Goal: Information Seeking & Learning: Learn about a topic

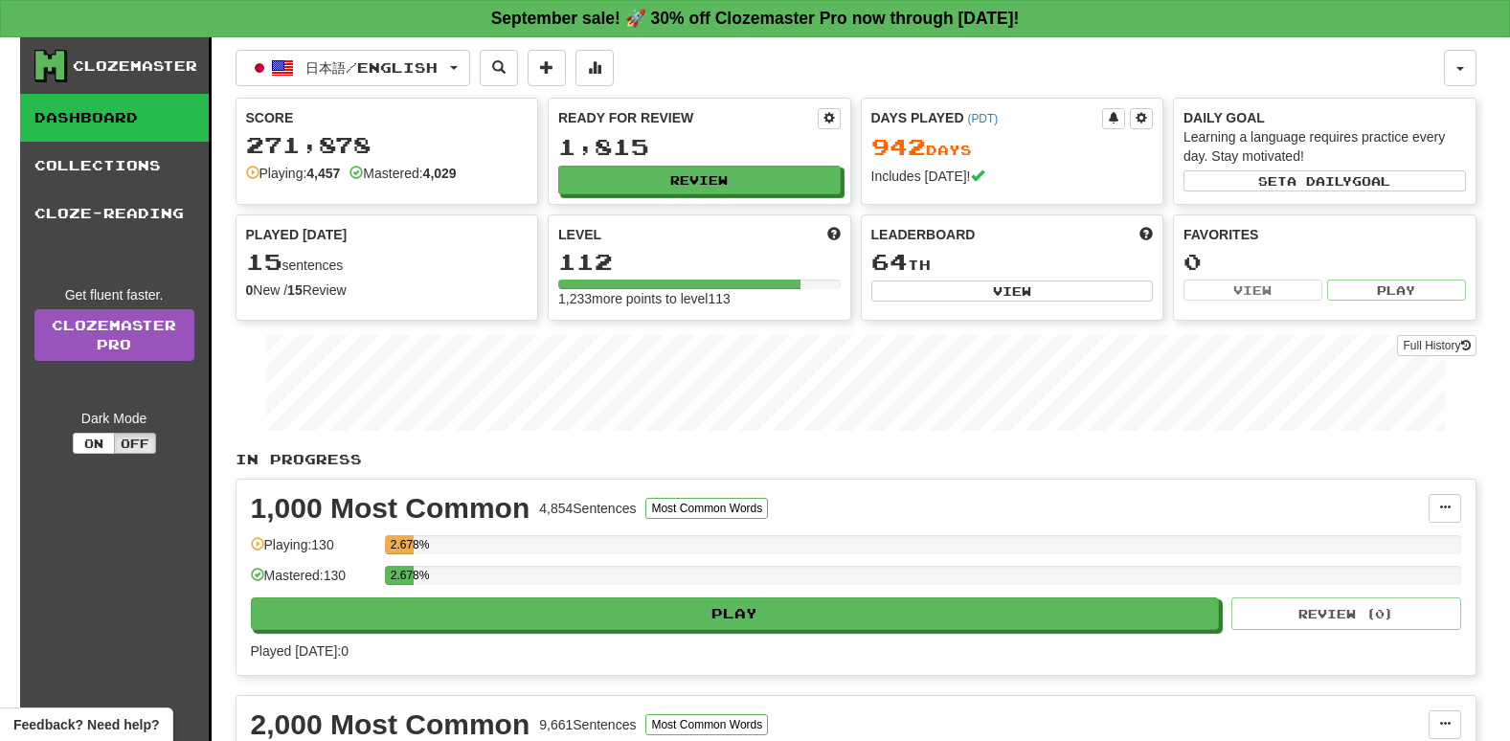
click at [601, 194] on div "Ready for Review 1,815 Review" at bounding box center [700, 151] width 302 height 105
click at [606, 168] on button "Review" at bounding box center [700, 181] width 282 height 29
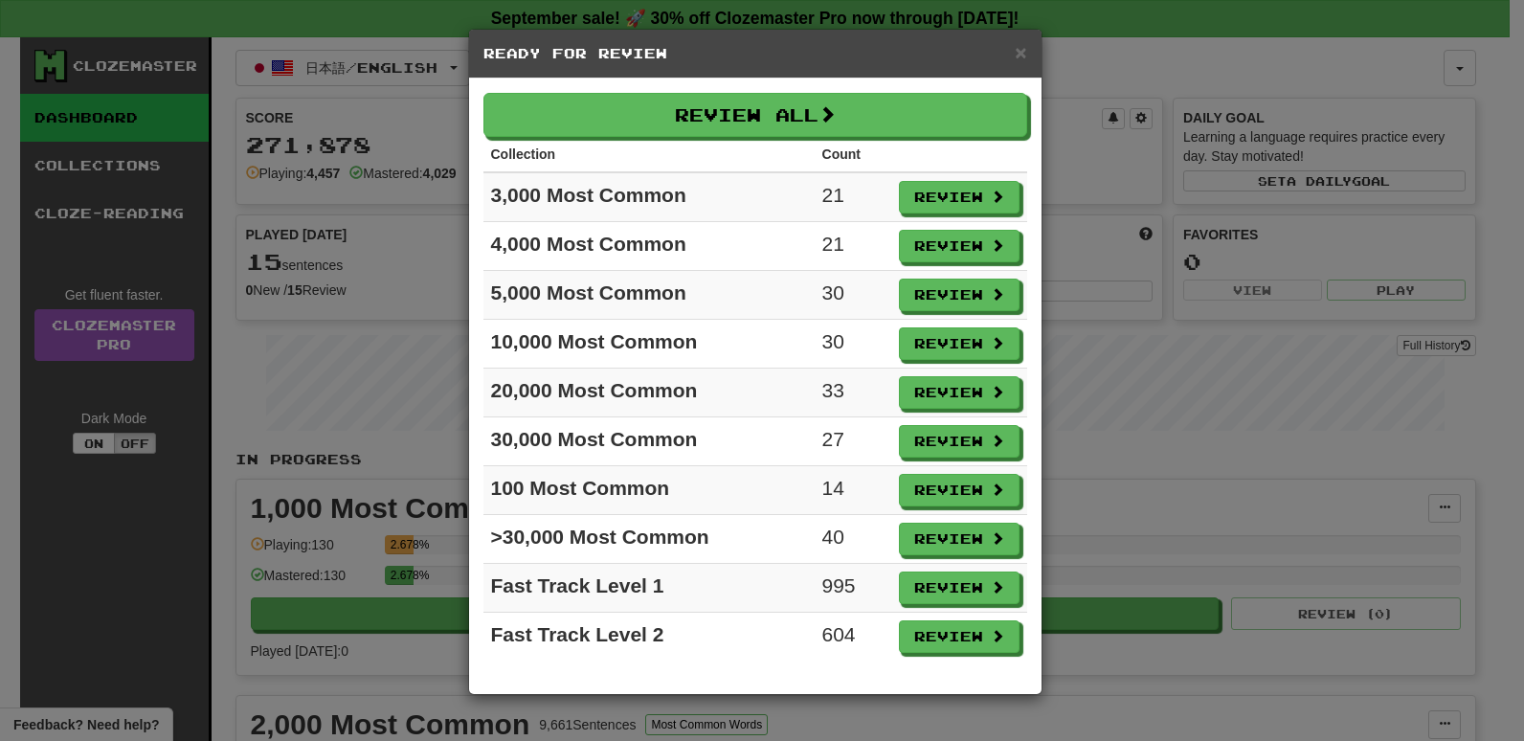
click at [375, 390] on div "× Ready for Review Review All Collection Count 3,000 Most Common 21 Review 4,00…" at bounding box center [762, 370] width 1524 height 741
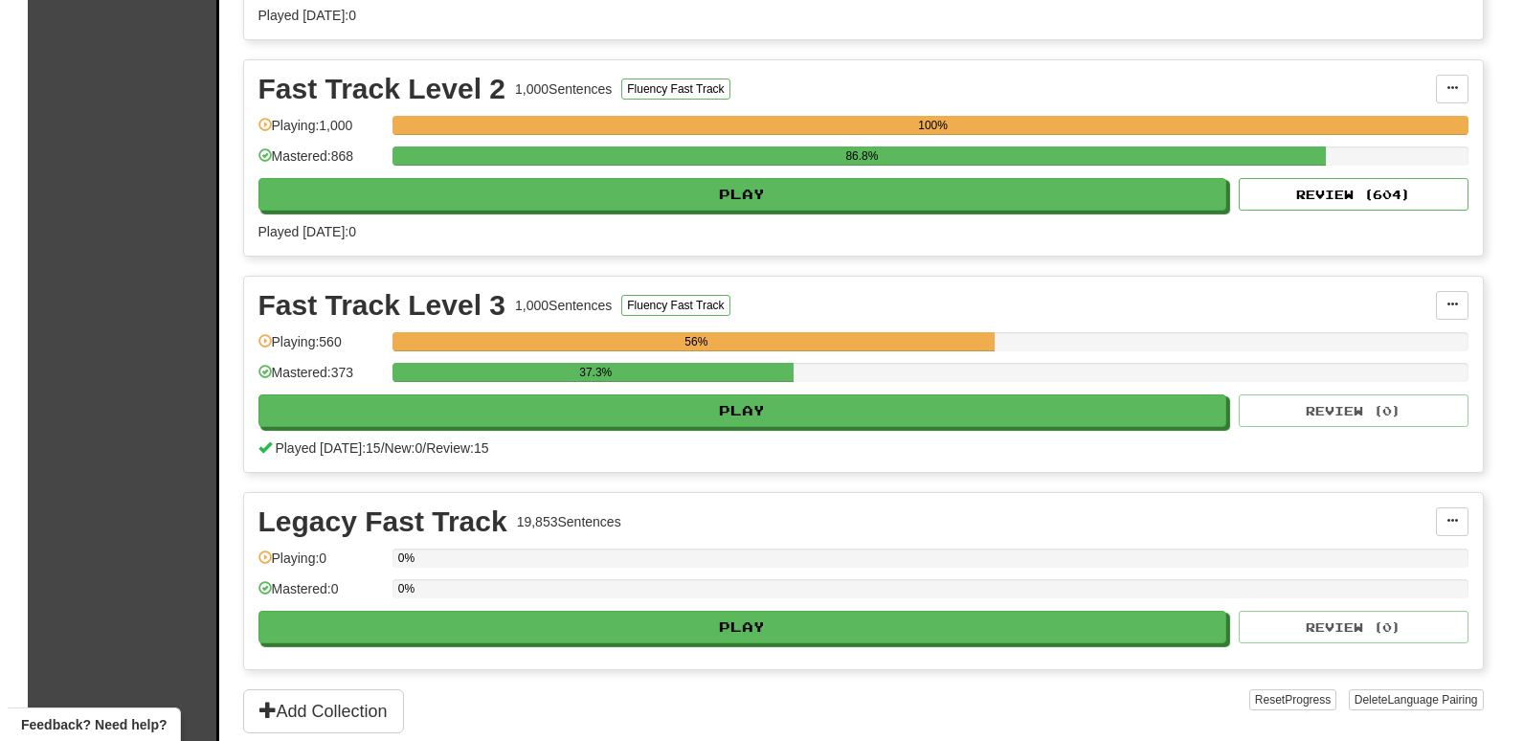
scroll to position [2872, 0]
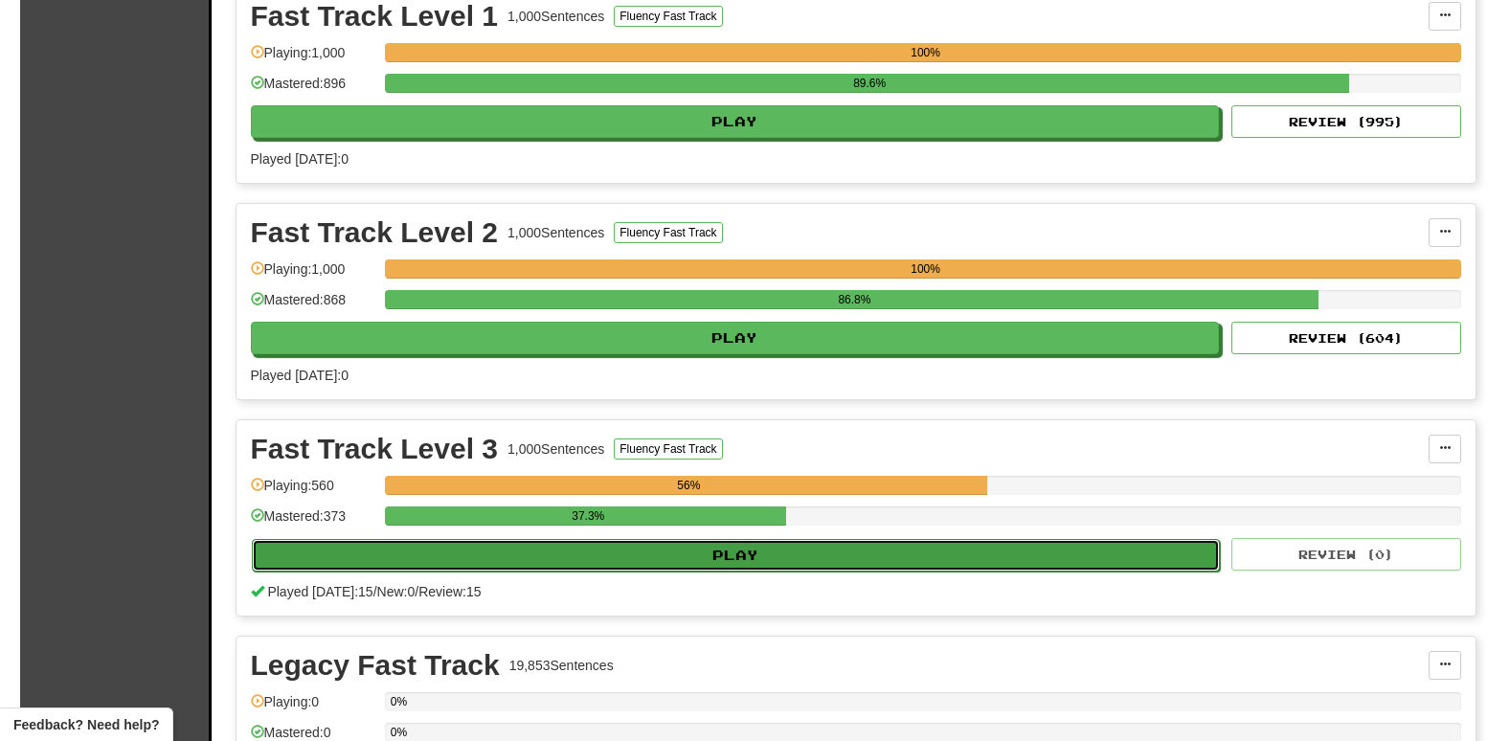
click at [630, 560] on button "Play" at bounding box center [736, 555] width 969 height 33
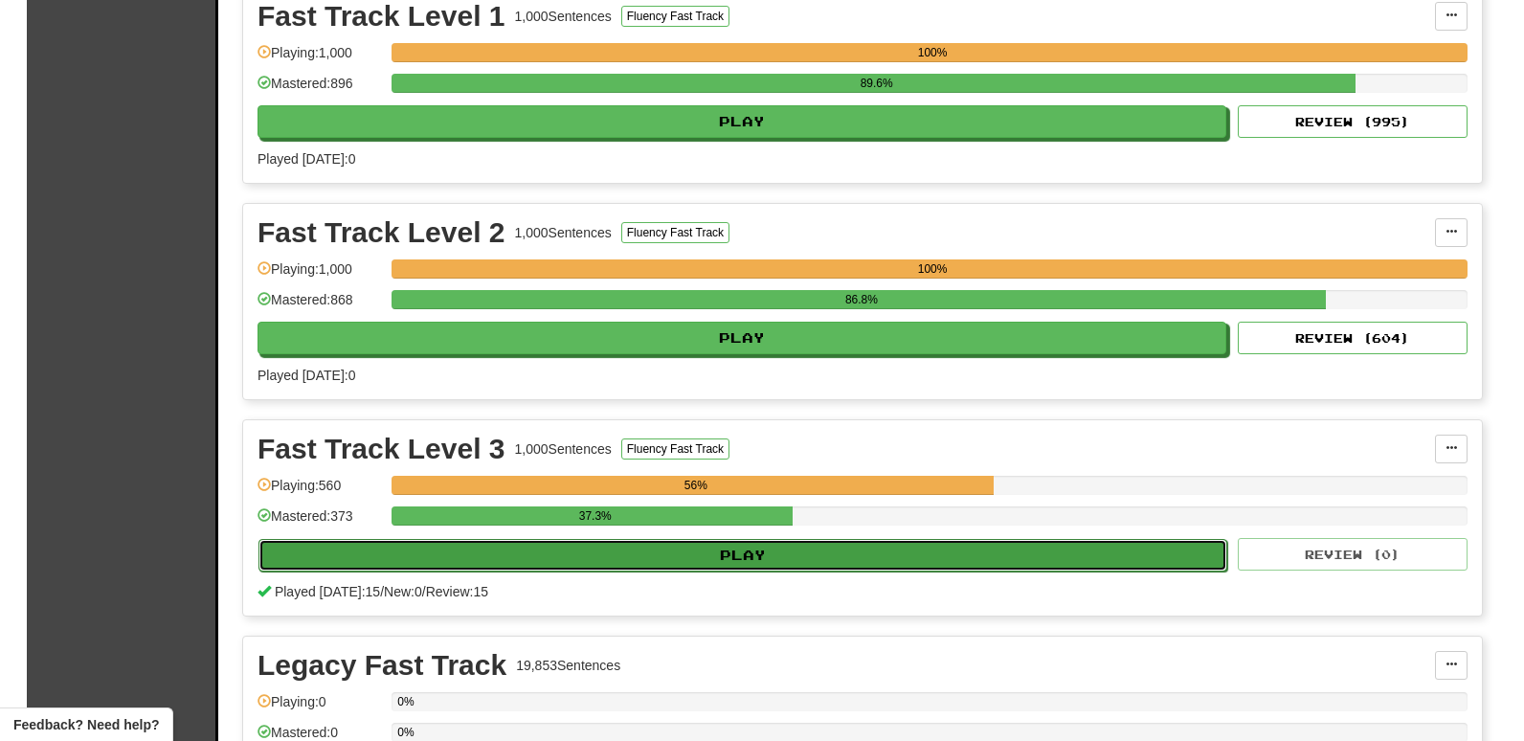
select select "**"
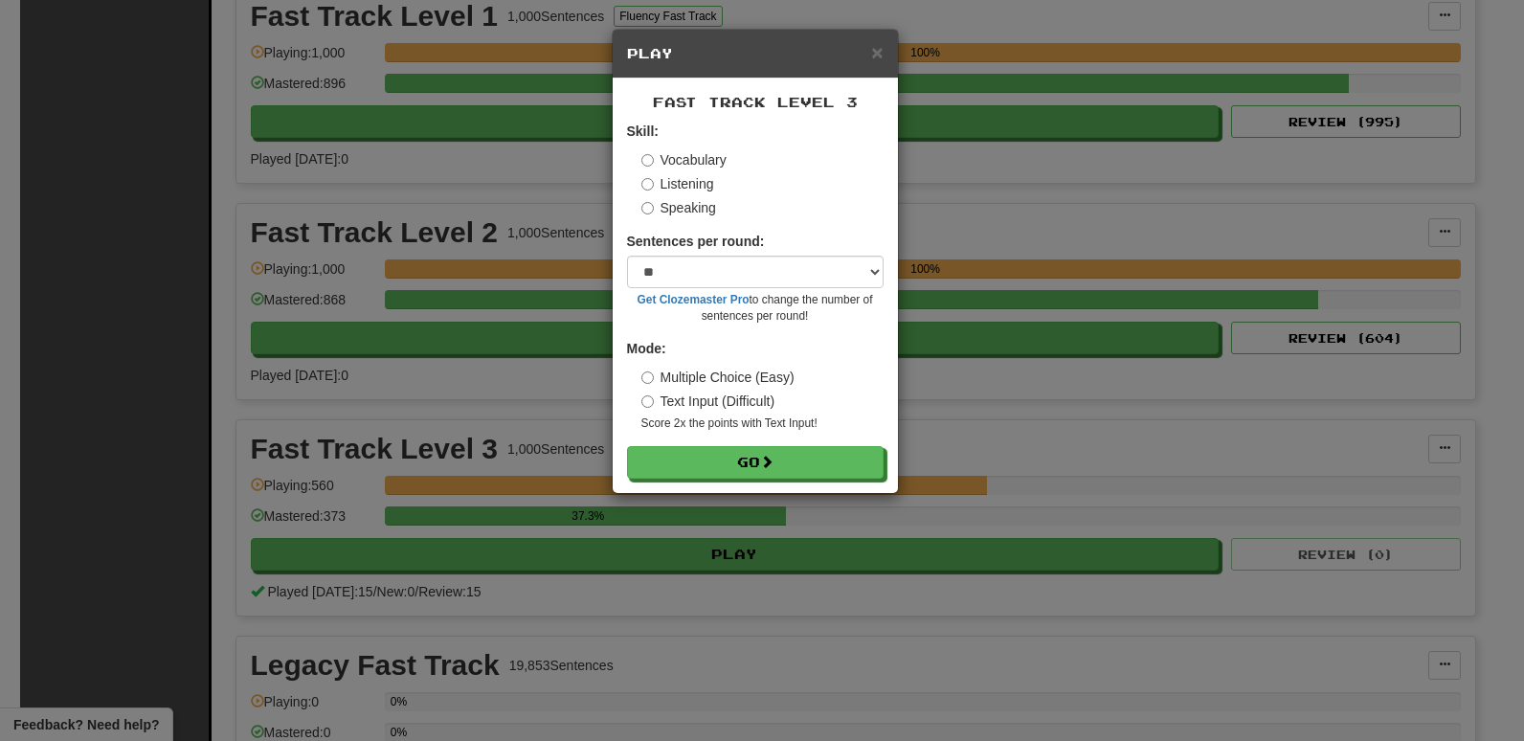
click at [678, 188] on label "Listening" at bounding box center [677, 183] width 73 height 19
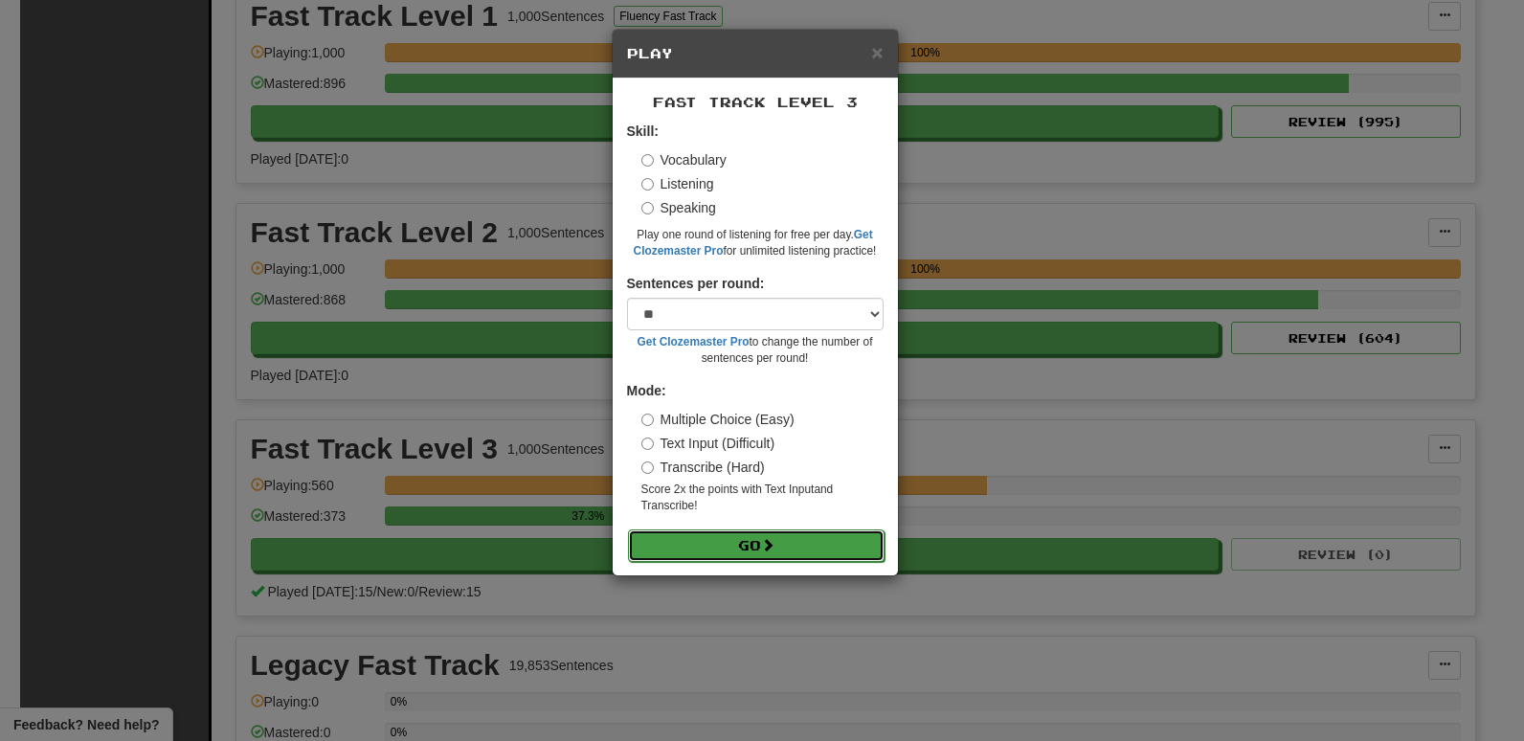
click at [741, 548] on button "Go" at bounding box center [756, 545] width 257 height 33
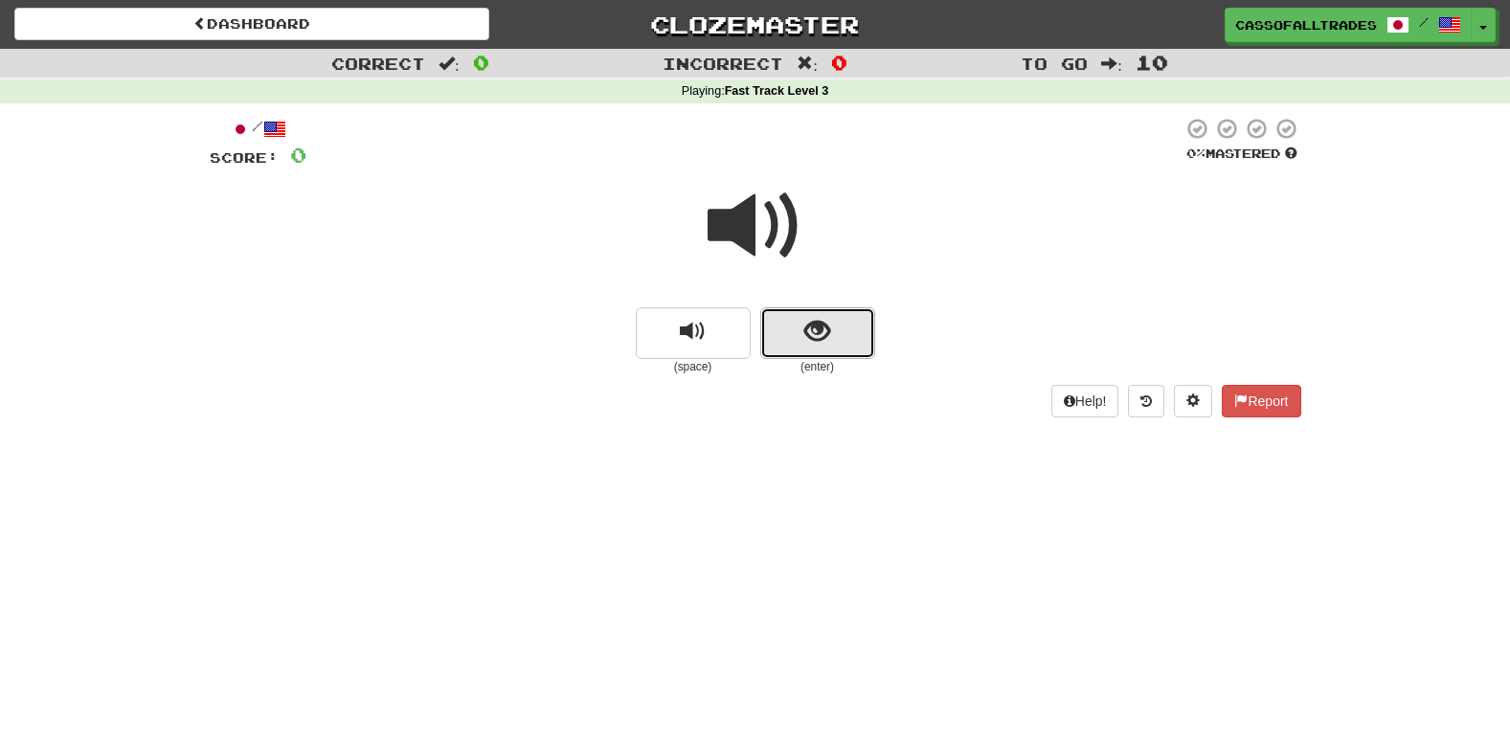
click at [817, 339] on span "show sentence" at bounding box center [817, 332] width 26 height 26
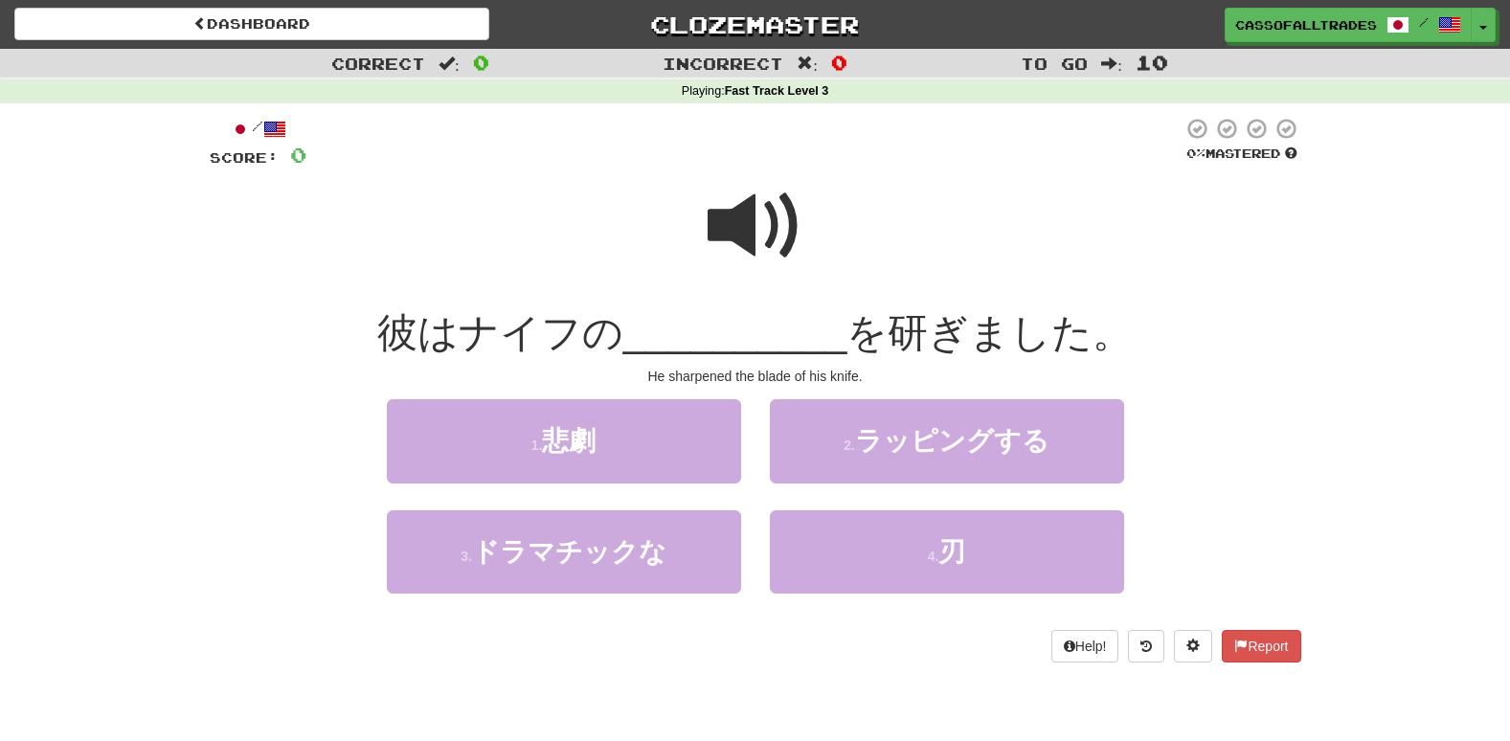
click at [773, 227] on span at bounding box center [755, 226] width 96 height 96
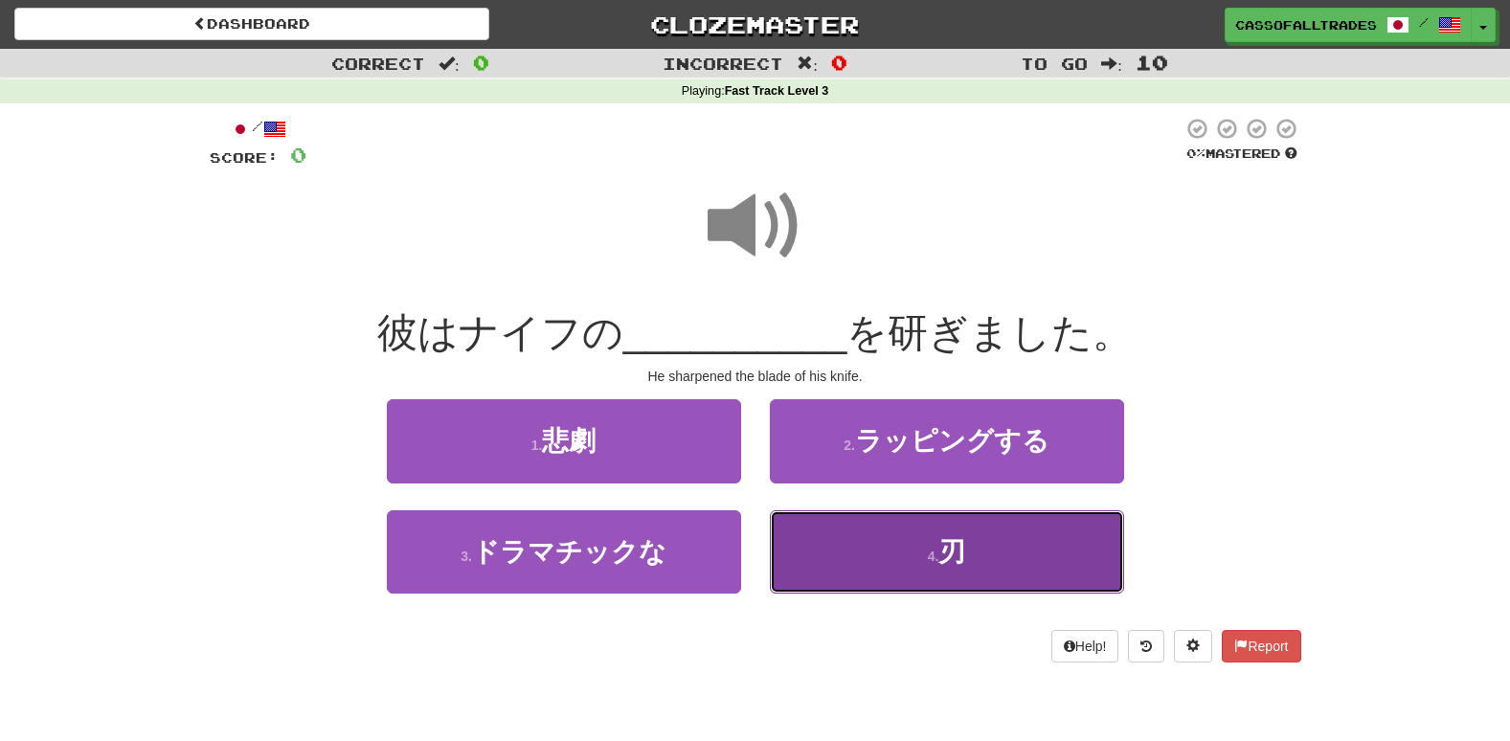
click at [946, 555] on span "刃" at bounding box center [951, 552] width 27 height 30
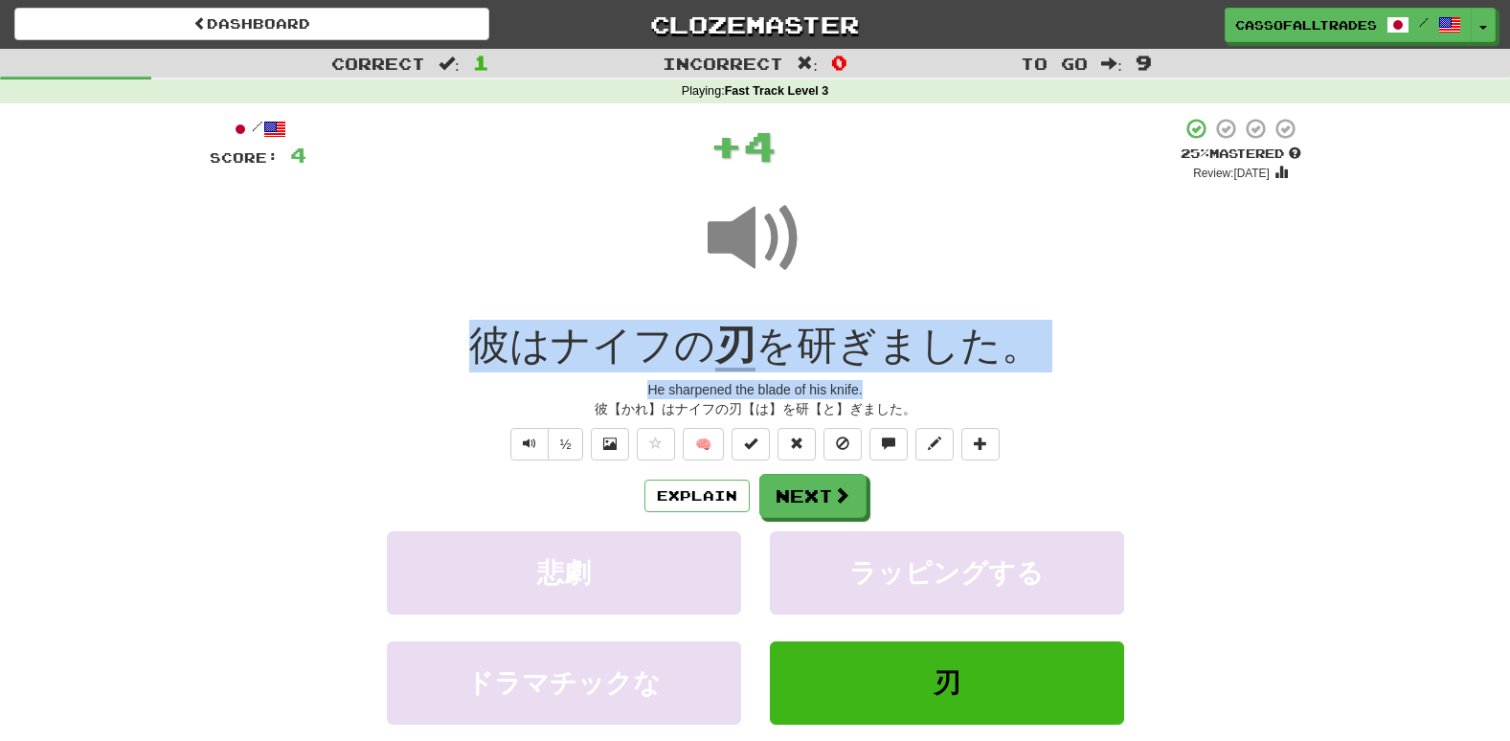
drag, startPoint x: 448, startPoint y: 330, endPoint x: 1127, endPoint y: 379, distance: 680.5
click at [1127, 379] on div "/ Score: 4 + 4 25 % Mastered Review: 2025-09-21 彼はナイフの 刃 を研ぎました。 He sharpened t…" at bounding box center [755, 470] width 1091 height 706
drag, startPoint x: 1127, startPoint y: 379, endPoint x: 936, endPoint y: 335, distance: 195.5
copy div "彼はナイフの 刃 を研ぎました。 He sharpened the blade of his knife."
click at [834, 510] on button "Next" at bounding box center [813, 497] width 107 height 44
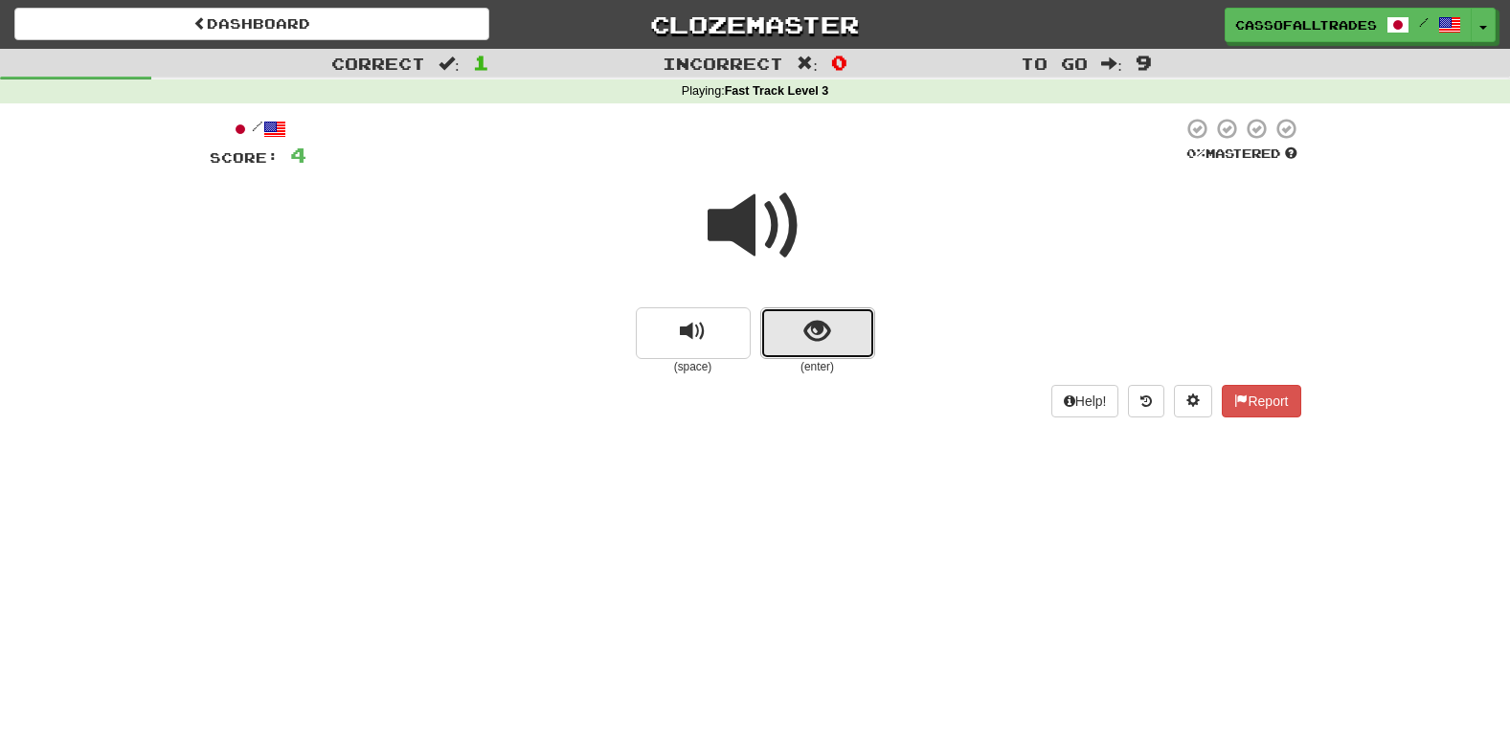
click at [807, 336] on span "show sentence" at bounding box center [817, 332] width 26 height 26
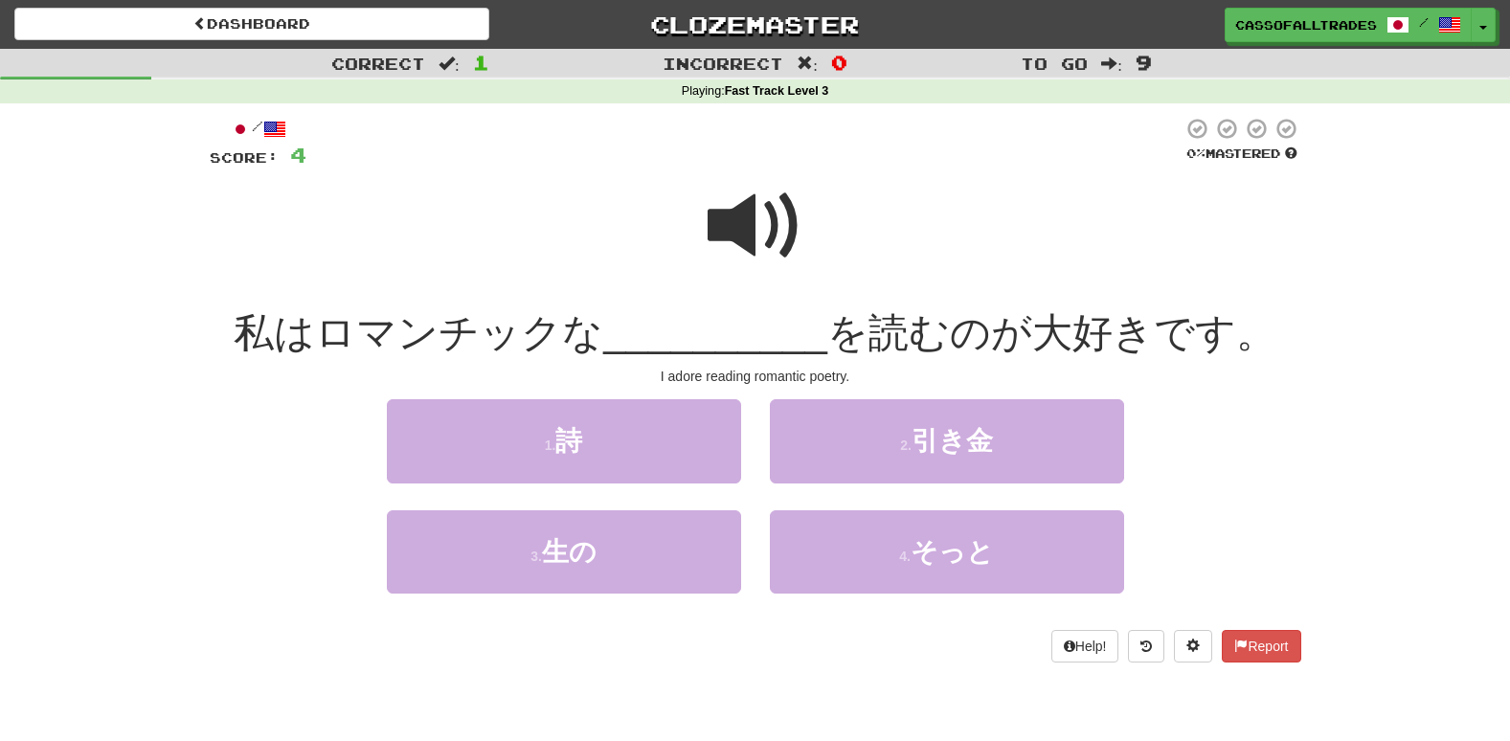
click at [765, 198] on span at bounding box center [755, 226] width 96 height 96
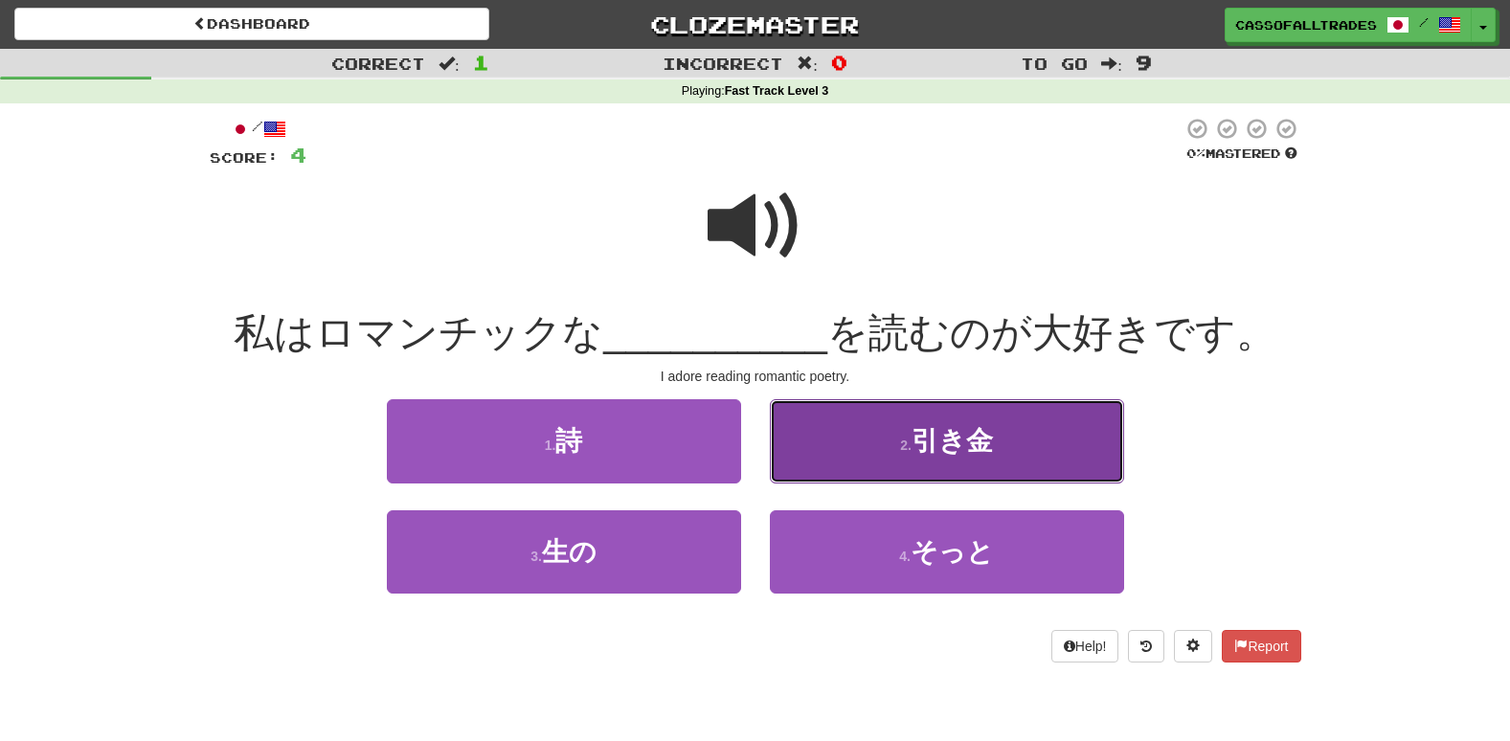
click at [932, 466] on button "2 . 引き金" at bounding box center [947, 440] width 354 height 83
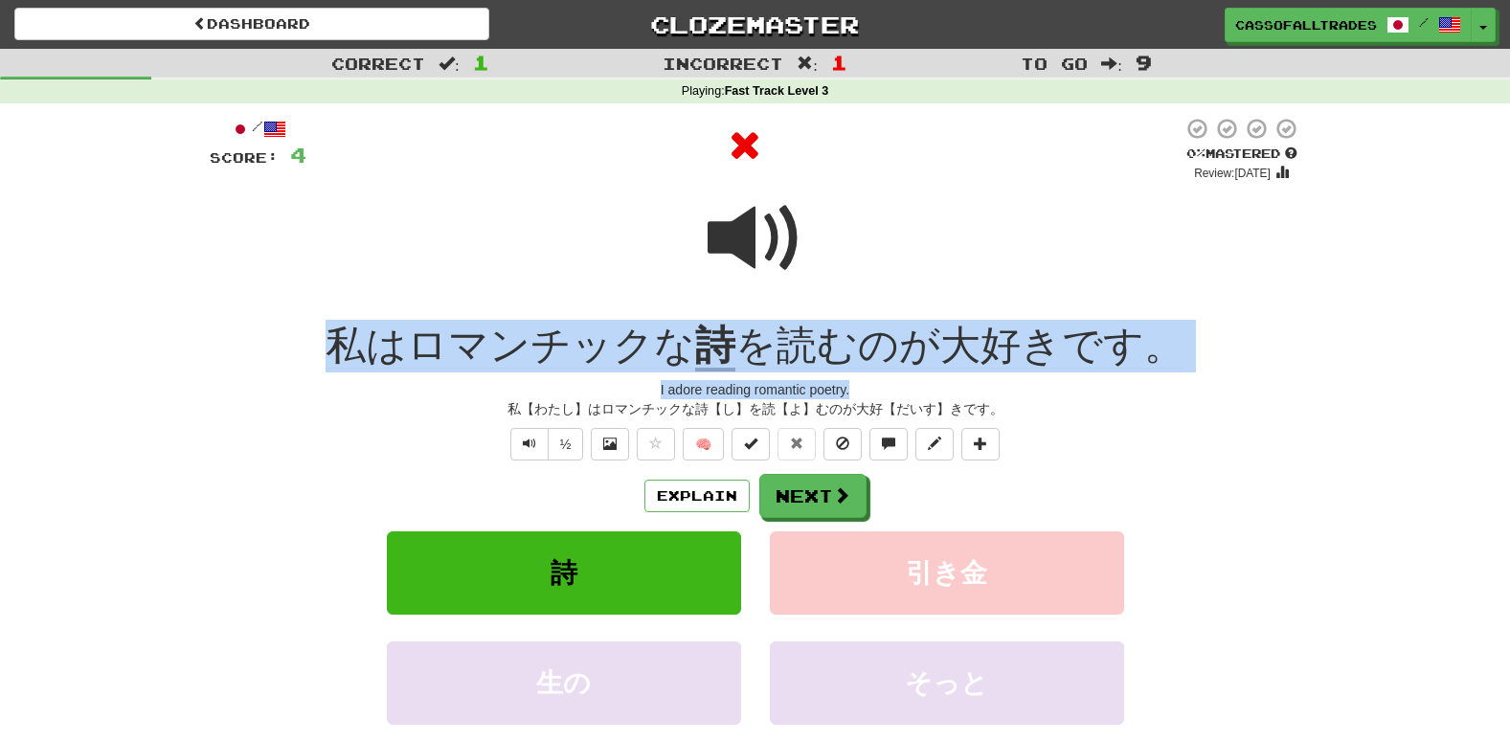
drag, startPoint x: 277, startPoint y: 345, endPoint x: 1324, endPoint y: 379, distance: 1047.9
click at [1324, 379] on div "Correct : 1 Incorrect : 1 To go : 9 Playing : Fast Track Level 3 / Score: 4 0 %…" at bounding box center [755, 449] width 1510 height 800
drag, startPoint x: 1324, startPoint y: 379, endPoint x: 957, endPoint y: 347, distance: 368.1
copy div "私はロマンチックな 詩 を読むのが大好きです。 I adore reading romantic poetry."
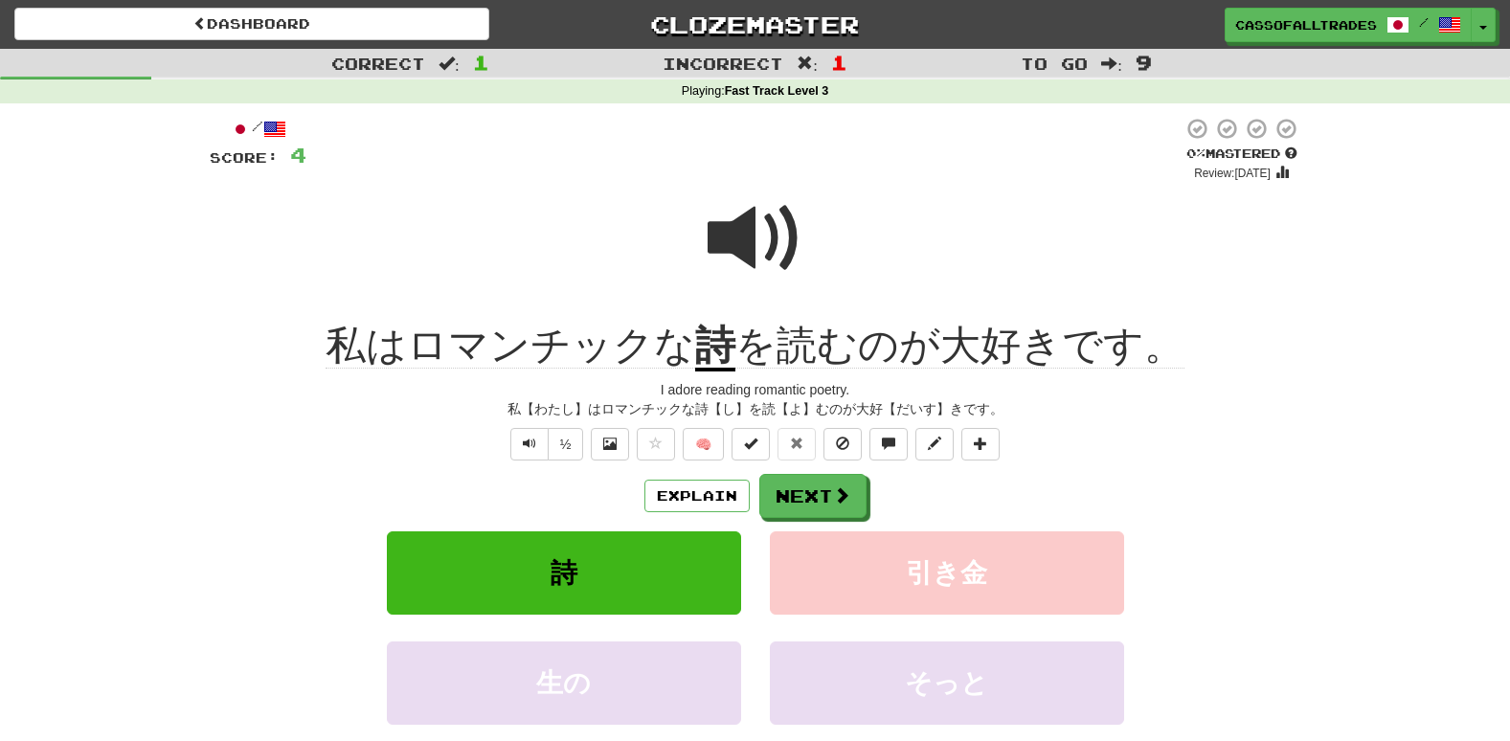
drag, startPoint x: 1324, startPoint y: 586, endPoint x: 1141, endPoint y: 570, distance: 183.6
click at [1324, 586] on div "Correct : 1 Incorrect : 1 To go : 9 Playing : Fast Track Level 3 / Score: 4 0 %…" at bounding box center [755, 449] width 1510 height 800
click at [797, 498] on button "Next" at bounding box center [813, 497] width 107 height 44
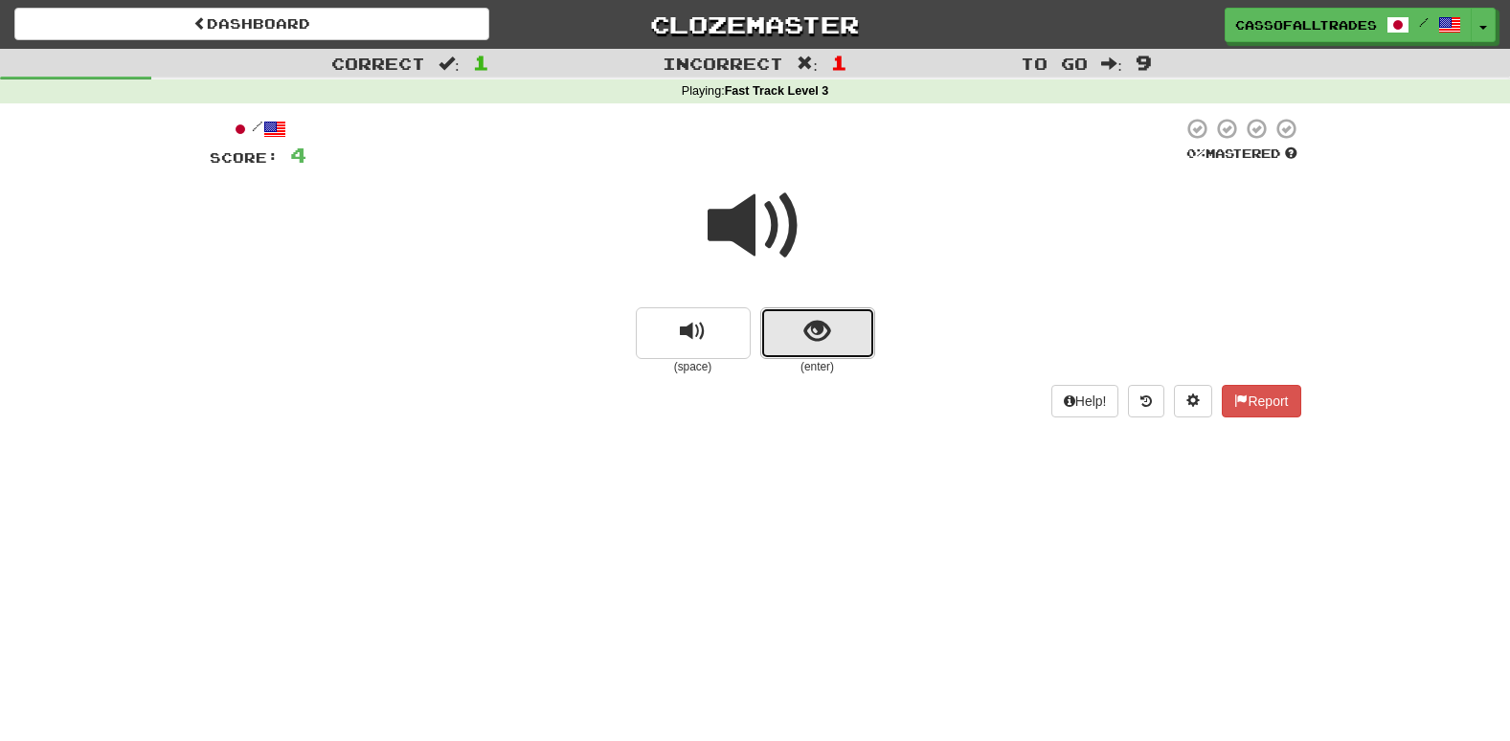
click at [801, 334] on button "show sentence" at bounding box center [817, 333] width 115 height 52
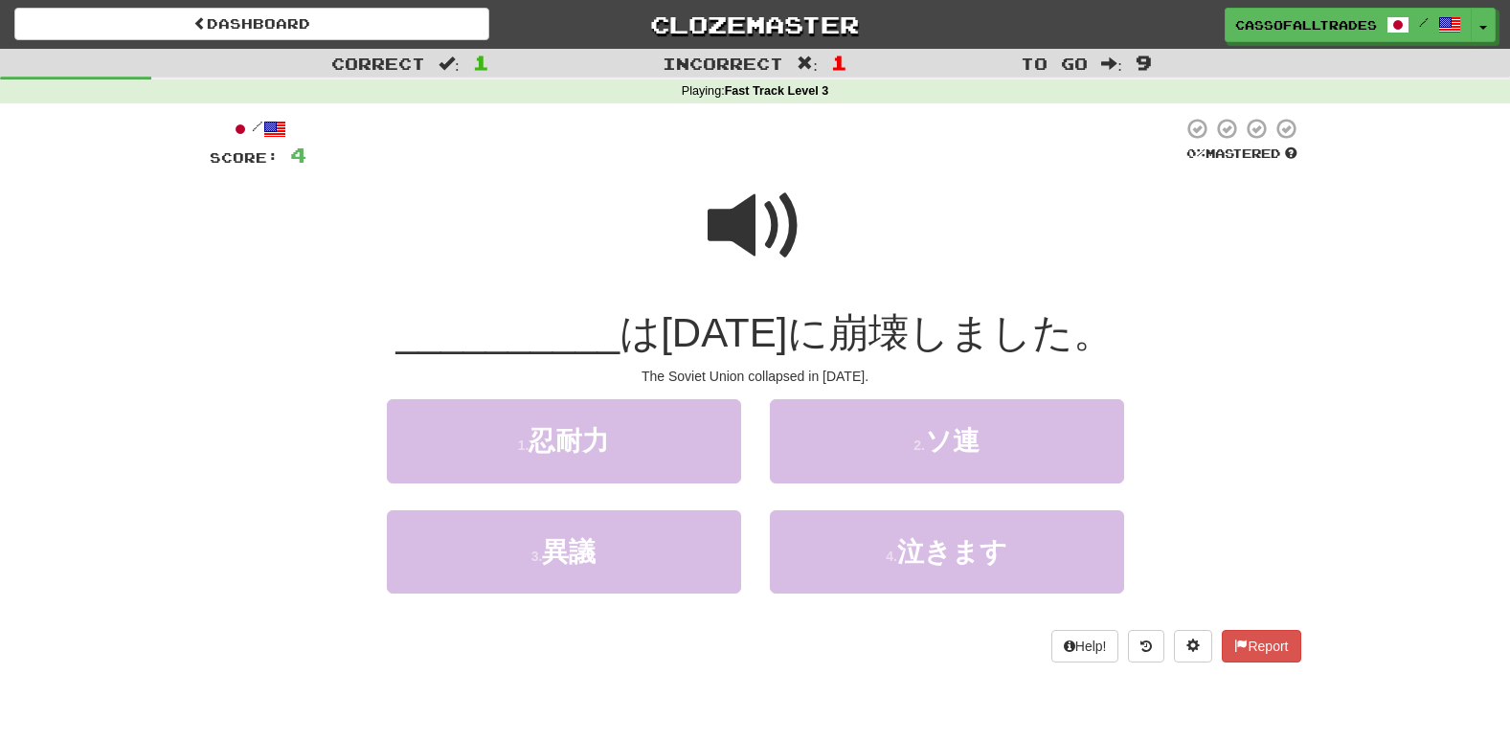
click at [775, 240] on span at bounding box center [755, 226] width 96 height 96
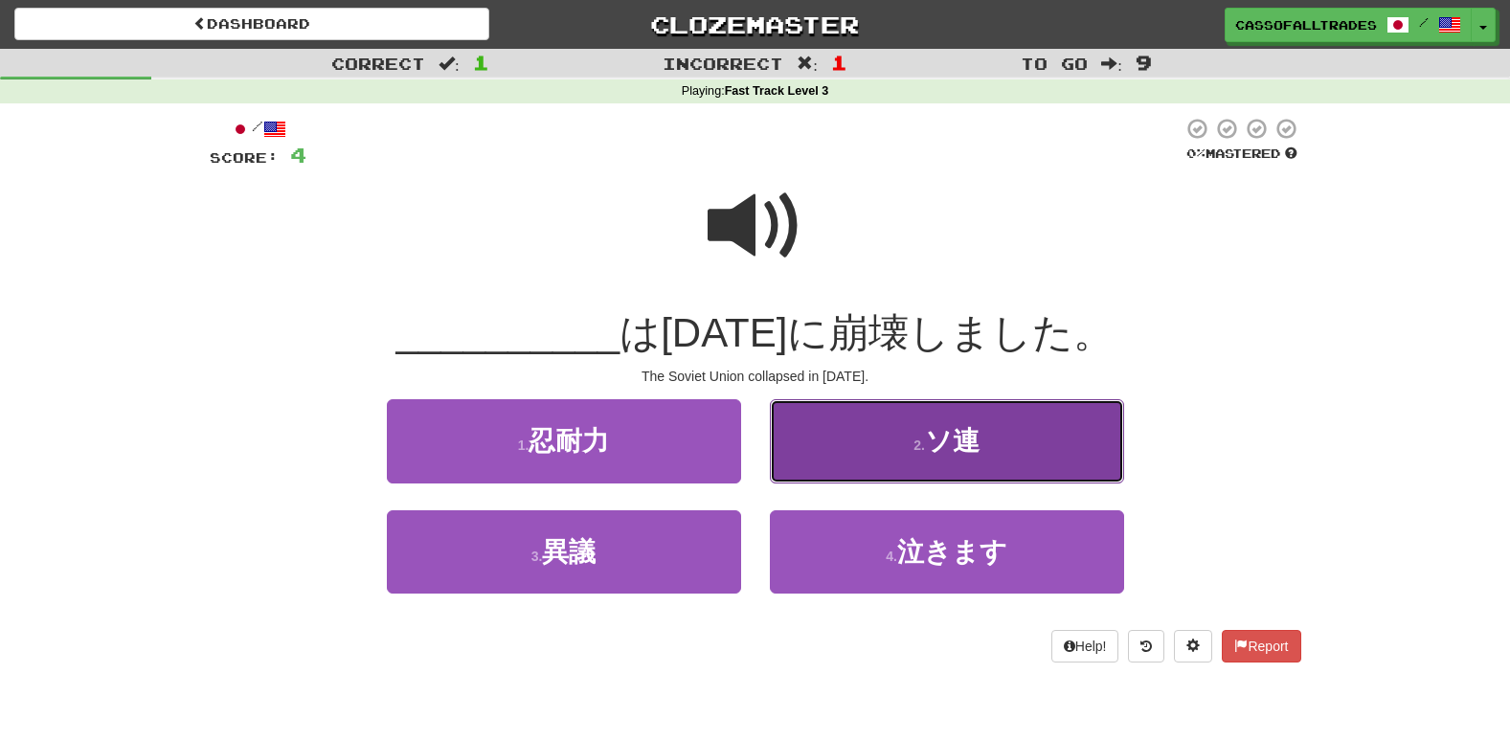
click at [981, 438] on button "2 . ソ連" at bounding box center [947, 440] width 354 height 83
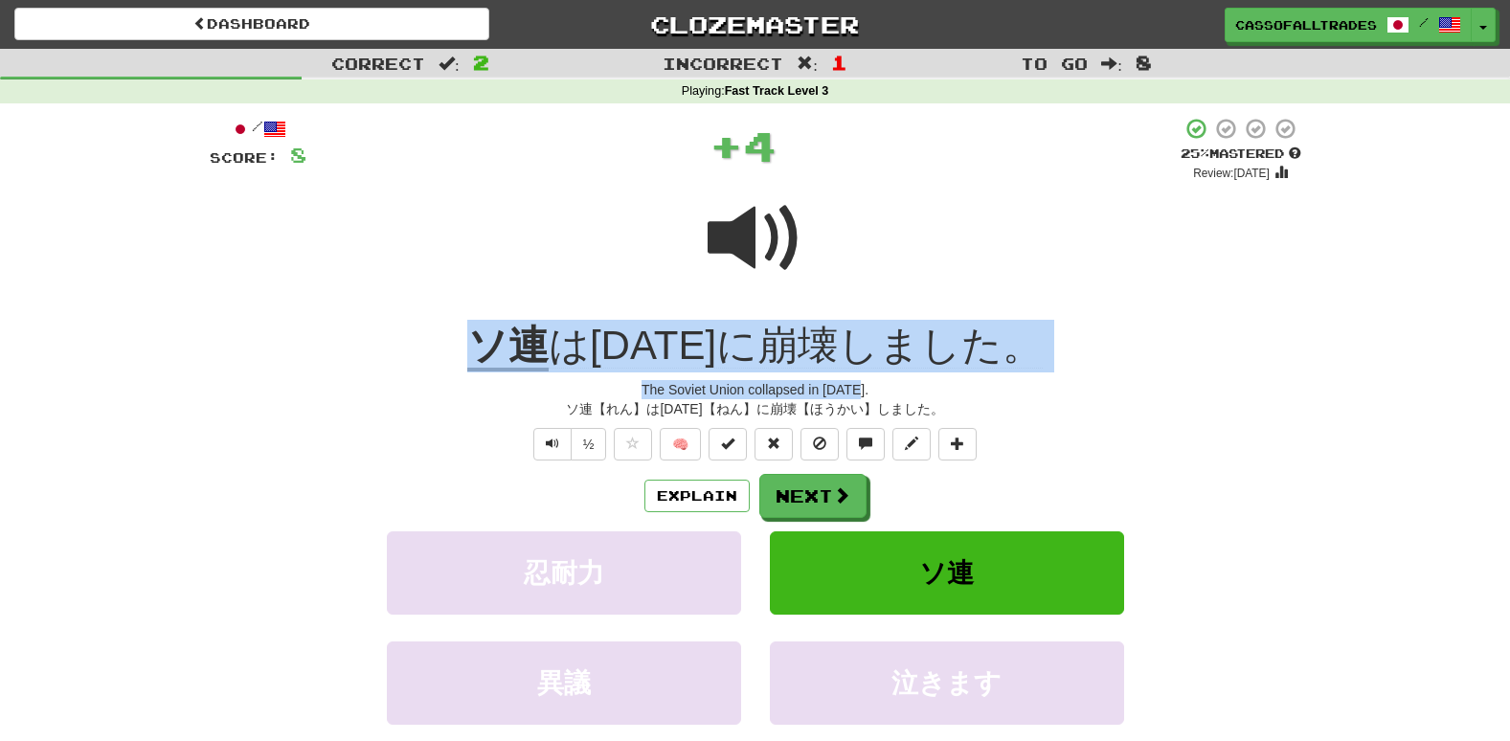
drag, startPoint x: 410, startPoint y: 341, endPoint x: 1161, endPoint y: 382, distance: 752.6
click at [1161, 382] on div "/ Score: 8 + 4 25 % Mastered Review: 2025-09-21 ソ連 は1991年に崩壊しました。 The Soviet Un…" at bounding box center [755, 470] width 1091 height 706
drag, startPoint x: 1161, startPoint y: 382, endPoint x: 926, endPoint y: 353, distance: 237.3
copy div "ソ連 は1991年に崩壊しました。 The Soviet Union collapsed in 1991."
click at [849, 495] on button "Next" at bounding box center [813, 497] width 107 height 44
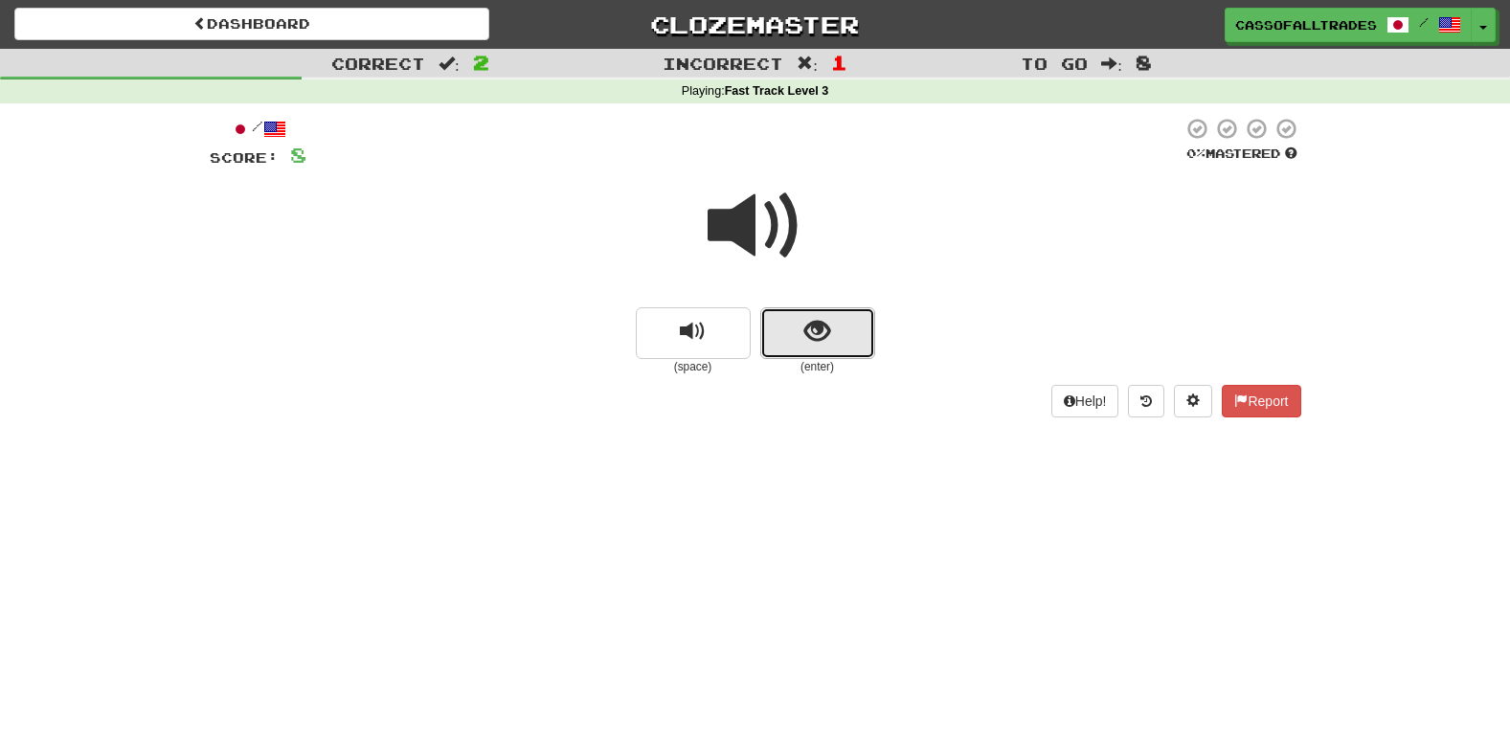
click at [808, 347] on button "show sentence" at bounding box center [817, 333] width 115 height 52
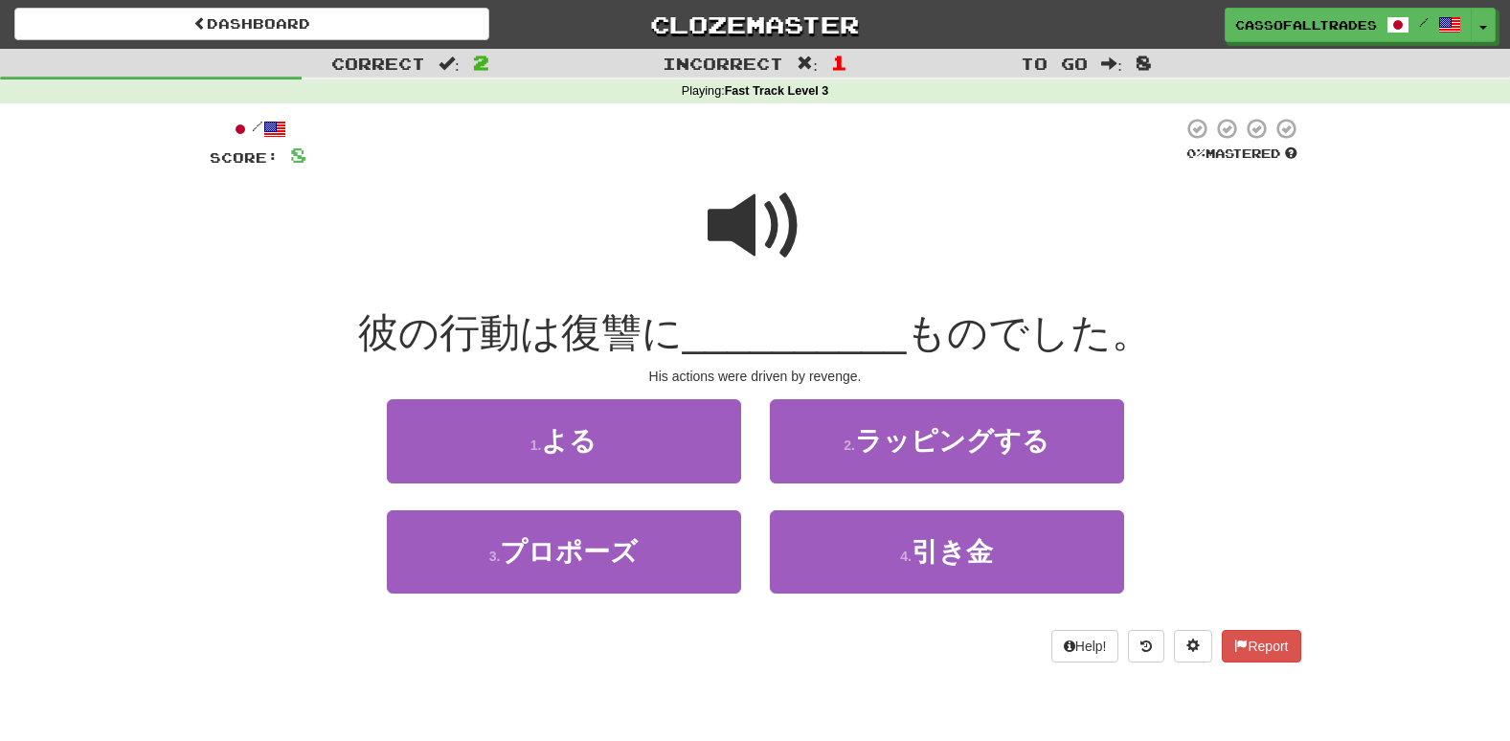
click at [751, 236] on span at bounding box center [755, 226] width 96 height 96
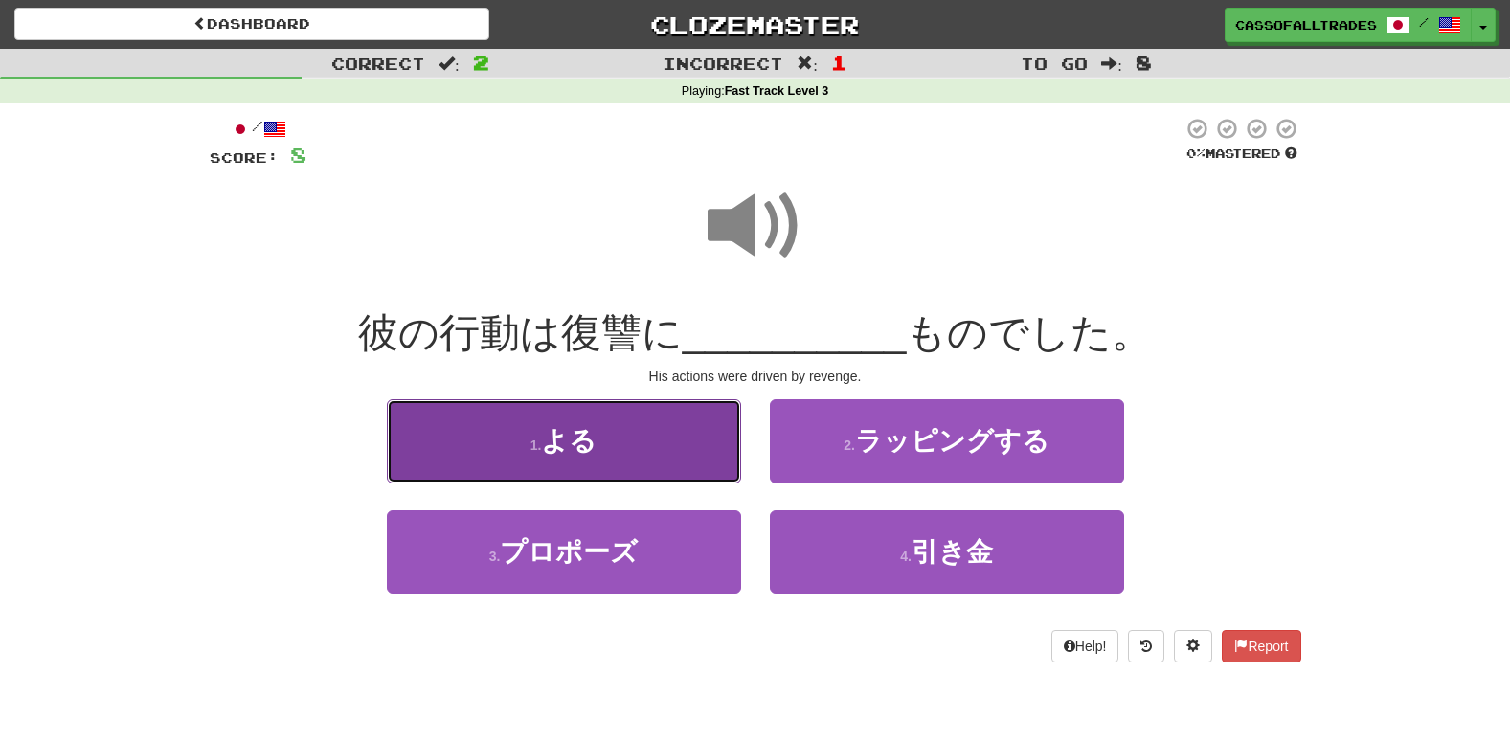
click at [591, 464] on button "1 . よる" at bounding box center [564, 440] width 354 height 83
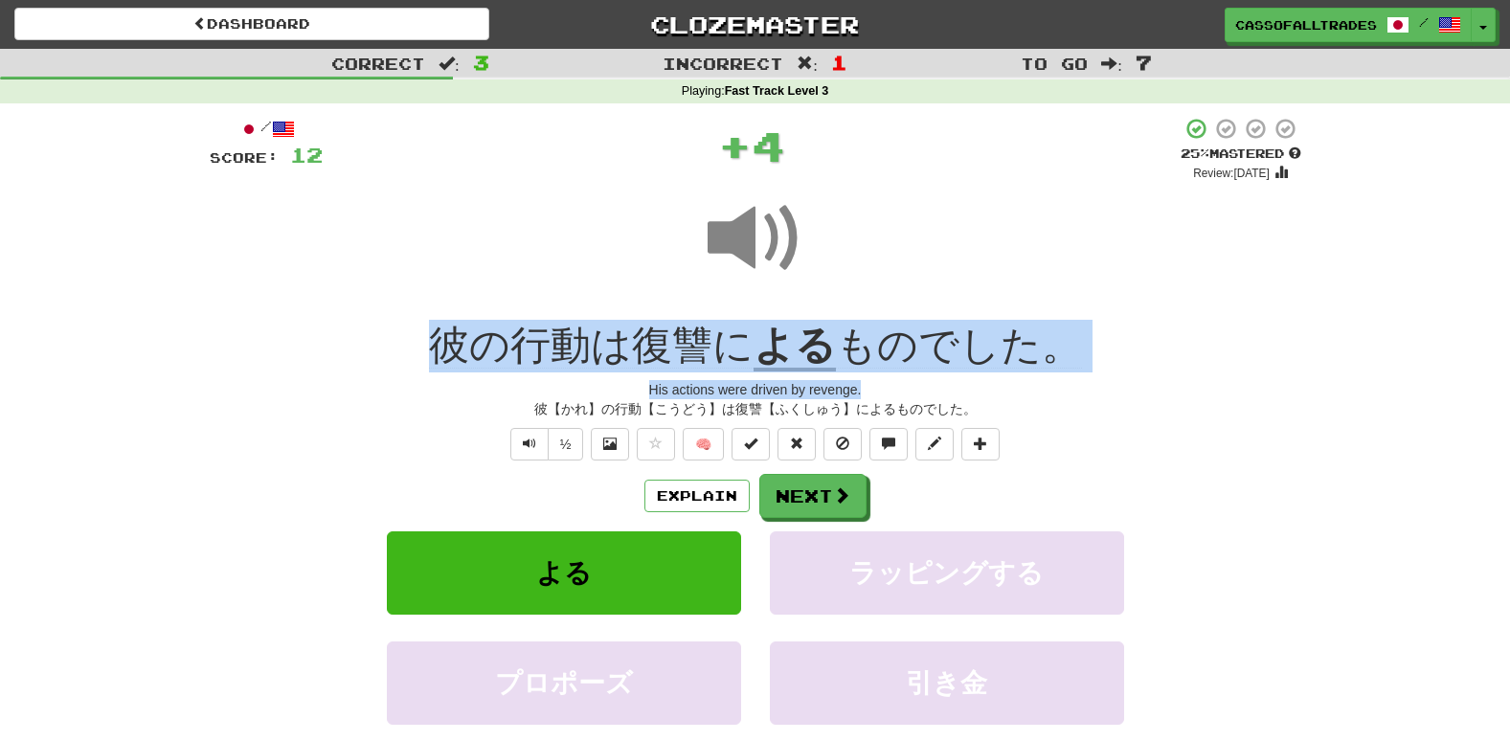
drag, startPoint x: 356, startPoint y: 334, endPoint x: 1204, endPoint y: 389, distance: 850.0
click at [1204, 389] on div "/ Score: 12 + 4 25 % Mastered Review: 2025-09-21 彼の行動は復讐に よる ものでした。 His actions…" at bounding box center [755, 470] width 1091 height 706
drag, startPoint x: 1204, startPoint y: 389, endPoint x: 1015, endPoint y: 358, distance: 192.0
copy div "彼の行動は復讐に よる ものでした。 His actions were driven by revenge."
drag, startPoint x: 306, startPoint y: 697, endPoint x: 297, endPoint y: 689, distance: 12.3
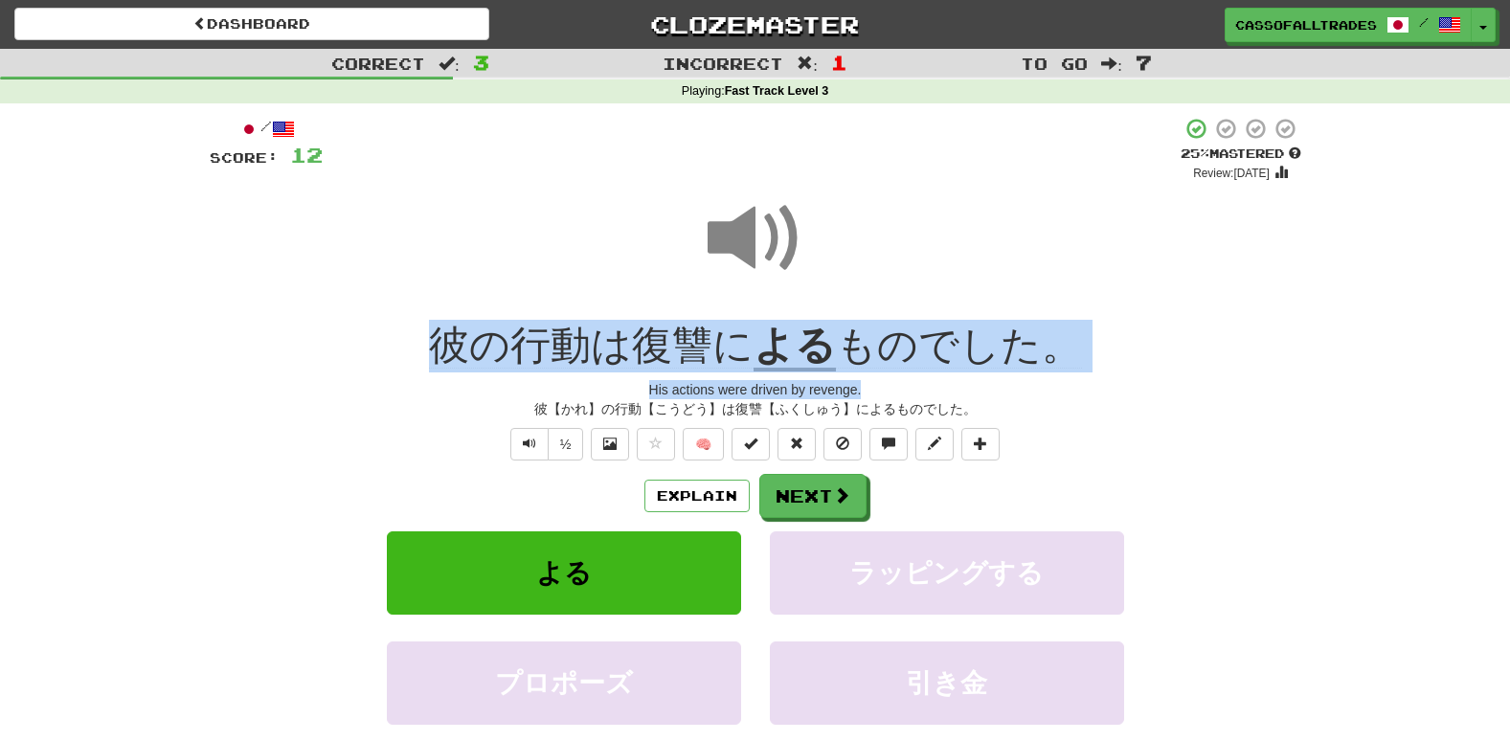
click at [297, 690] on div "プロポーズ 引き金" at bounding box center [755, 696] width 1149 height 110
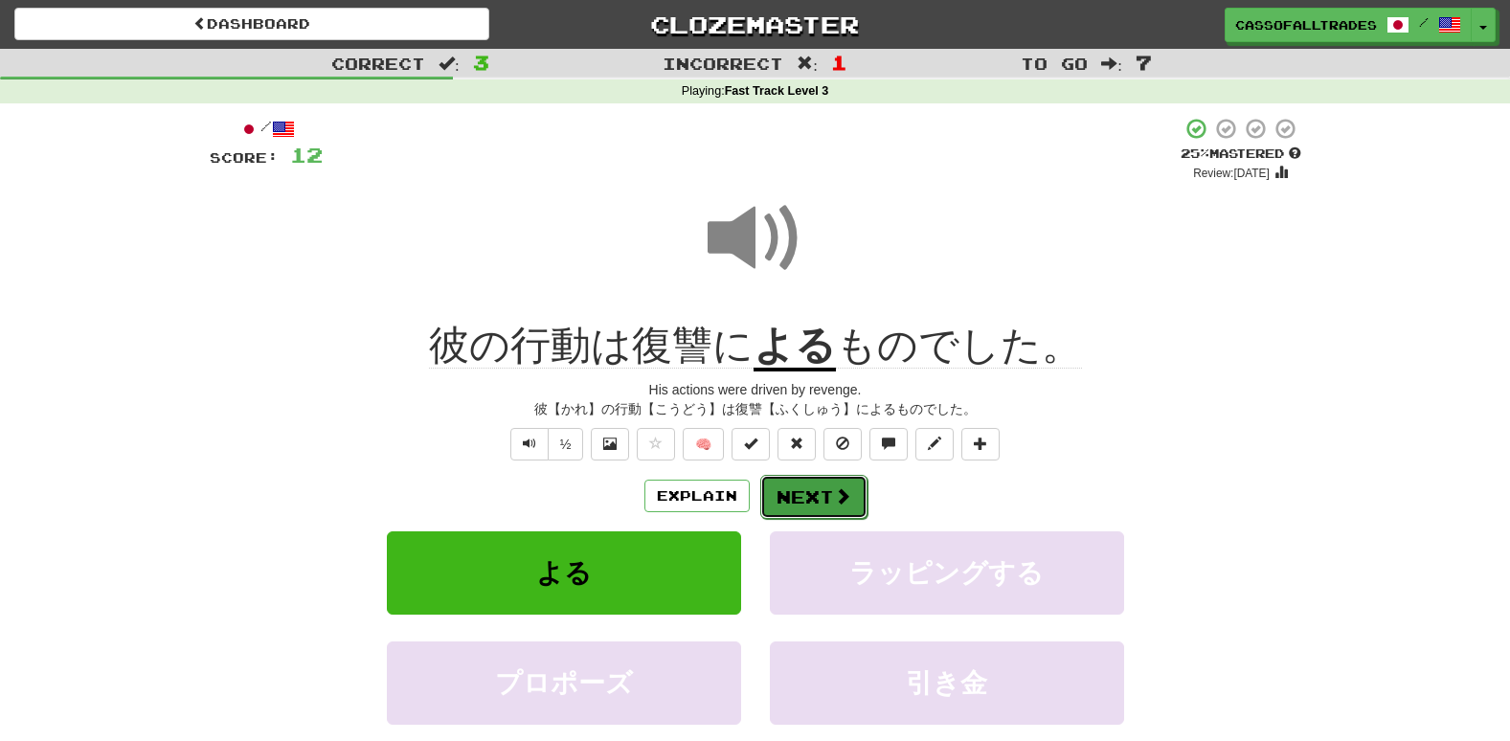
click at [832, 481] on button "Next" at bounding box center [813, 497] width 107 height 44
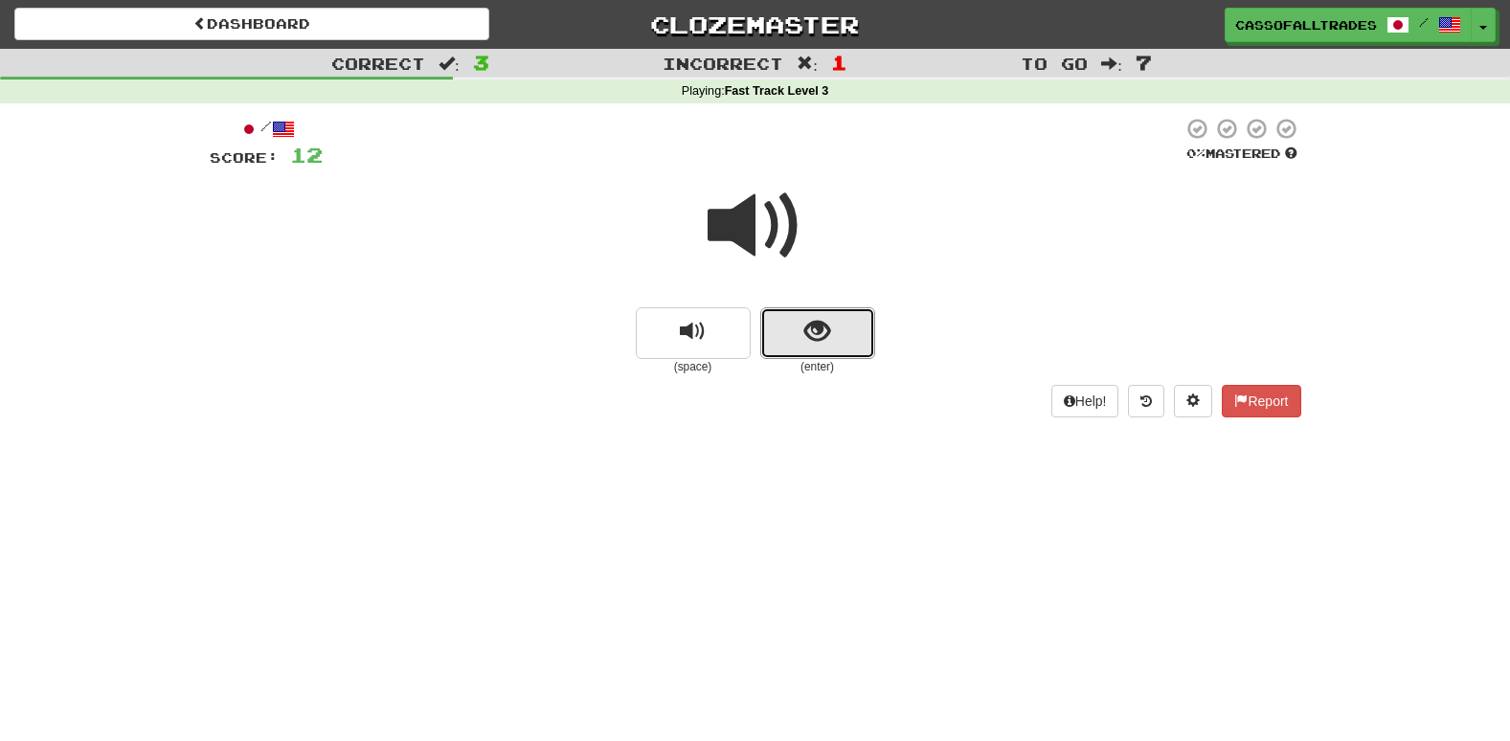
drag, startPoint x: 830, startPoint y: 338, endPoint x: 808, endPoint y: 303, distance: 41.7
click at [830, 338] on button "show sentence" at bounding box center [817, 333] width 115 height 52
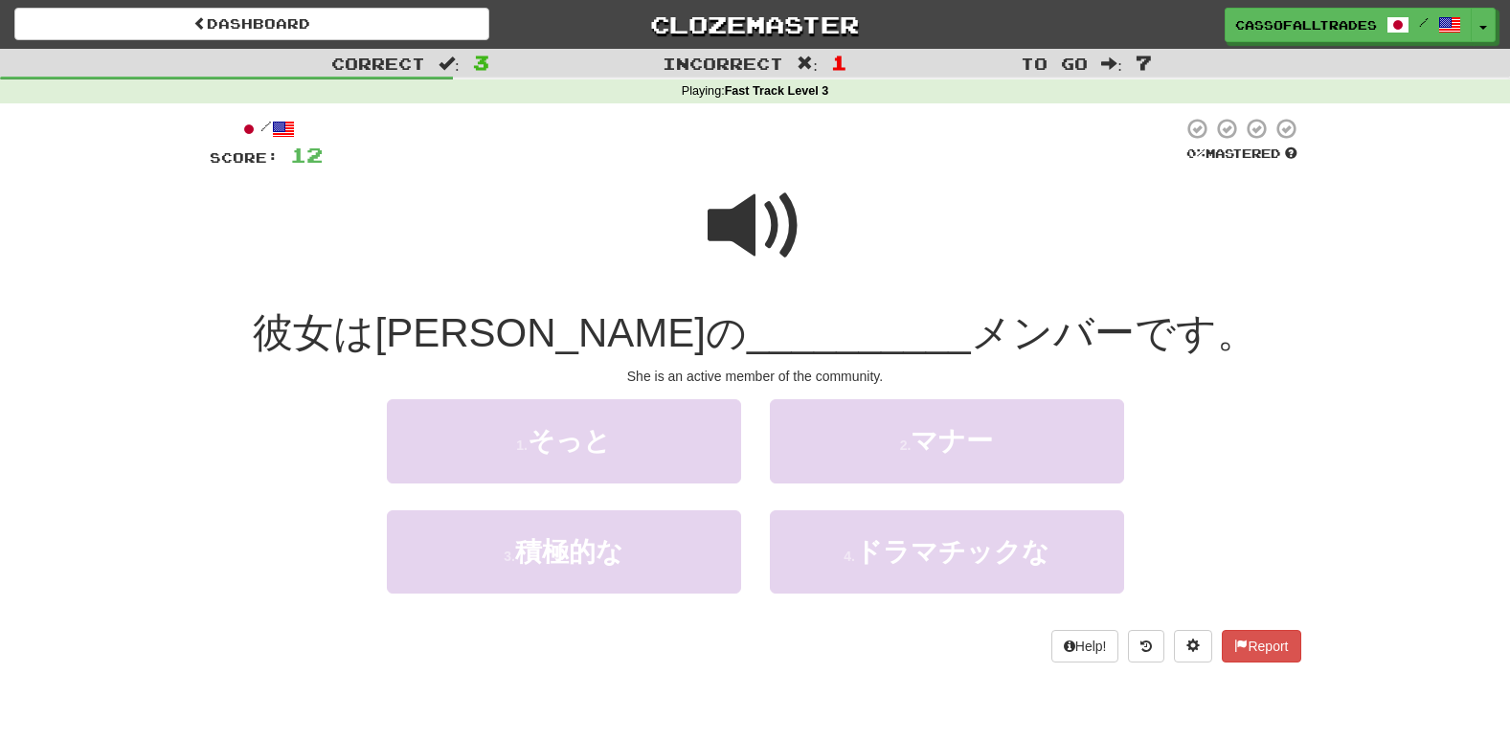
click at [722, 193] on span at bounding box center [755, 226] width 96 height 96
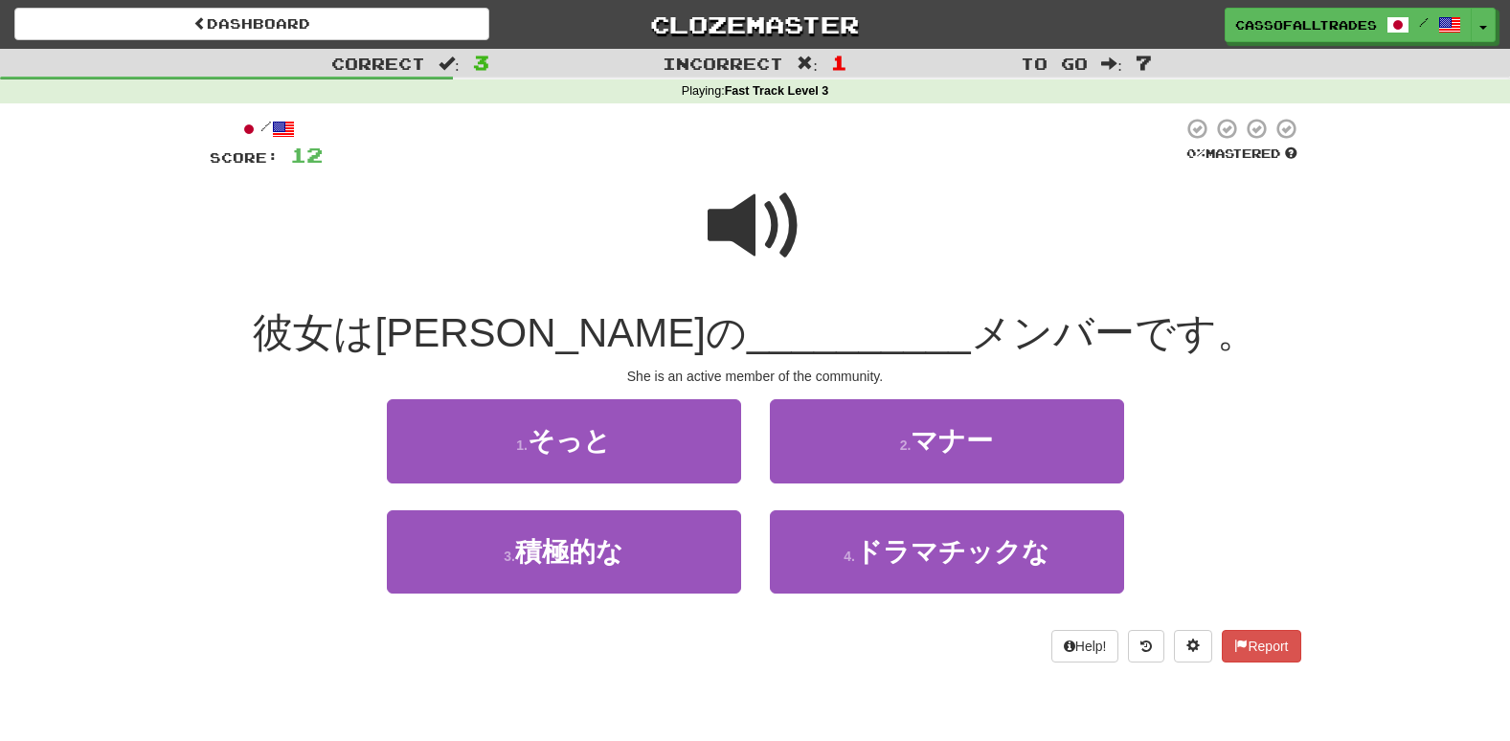
click at [750, 222] on span at bounding box center [755, 226] width 96 height 96
click at [742, 274] on span at bounding box center [755, 226] width 96 height 96
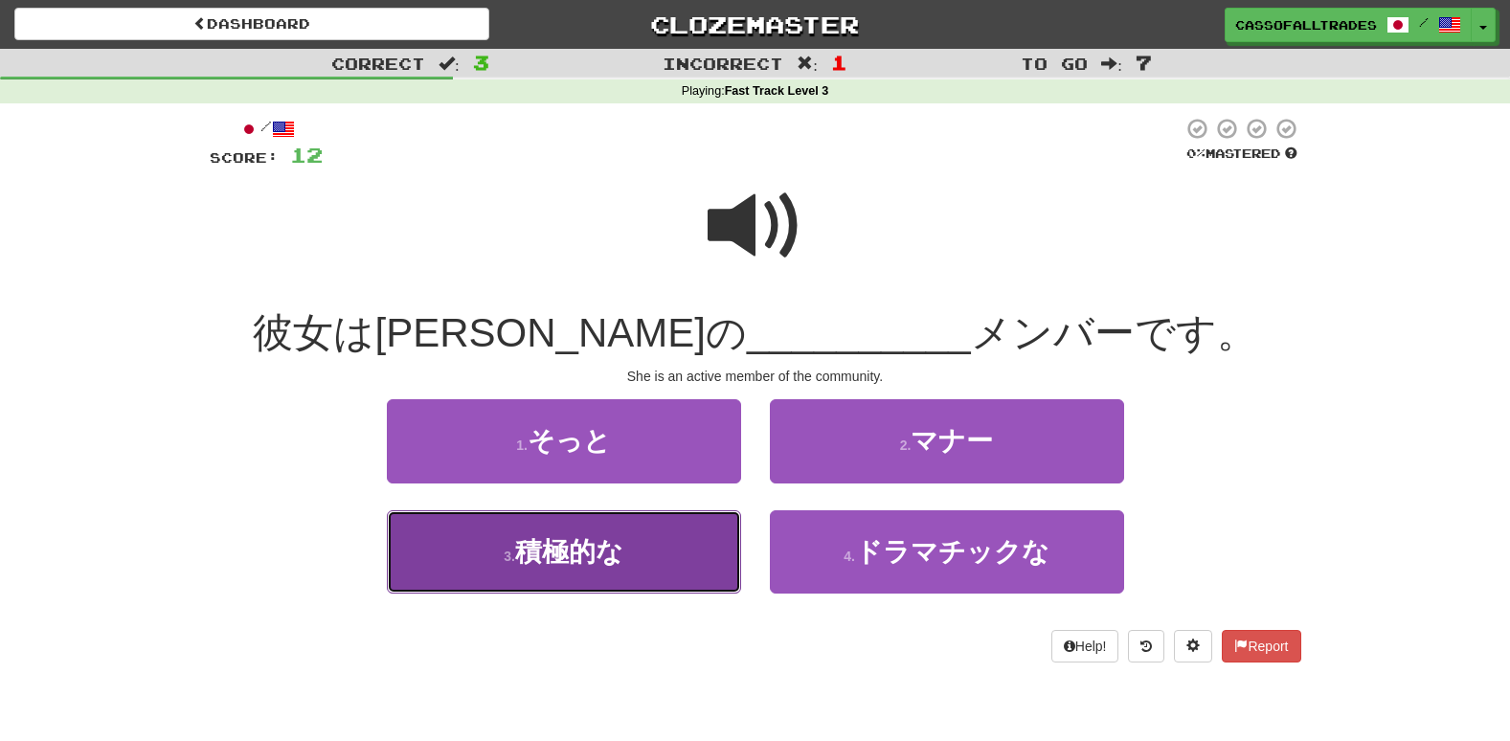
click at [613, 538] on span "積極的な" at bounding box center [569, 552] width 108 height 30
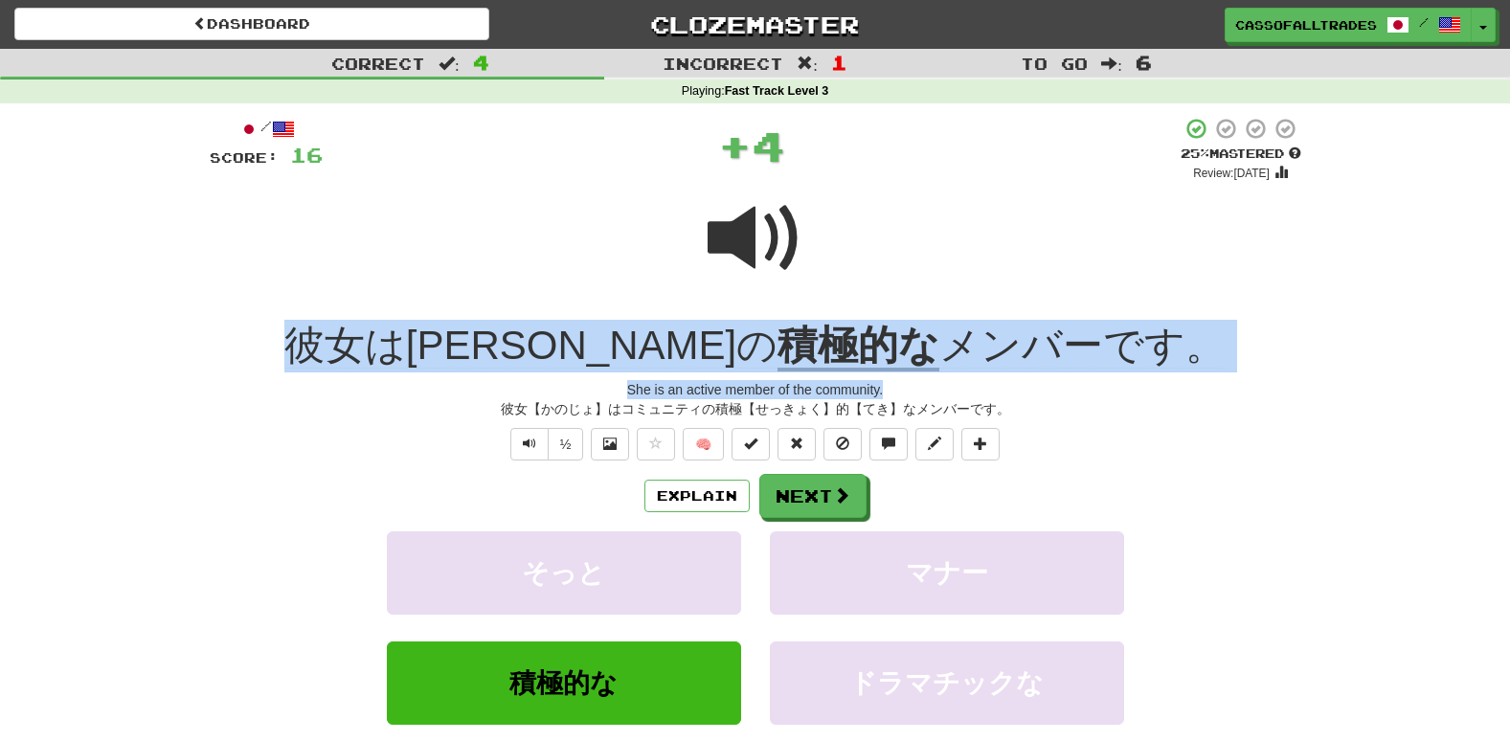
drag, startPoint x: 272, startPoint y: 344, endPoint x: 1324, endPoint y: 390, distance: 1053.1
click at [1324, 390] on div "Correct : 4 Incorrect : 1 To go : 6 Playing : Fast Track Level 3 / Score: 16 + …" at bounding box center [755, 449] width 1510 height 800
drag, startPoint x: 1324, startPoint y: 390, endPoint x: 994, endPoint y: 369, distance: 331.0
copy div "彼女はコミュニティの 積極的な メンバーです。 She is an active member of the community."
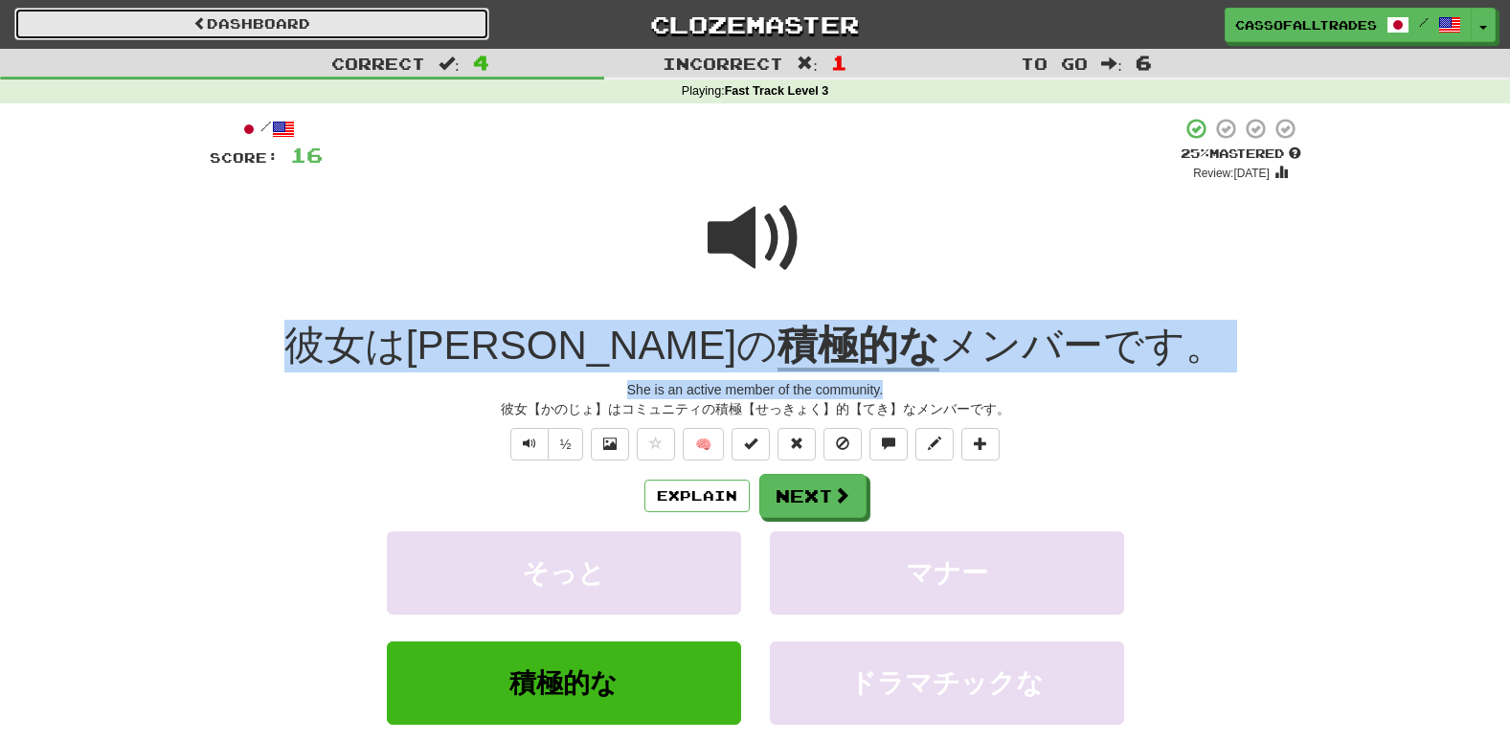
click at [409, 17] on link "Dashboard" at bounding box center [251, 24] width 475 height 33
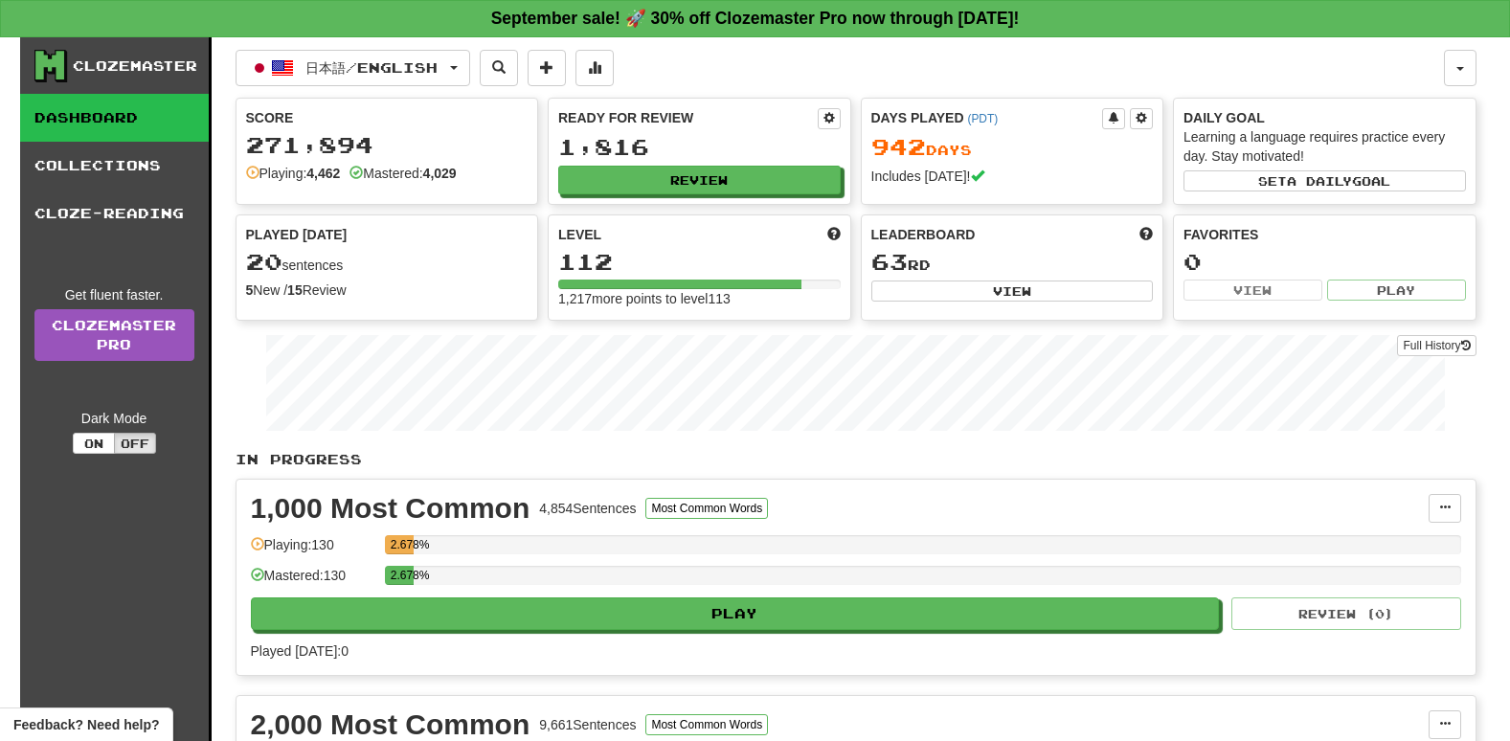
click at [642, 164] on div "Ready for Review 1,816 Review" at bounding box center [700, 151] width 302 height 105
click at [643, 171] on button "Review" at bounding box center [700, 181] width 282 height 29
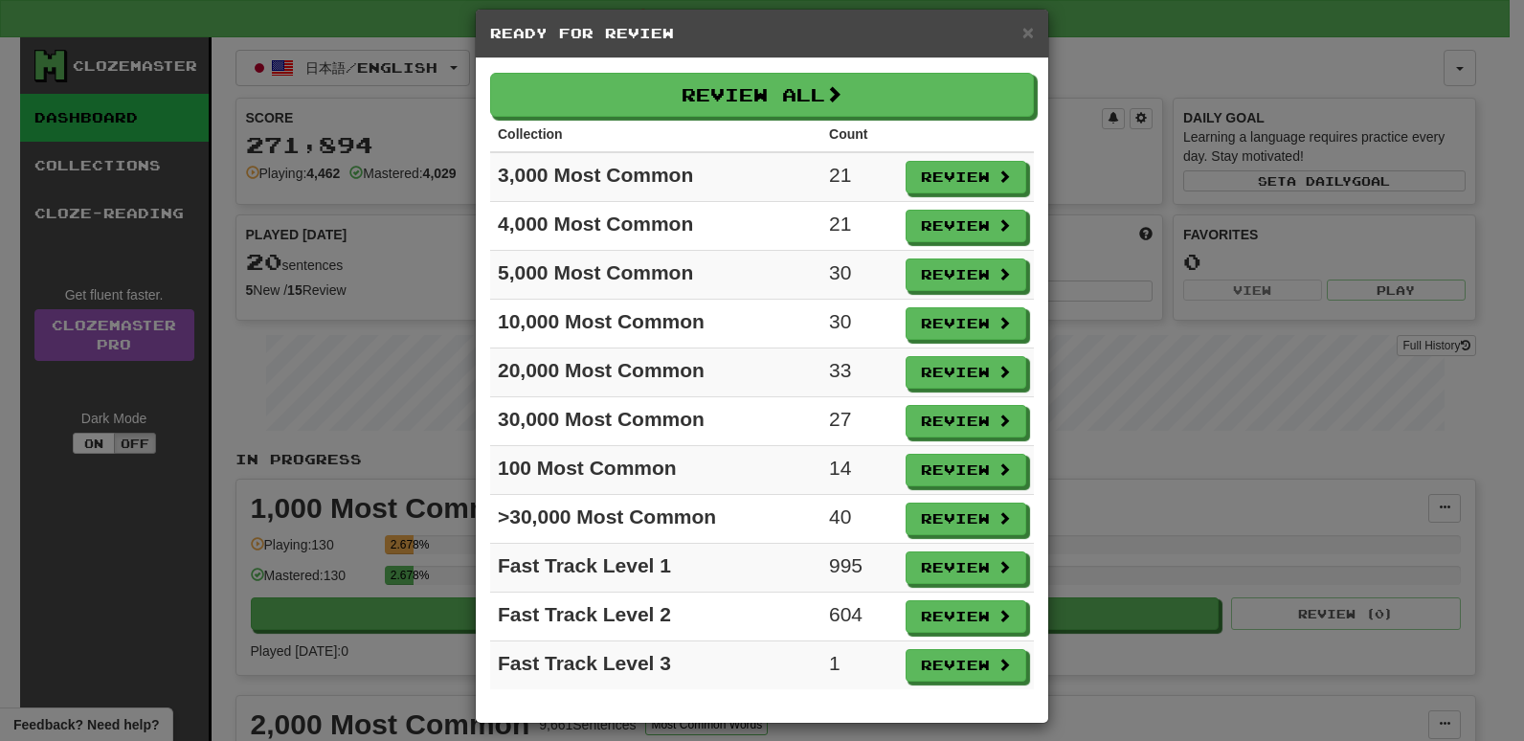
scroll to position [32, 0]
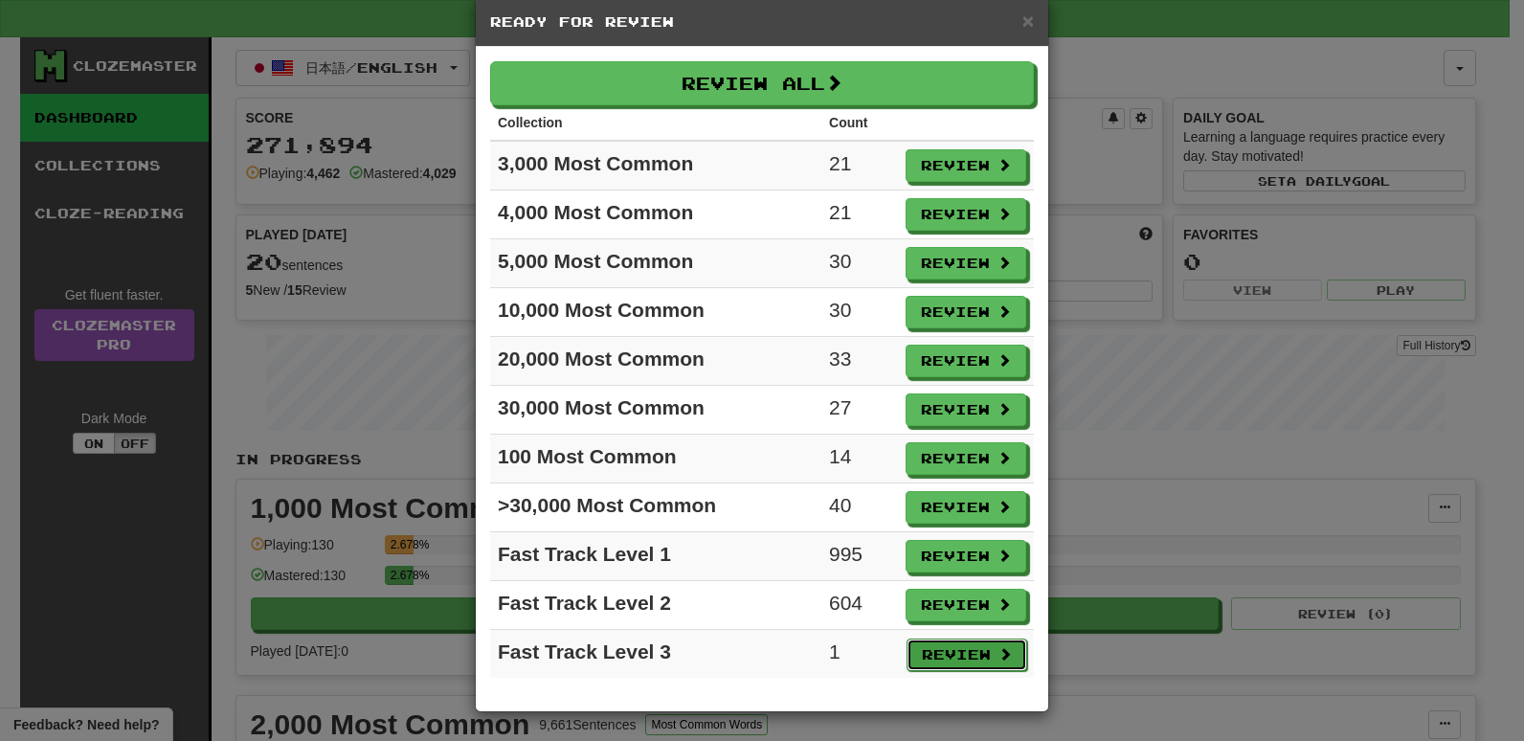
click at [918, 664] on button "Review" at bounding box center [967, 655] width 121 height 33
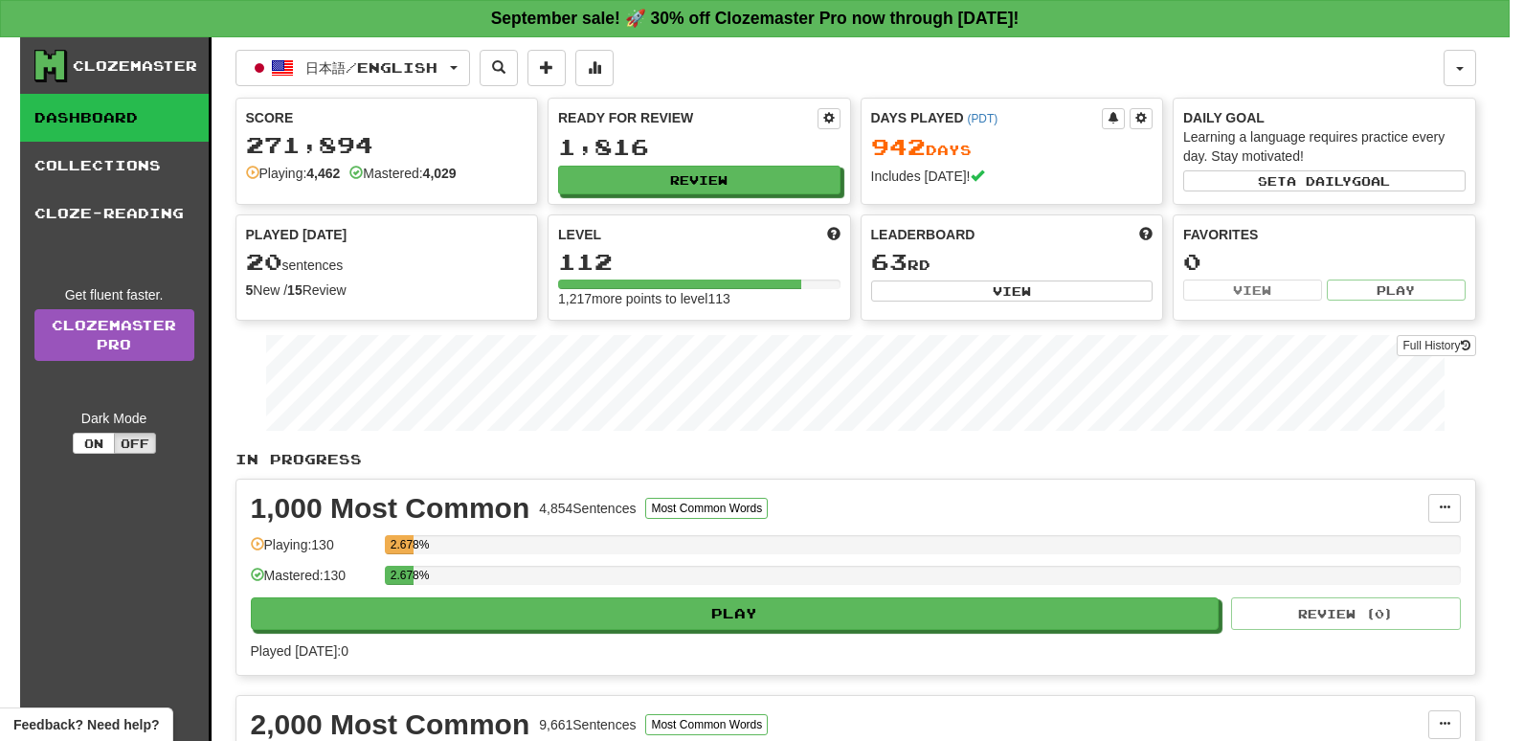
select select "**"
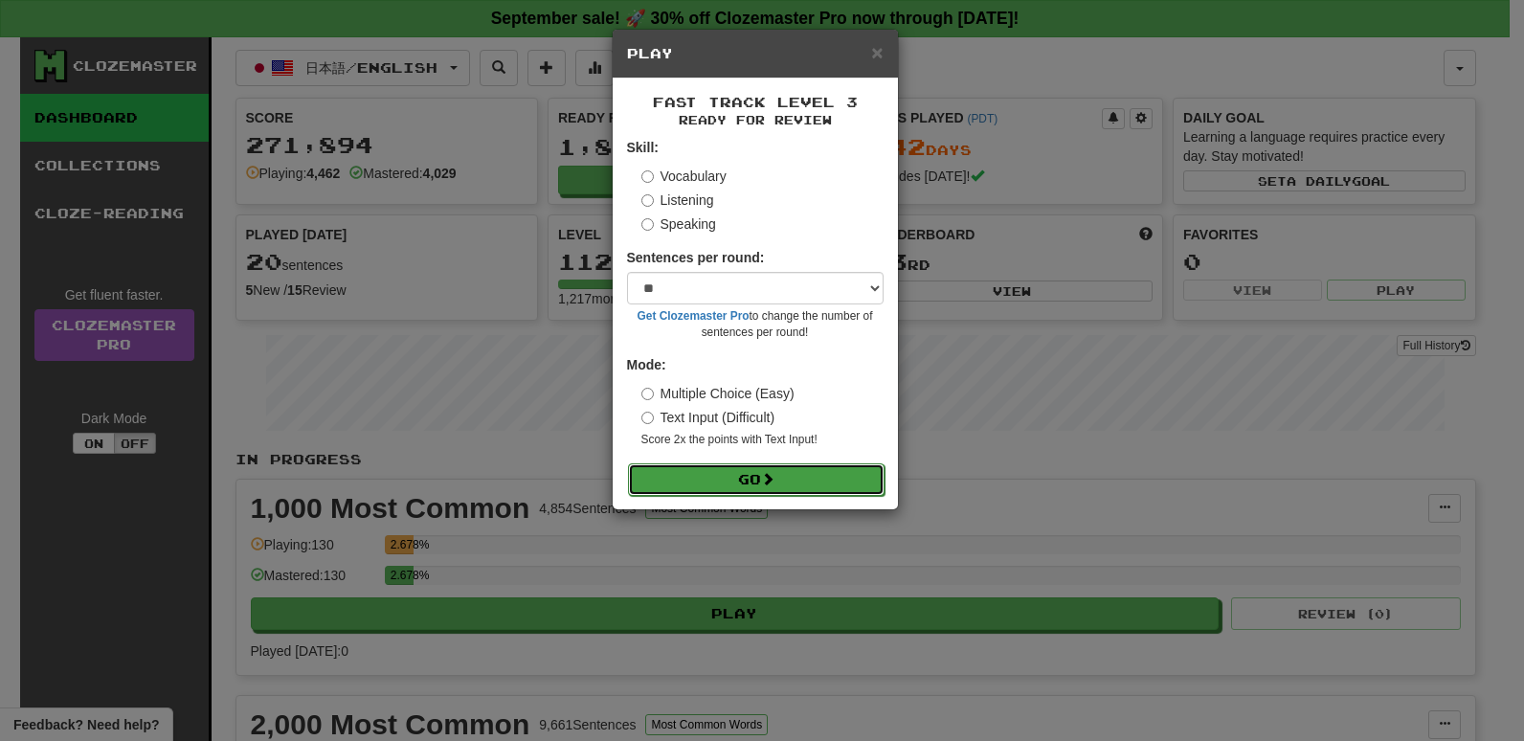
click at [731, 473] on button "Go" at bounding box center [756, 479] width 257 height 33
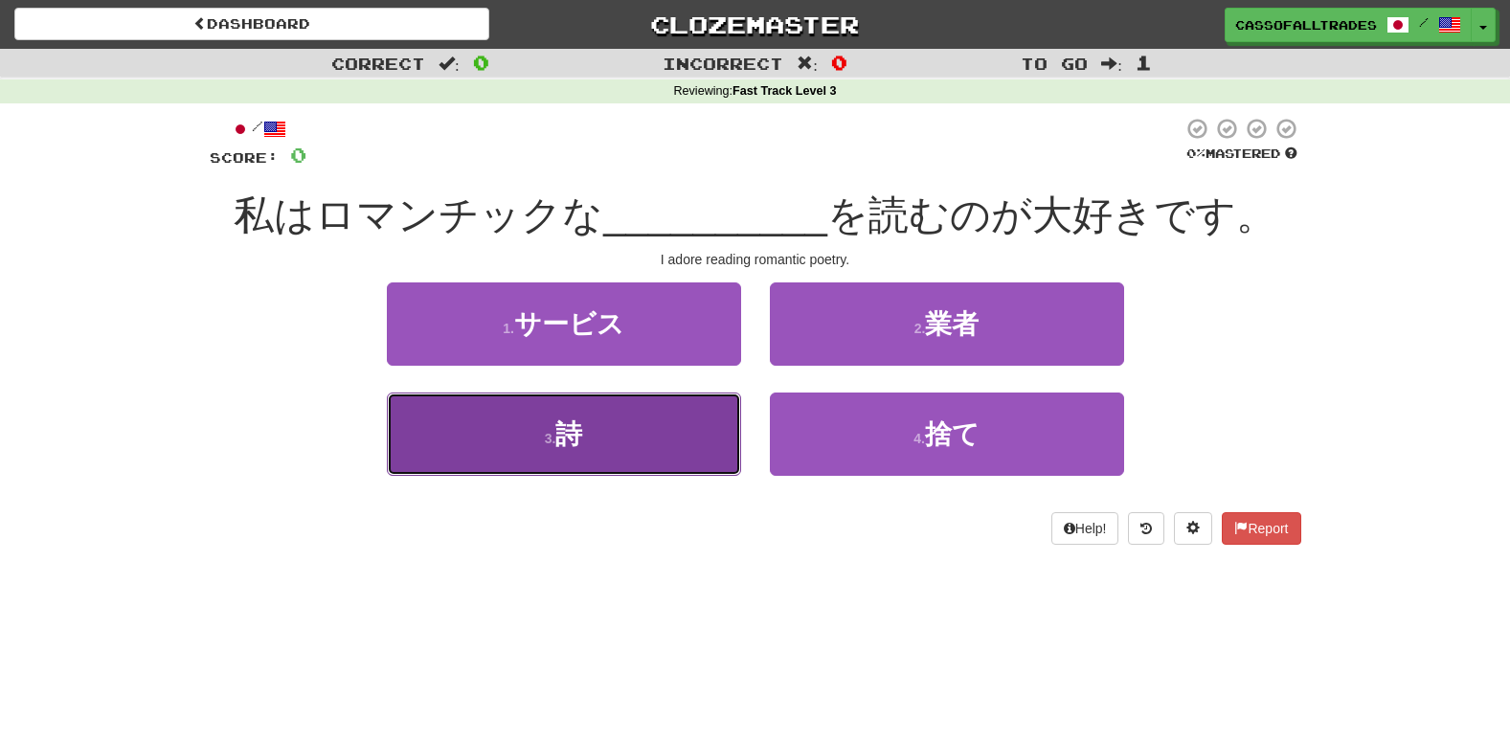
click at [593, 418] on button "3 . 詩" at bounding box center [564, 434] width 354 height 83
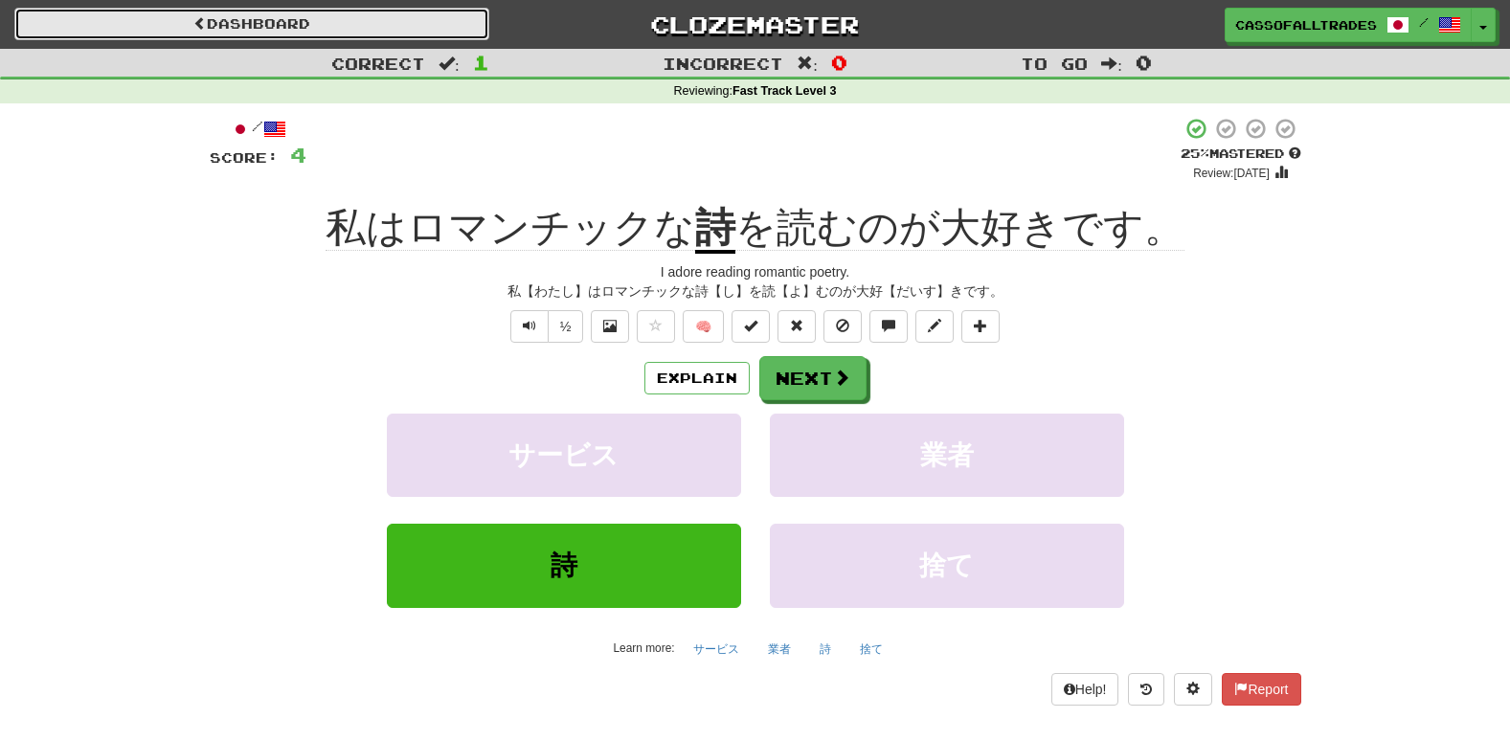
click at [349, 18] on link "Dashboard" at bounding box center [251, 24] width 475 height 33
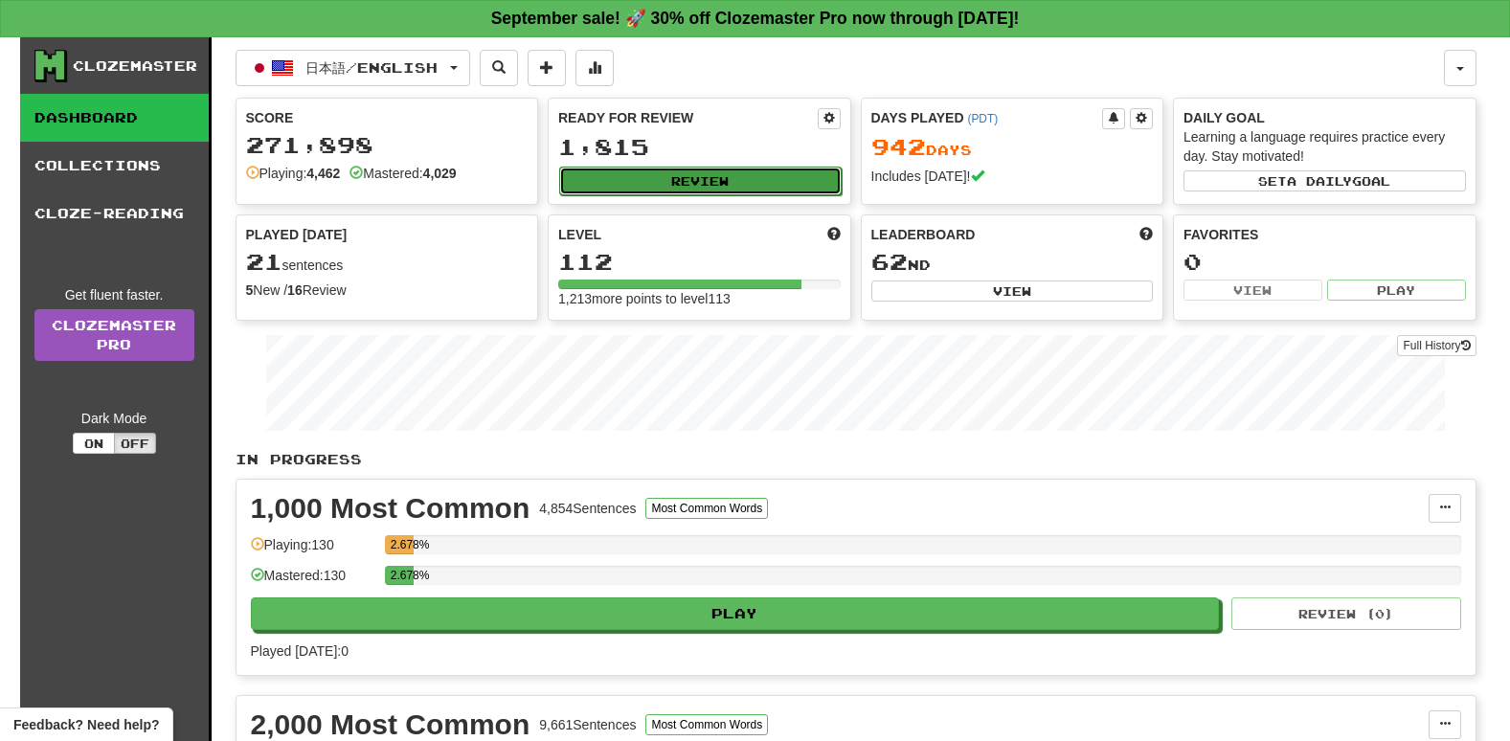
click at [658, 193] on button "Review" at bounding box center [700, 181] width 282 height 29
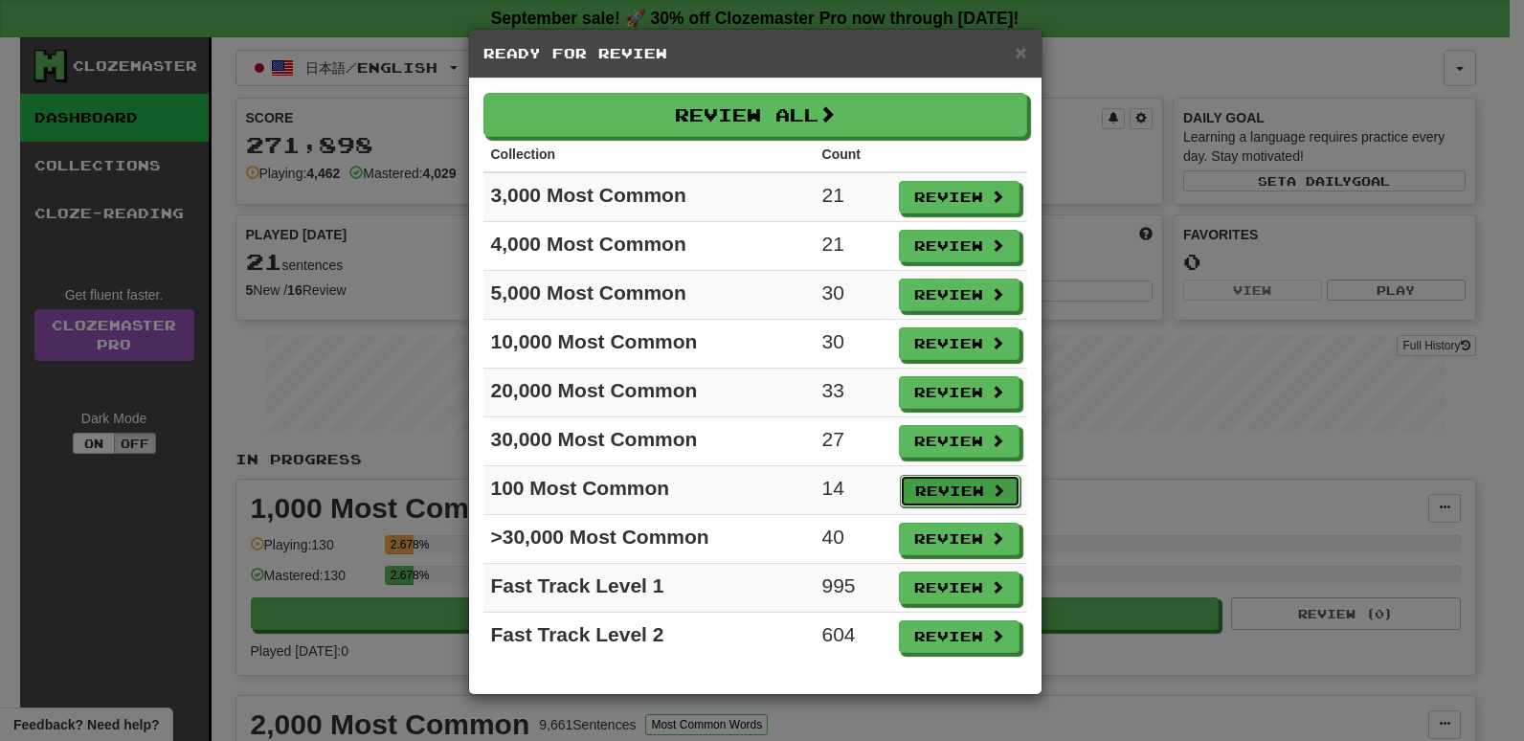
click at [942, 494] on button "Review" at bounding box center [960, 491] width 121 height 33
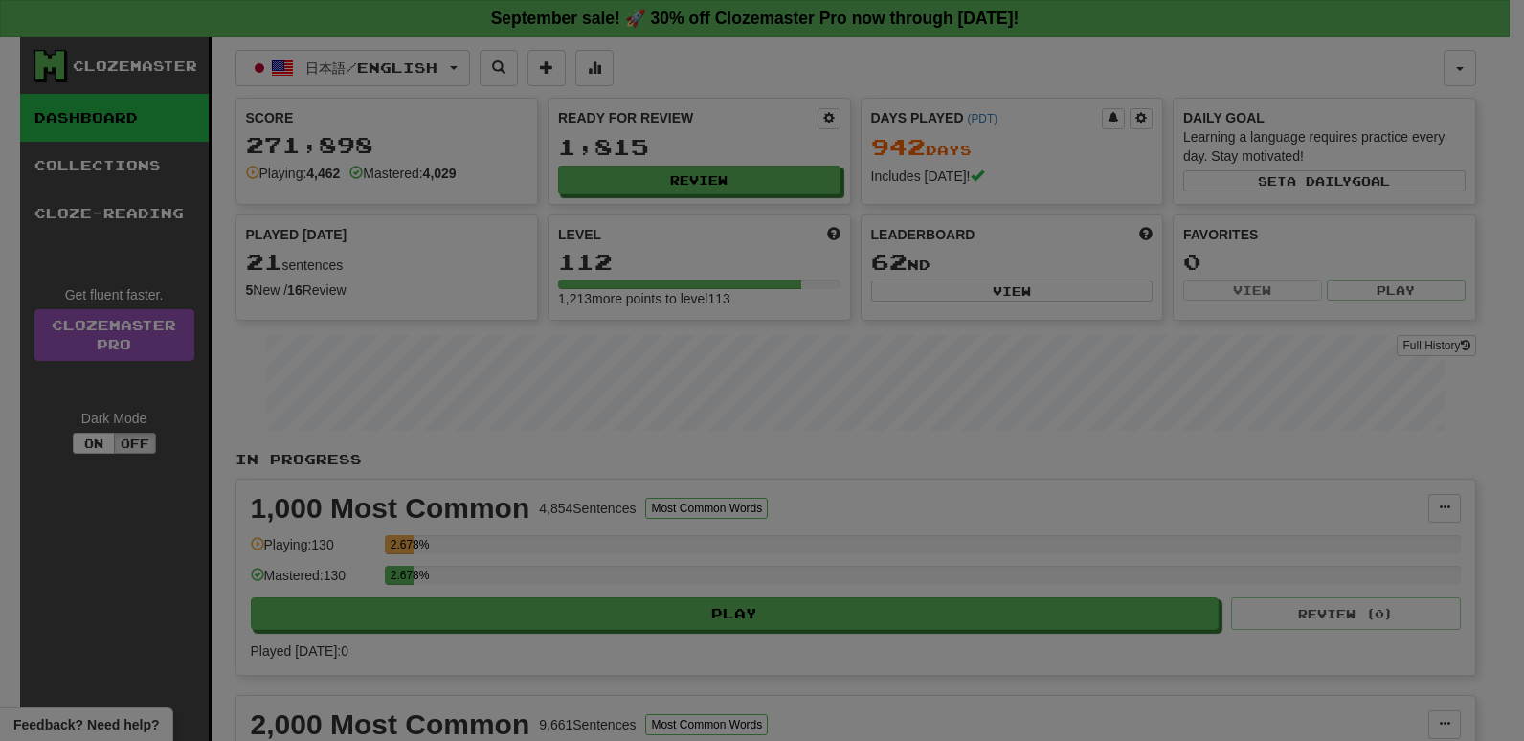
select select "**"
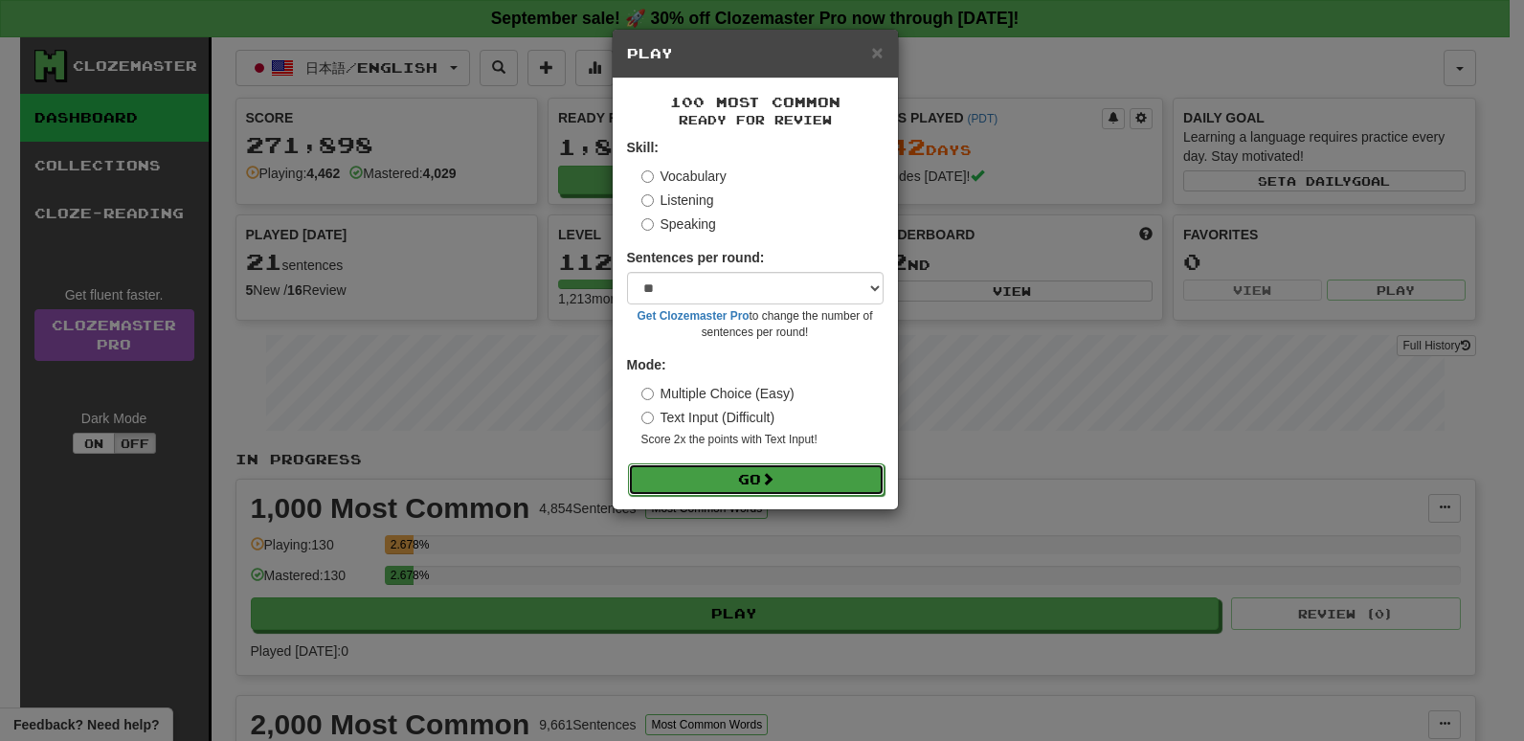
click at [706, 479] on button "Go" at bounding box center [756, 479] width 257 height 33
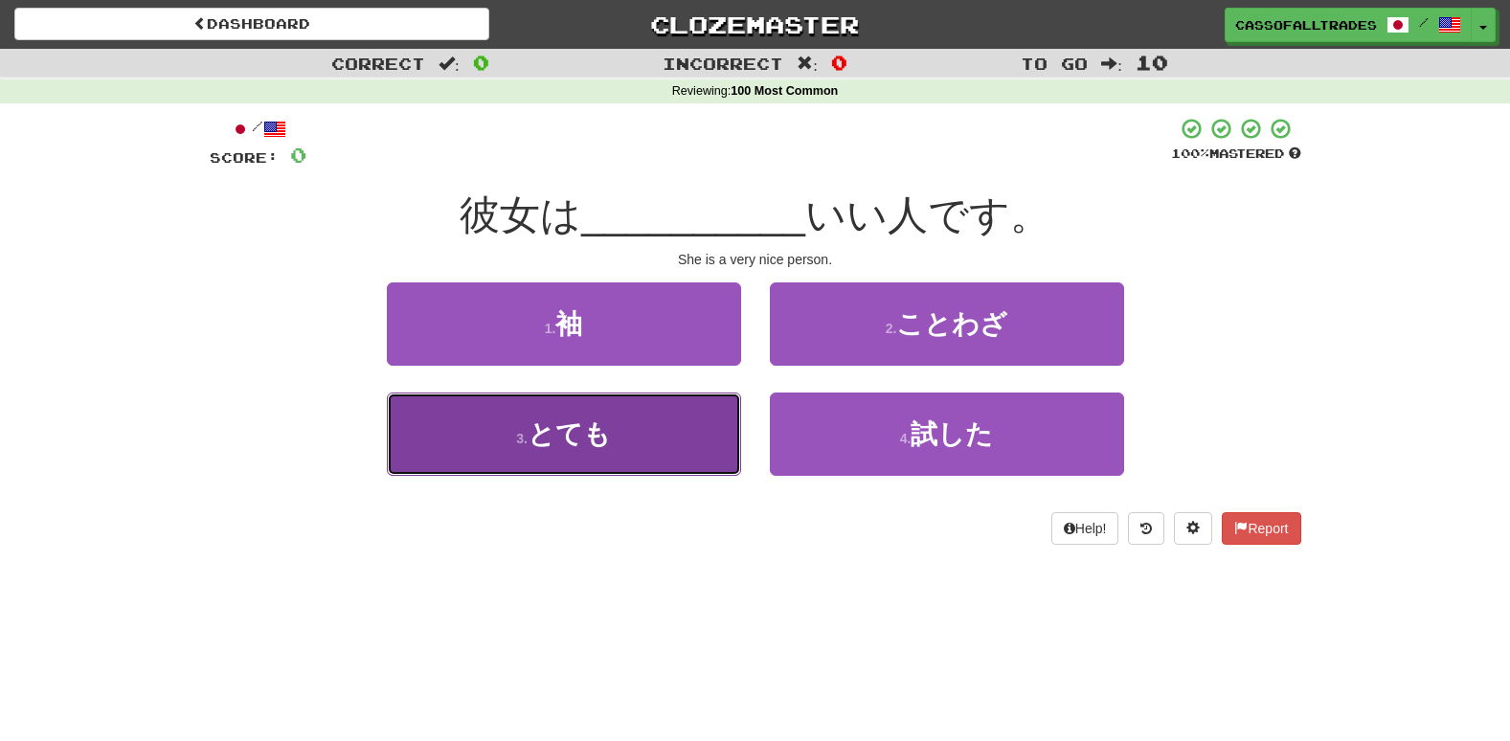
click at [576, 438] on span "とても" at bounding box center [569, 434] width 83 height 30
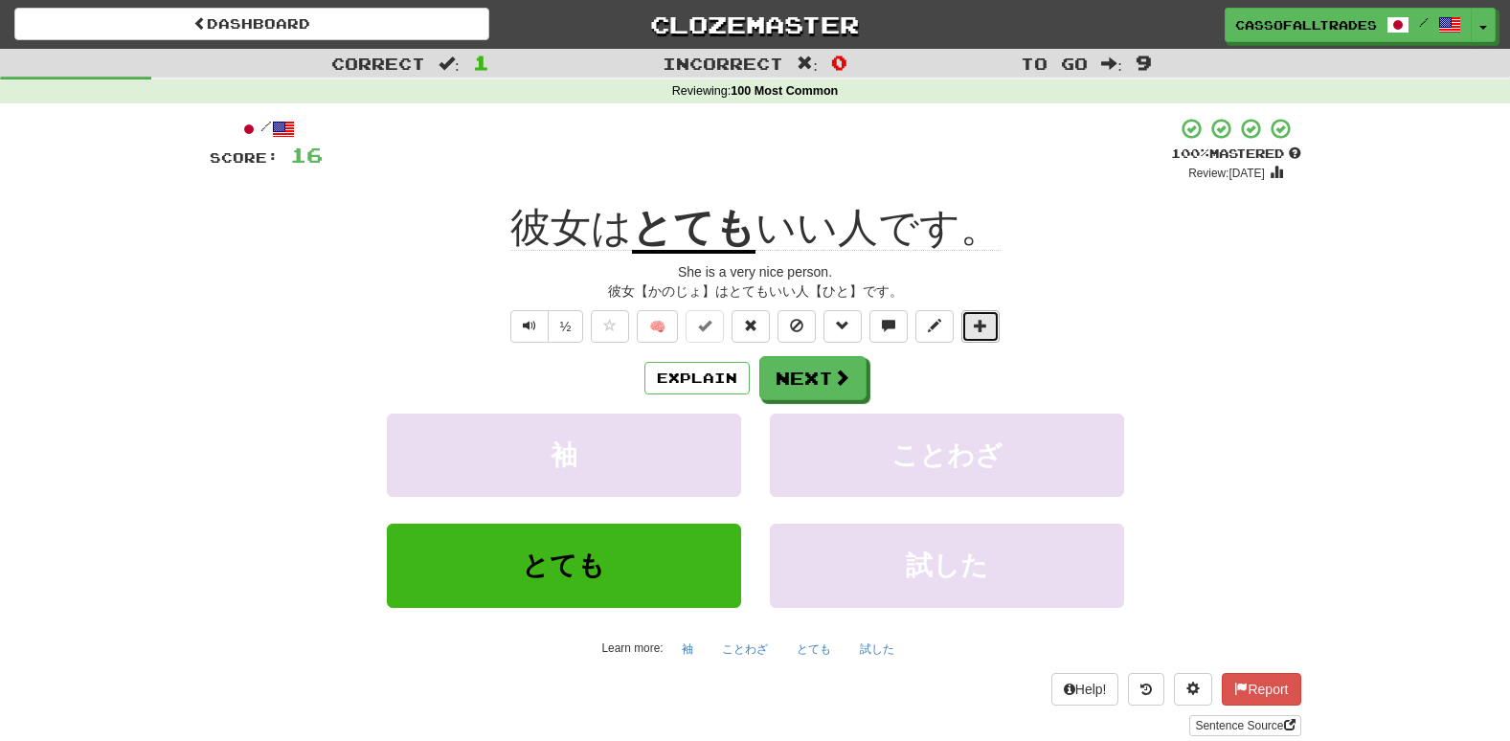
click at [982, 319] on span at bounding box center [980, 325] width 13 height 13
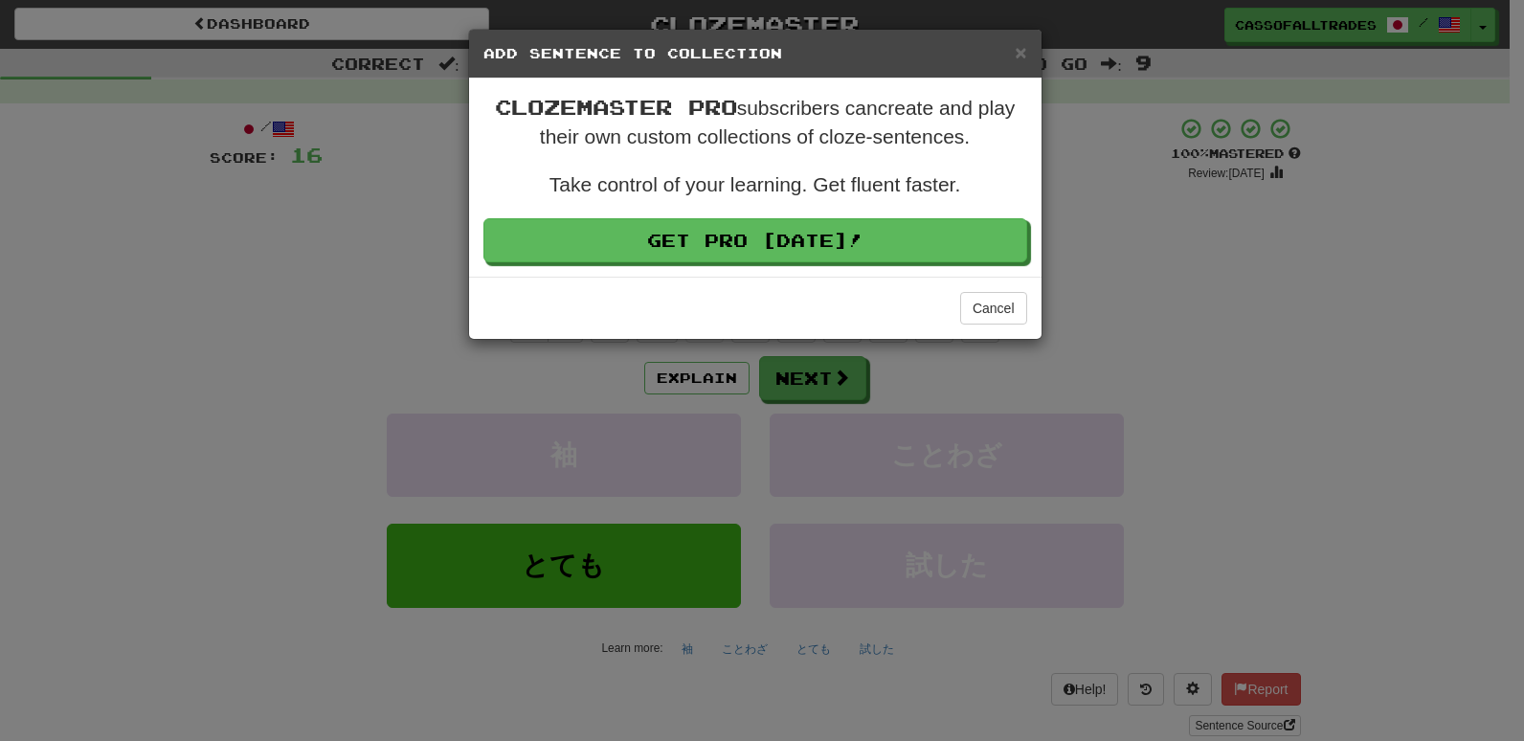
click at [1128, 347] on div "× Add Sentence to Collection Clozemaster Pro subscribers can create and play th…" at bounding box center [762, 370] width 1524 height 741
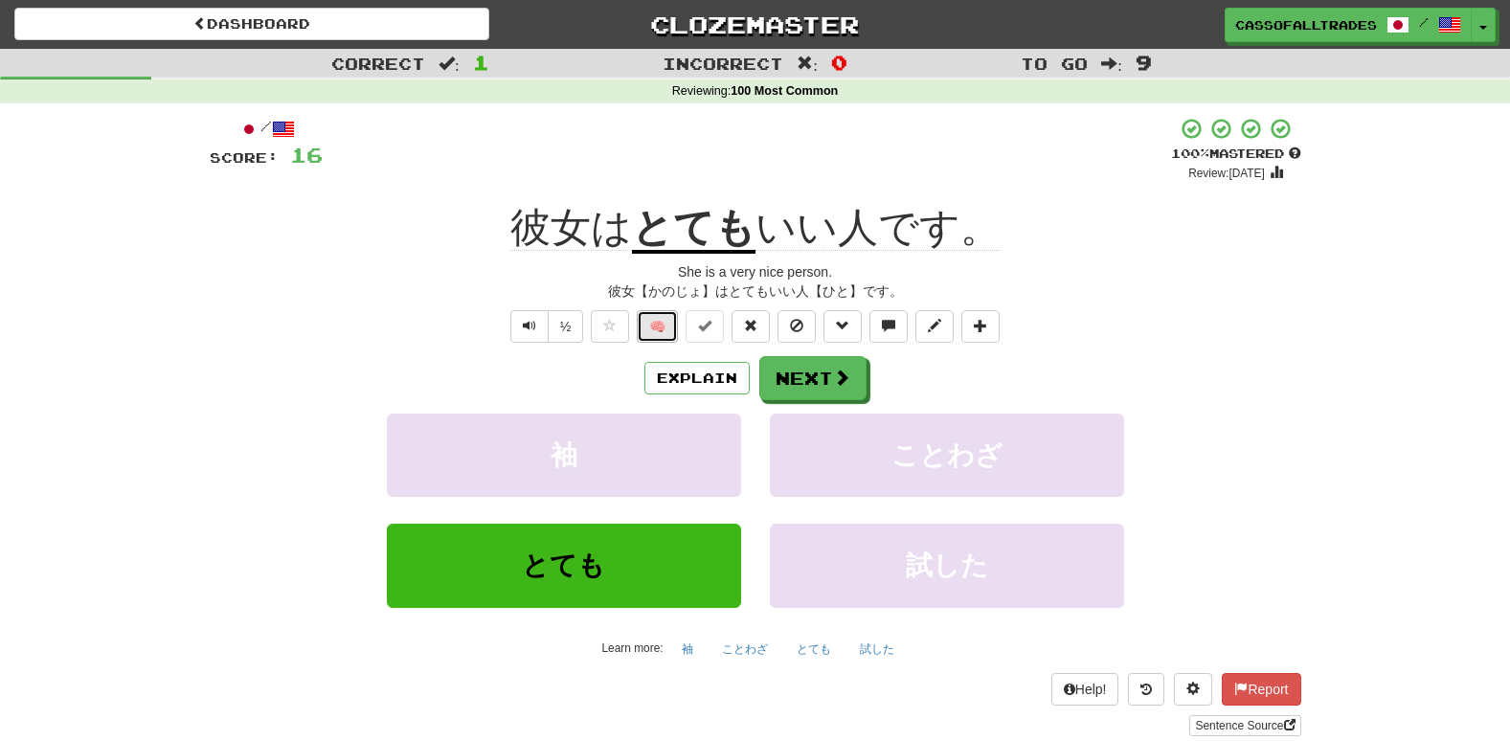
click at [656, 322] on button "🧠" at bounding box center [657, 326] width 41 height 33
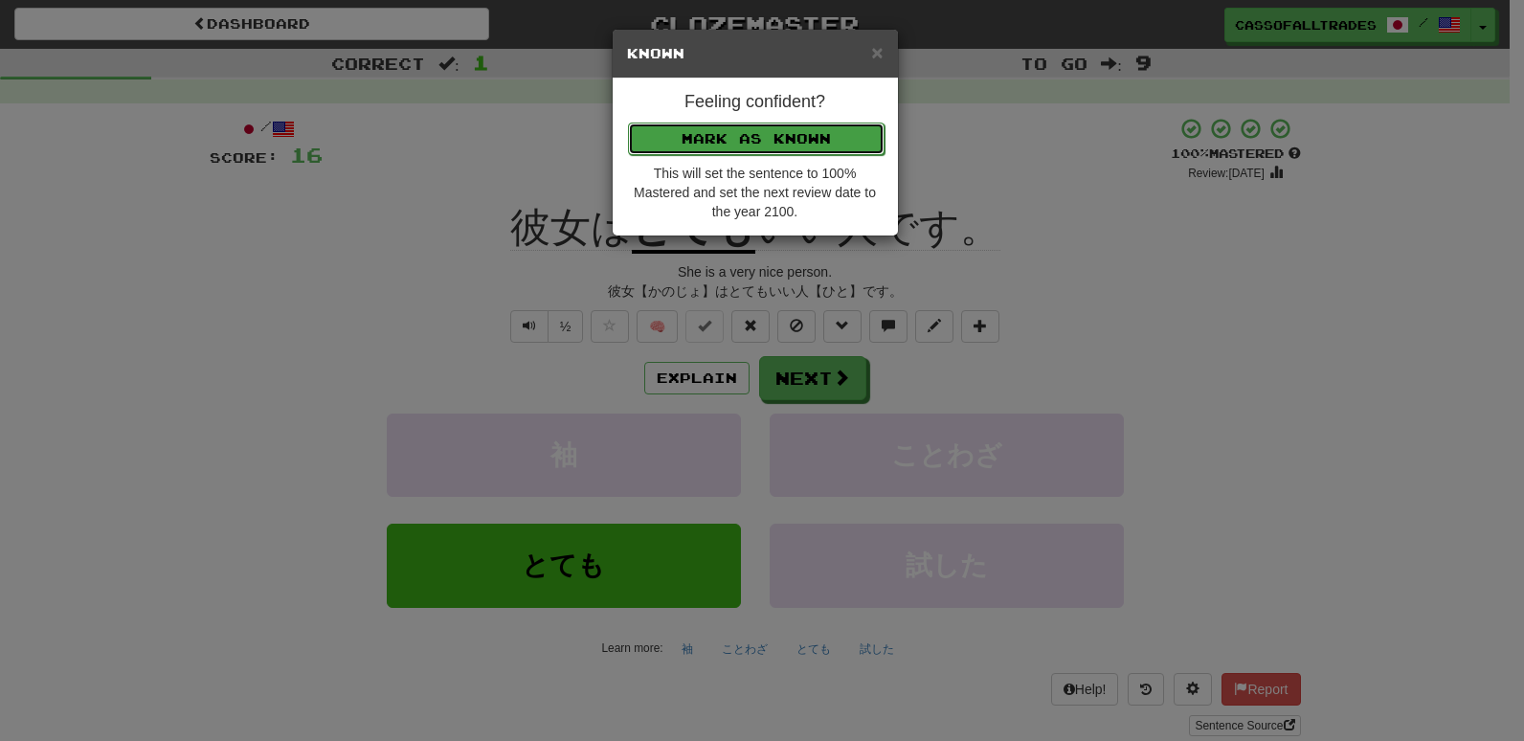
click at [745, 142] on button "Mark as Known" at bounding box center [756, 139] width 257 height 33
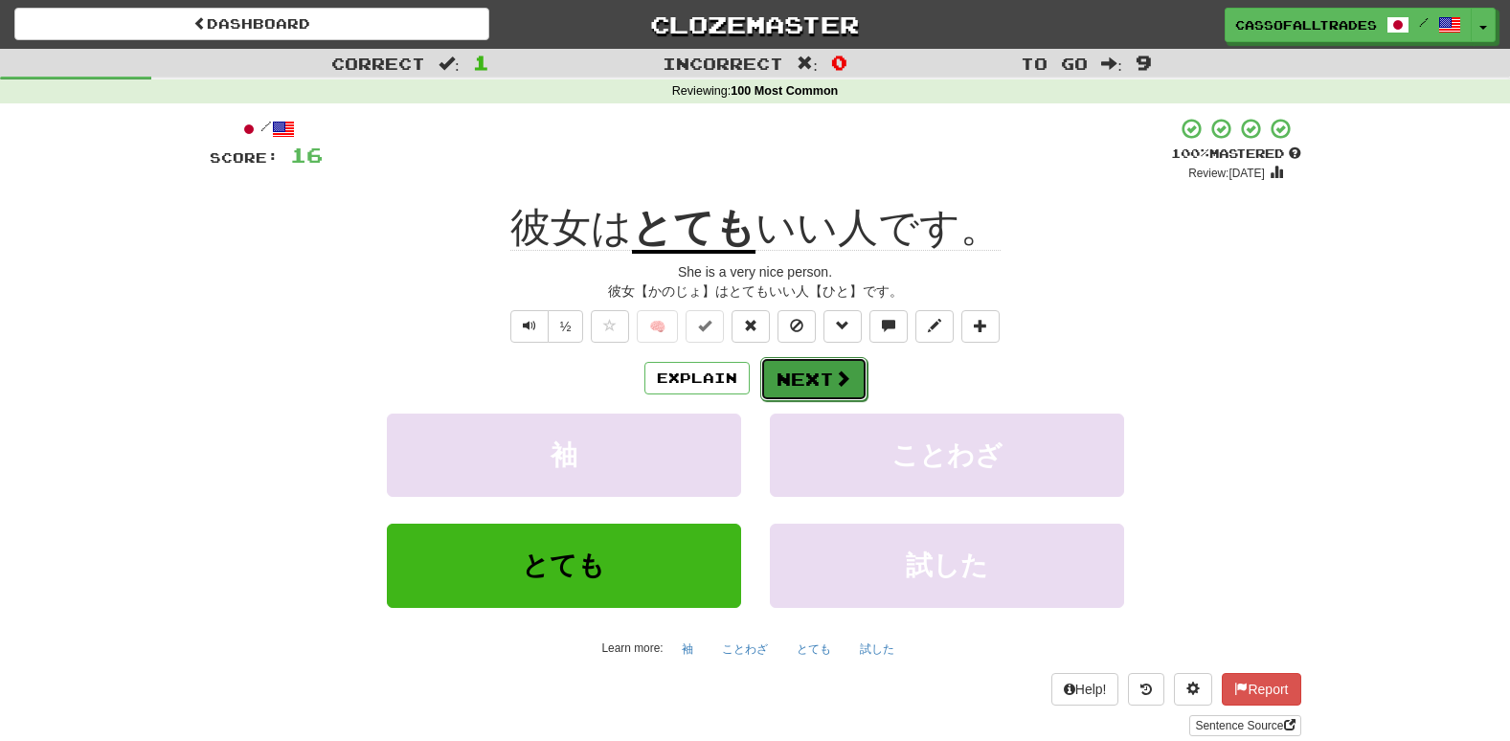
click at [806, 375] on button "Next" at bounding box center [813, 379] width 107 height 44
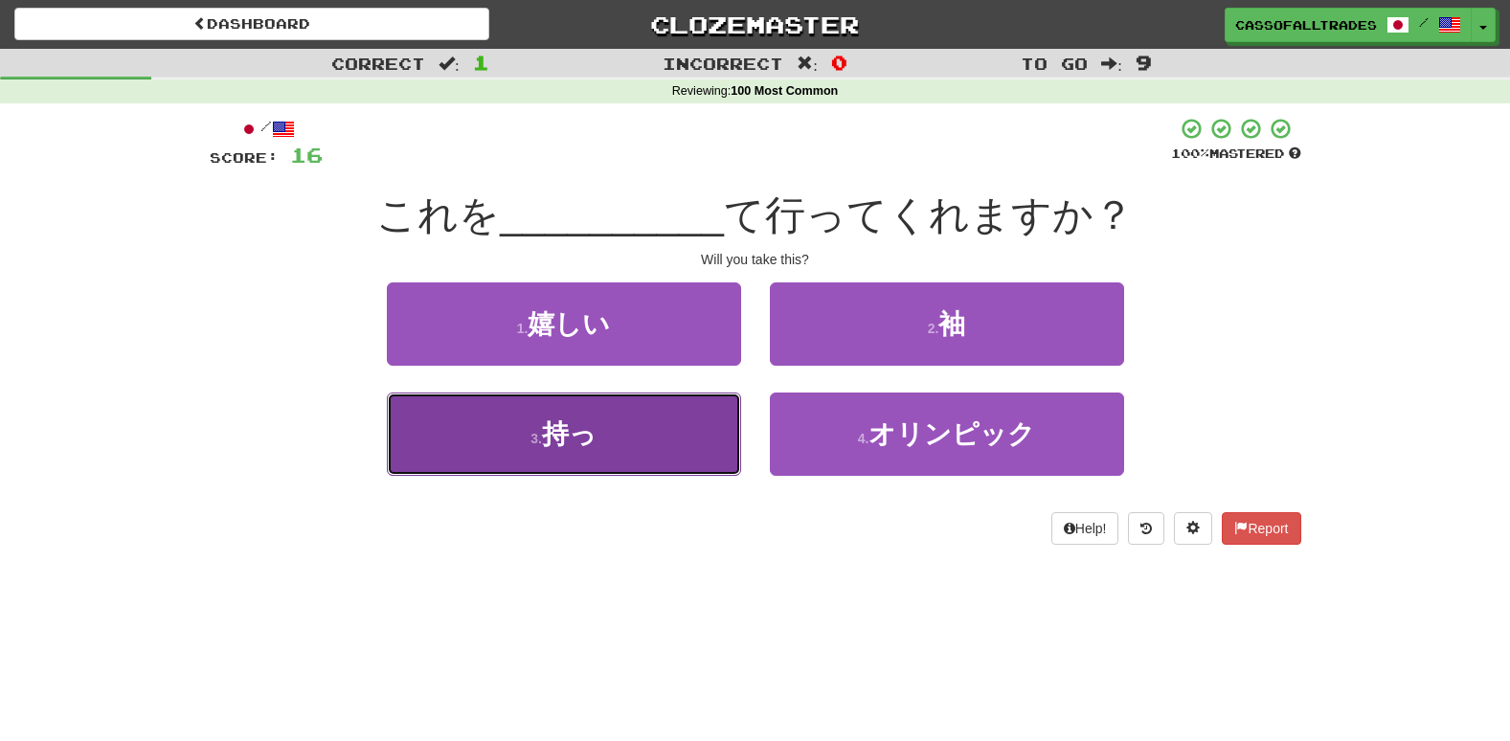
click at [510, 445] on button "3 . 持っ" at bounding box center [564, 434] width 354 height 83
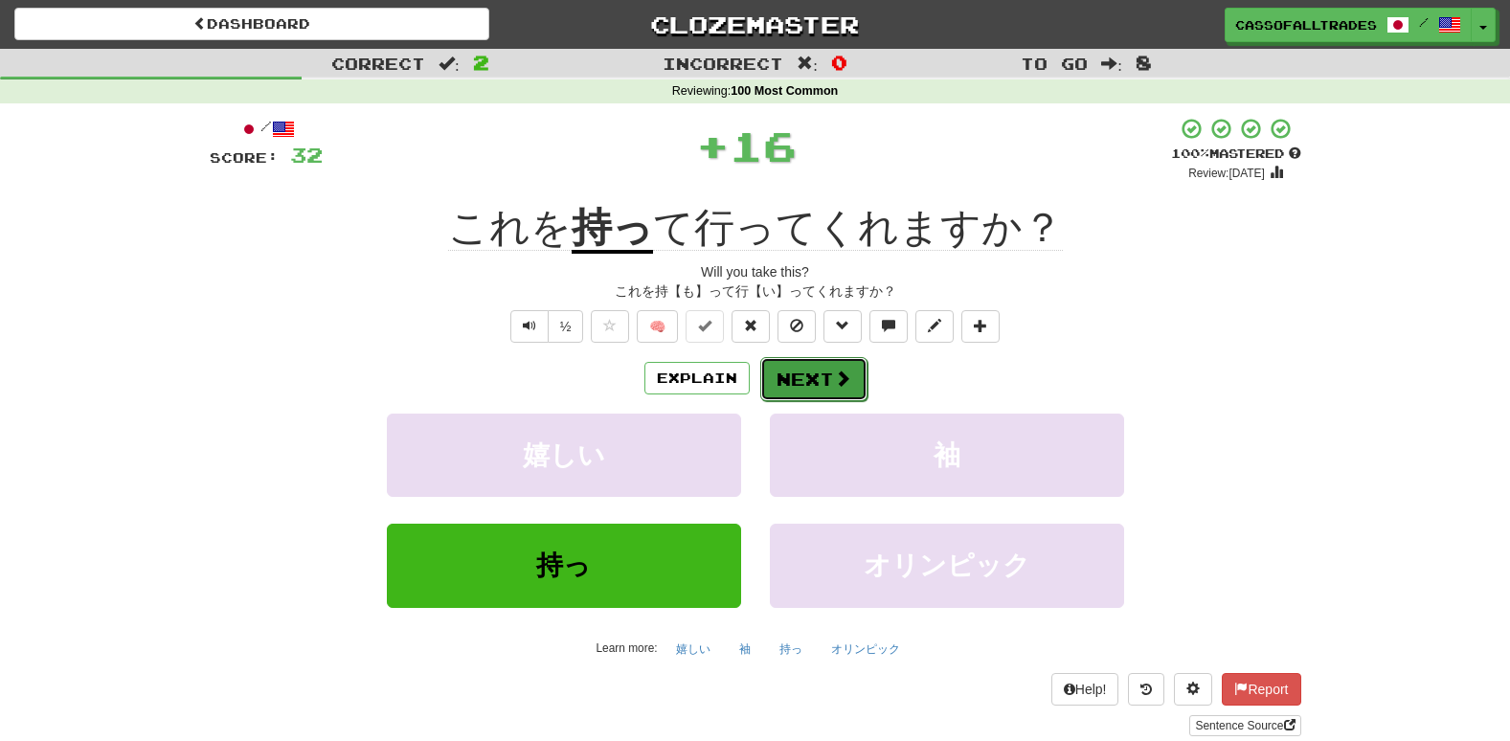
click at [801, 374] on button "Next" at bounding box center [813, 379] width 107 height 44
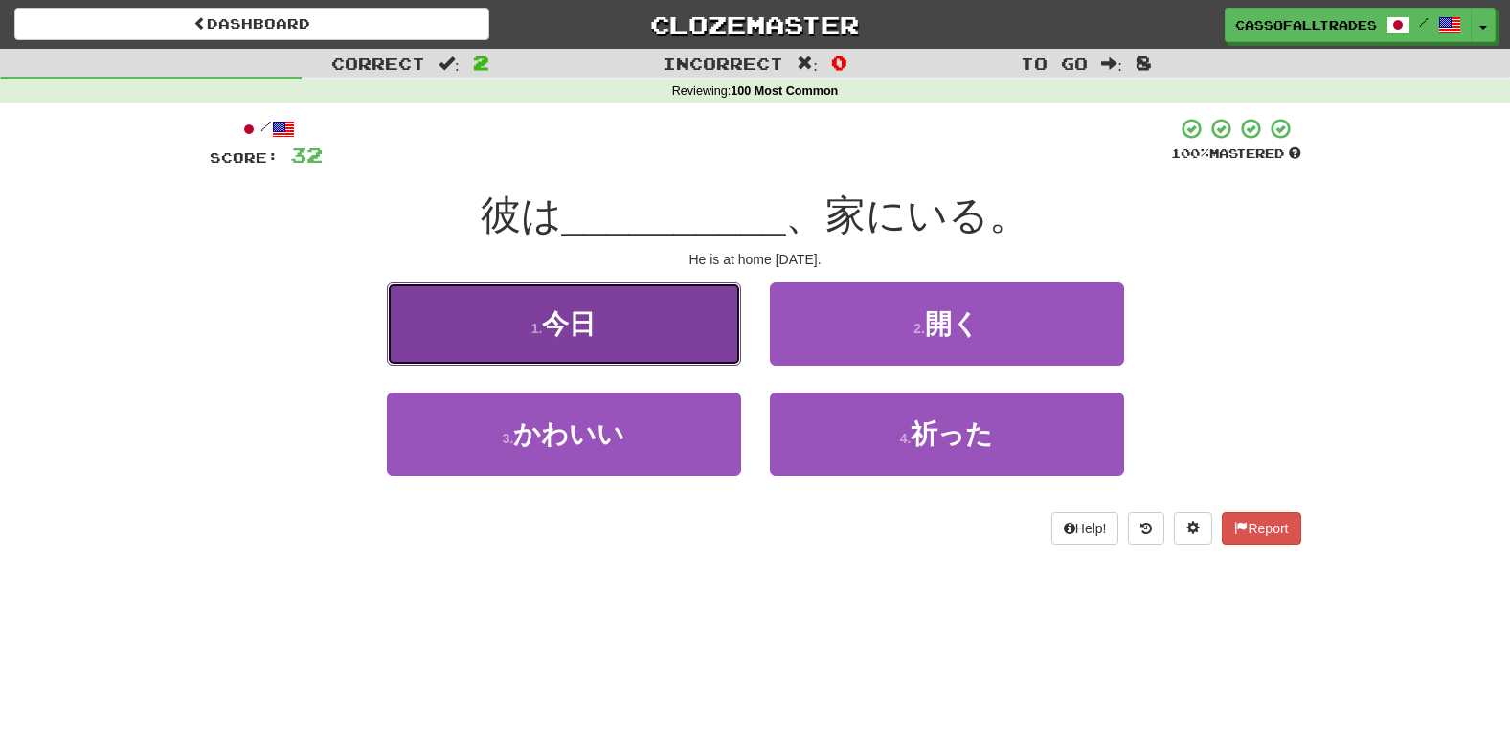
click at [557, 303] on button "1 . 今日" at bounding box center [564, 323] width 354 height 83
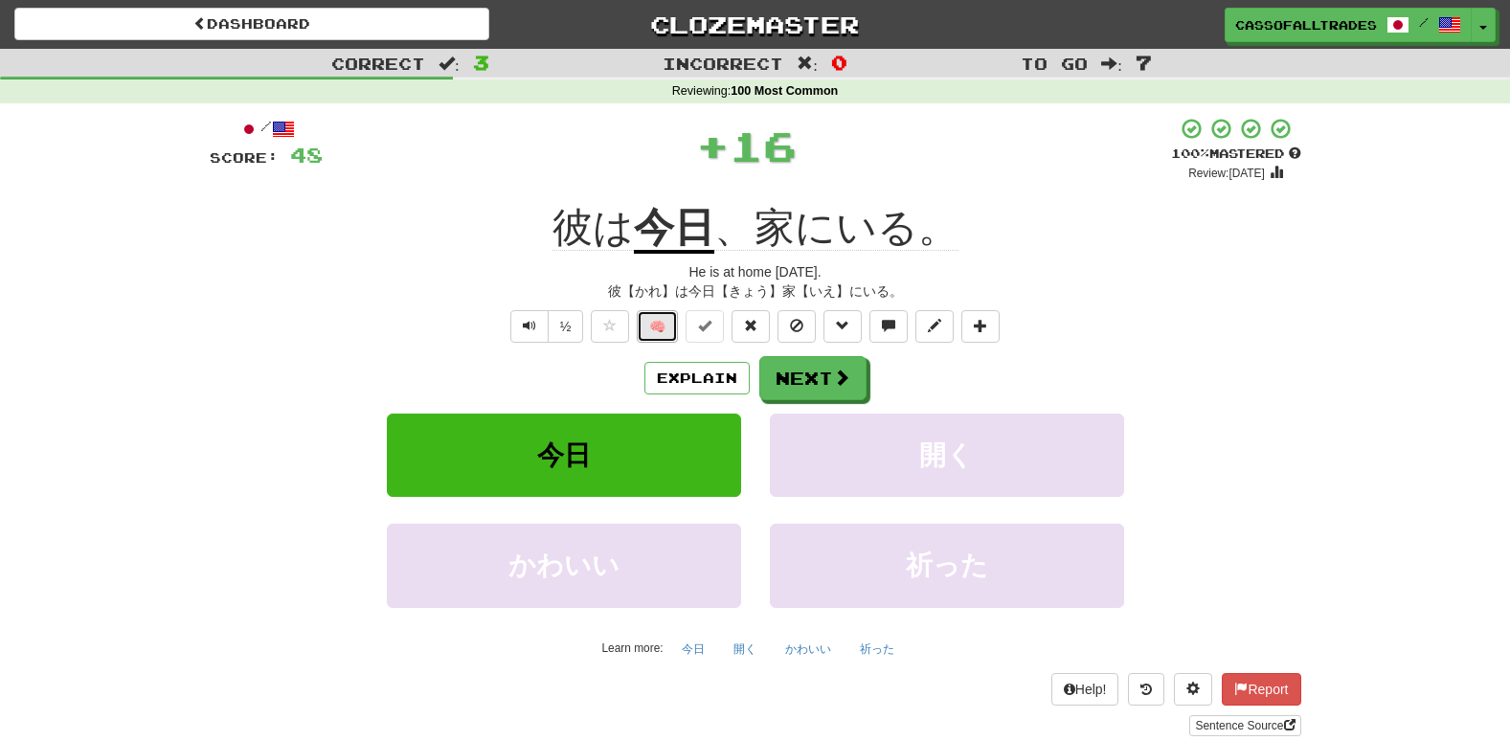
click at [662, 328] on button "🧠" at bounding box center [657, 326] width 41 height 33
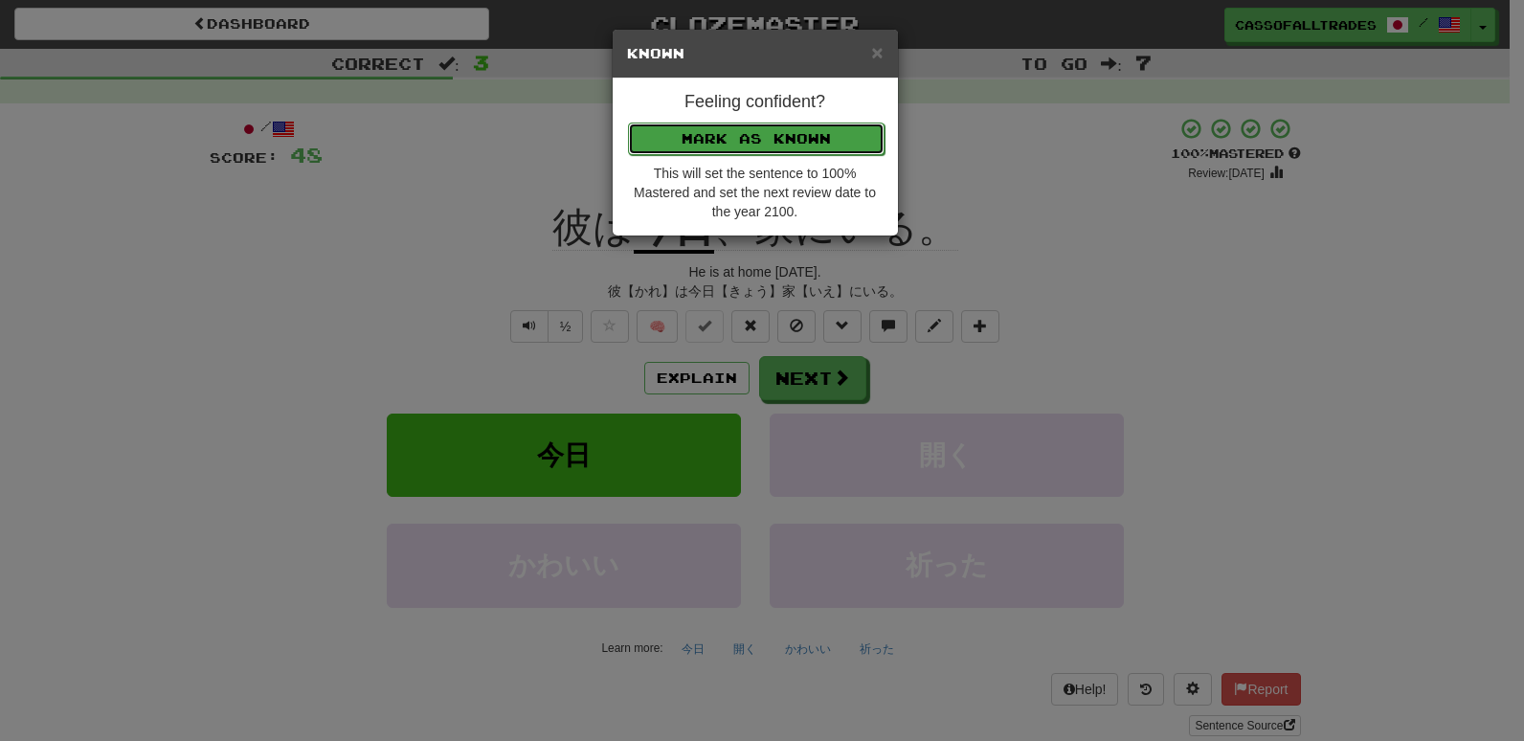
click at [739, 144] on button "Mark as Known" at bounding box center [756, 139] width 257 height 33
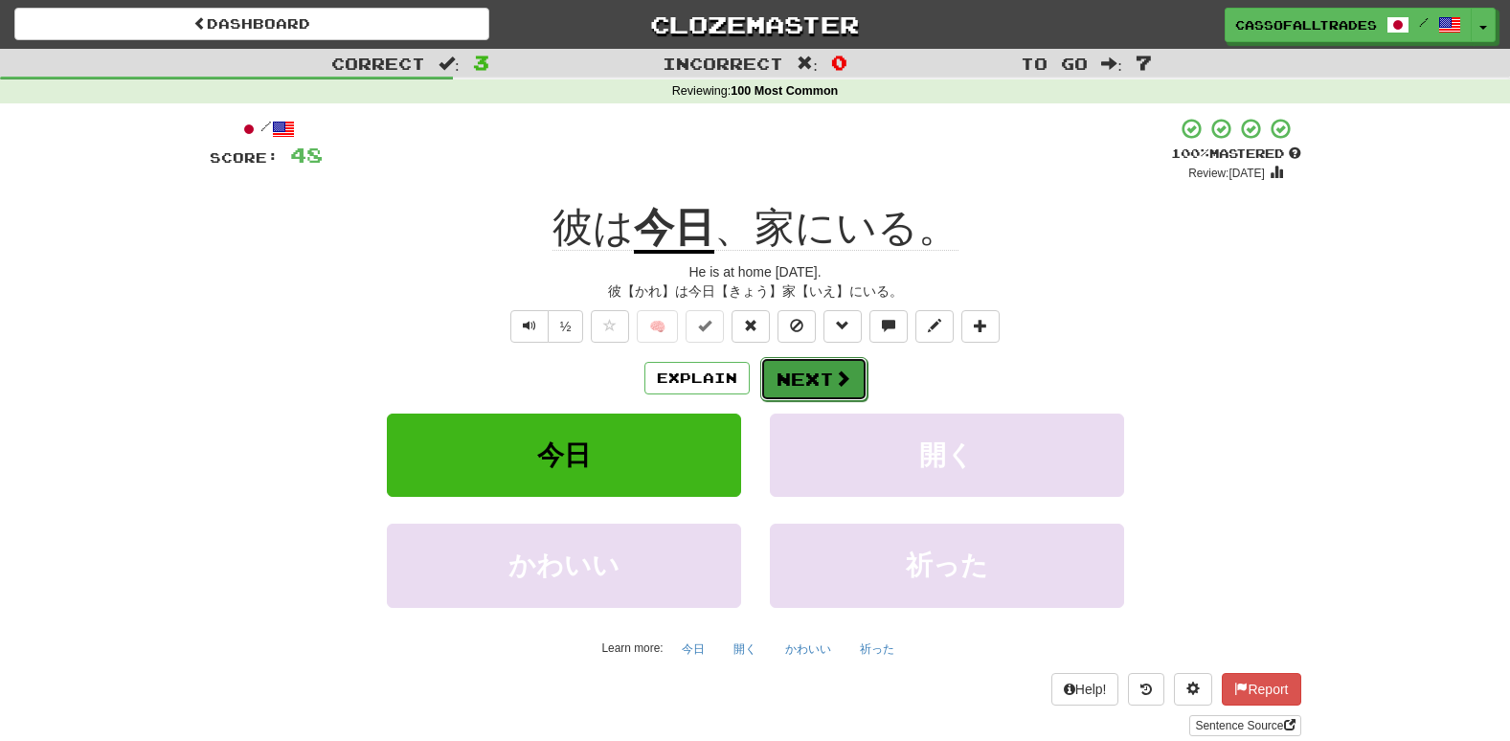
click at [799, 374] on button "Next" at bounding box center [813, 379] width 107 height 44
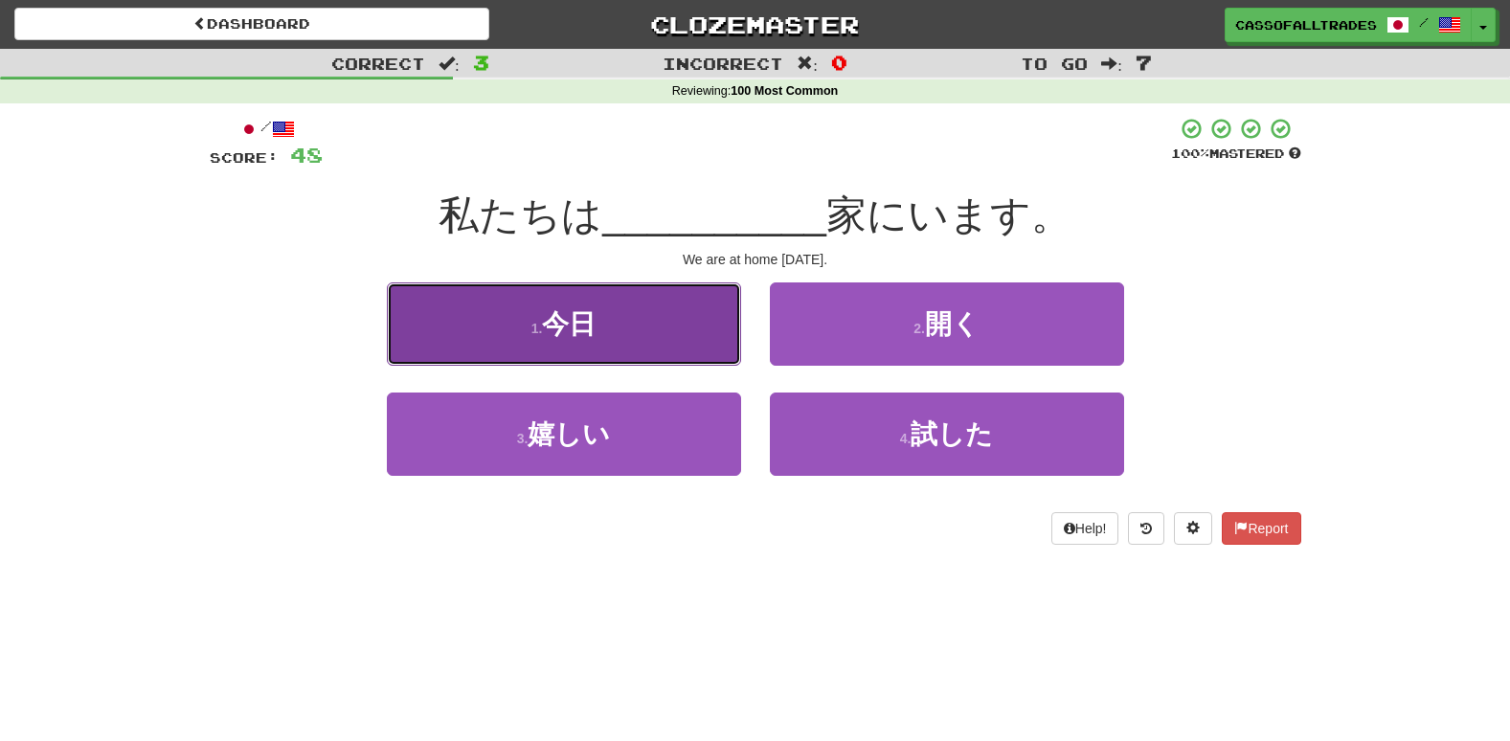
click at [622, 316] on button "1 . 今日" at bounding box center [564, 323] width 354 height 83
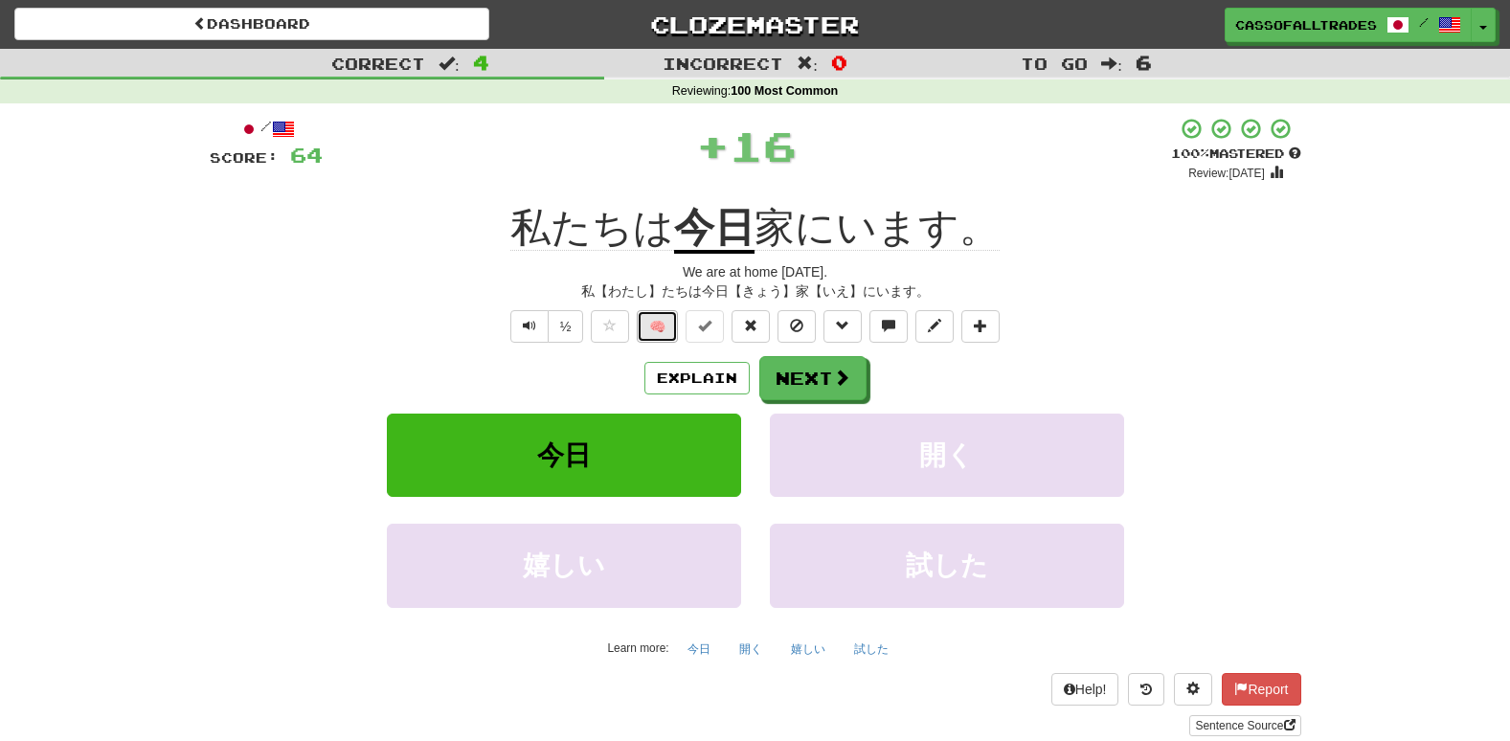
click at [666, 327] on button "🧠" at bounding box center [657, 326] width 41 height 33
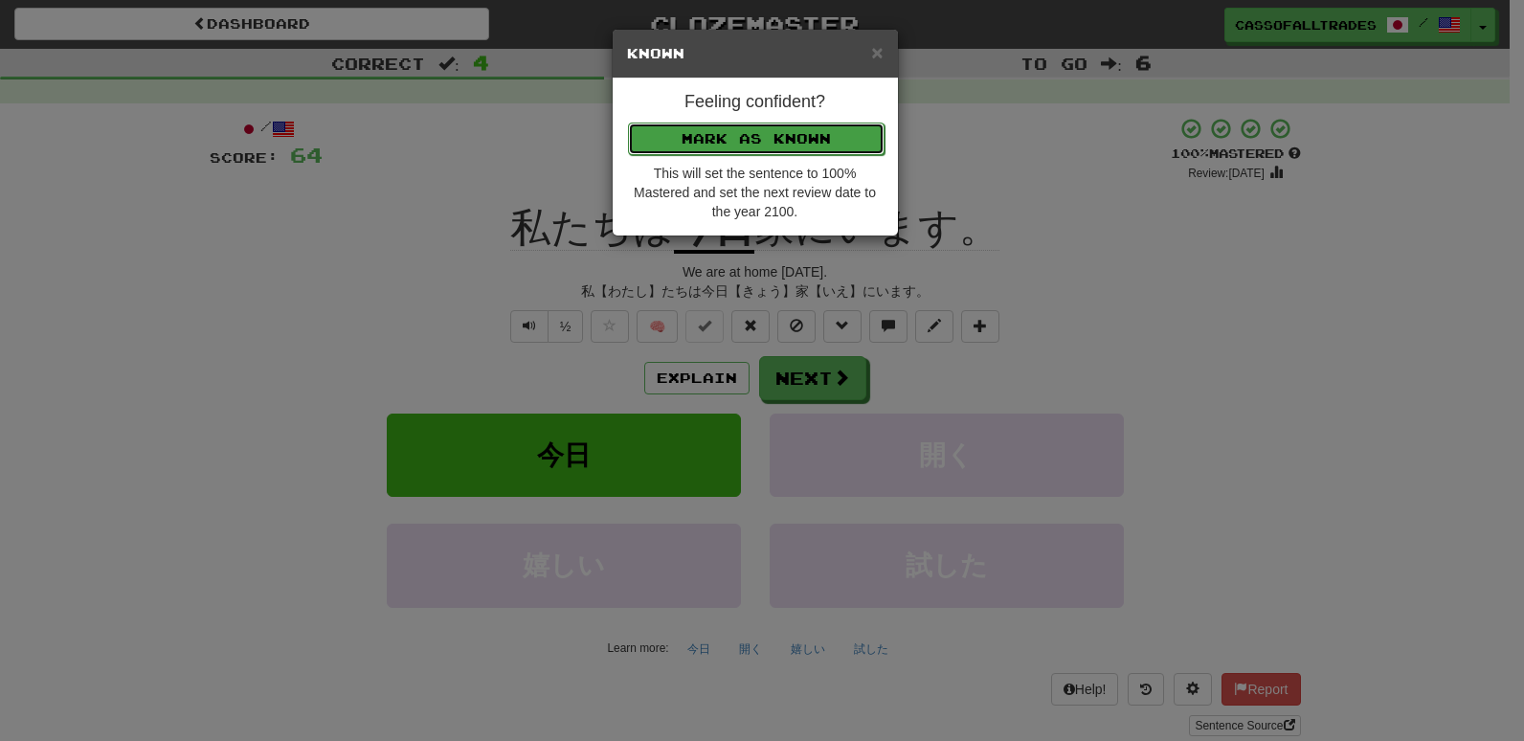
click at [729, 146] on button "Mark as Known" at bounding box center [756, 139] width 257 height 33
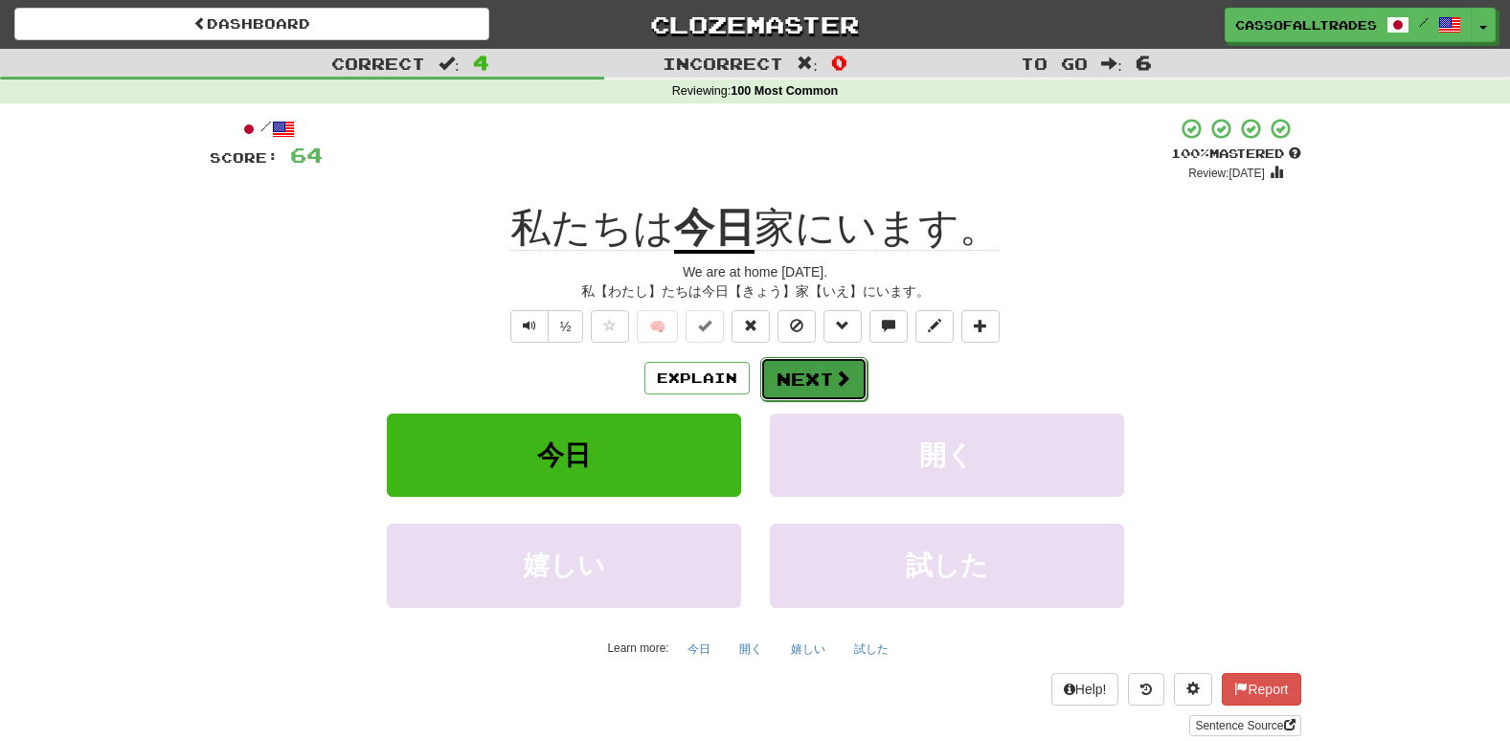
click at [798, 359] on button "Next" at bounding box center [813, 379] width 107 height 44
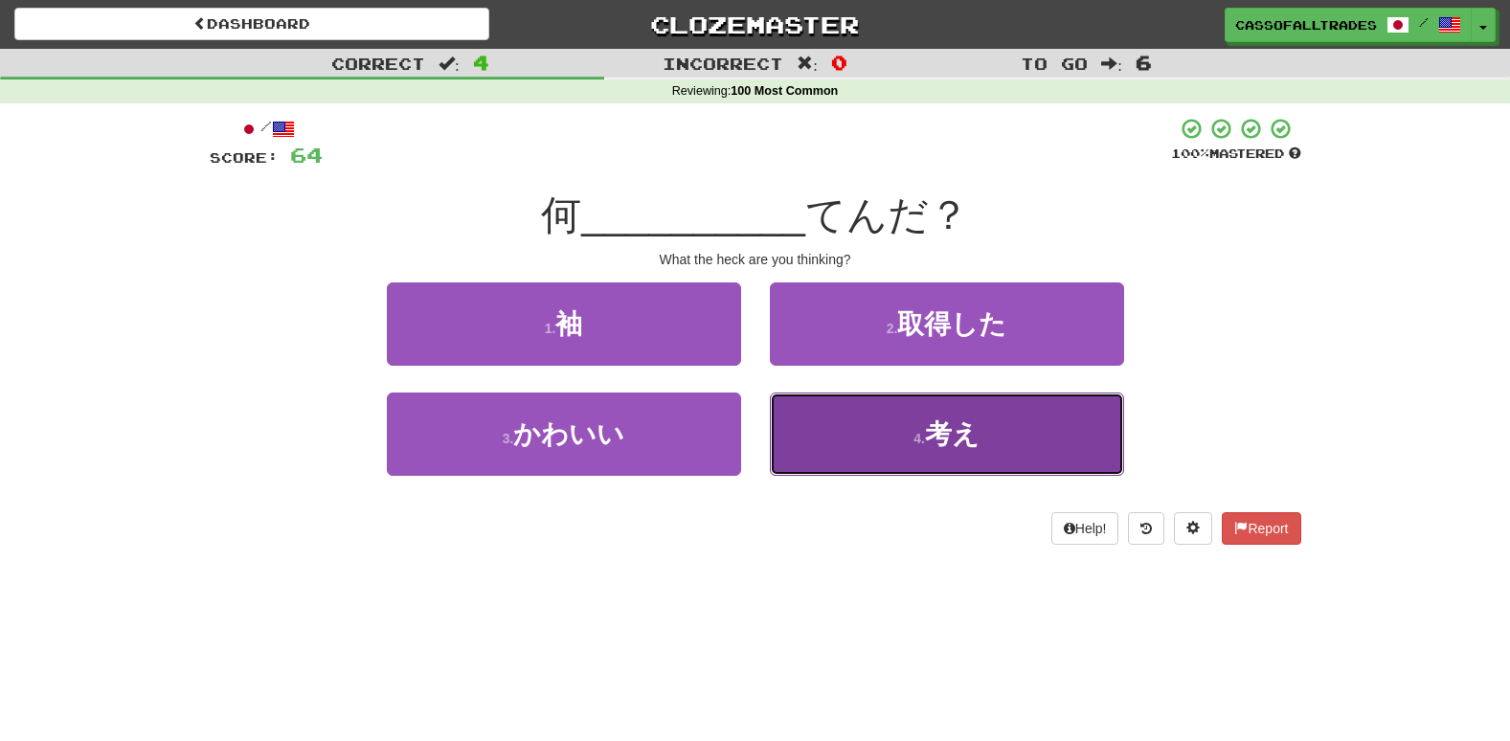
click at [1004, 436] on button "4 . 考え" at bounding box center [947, 434] width 354 height 83
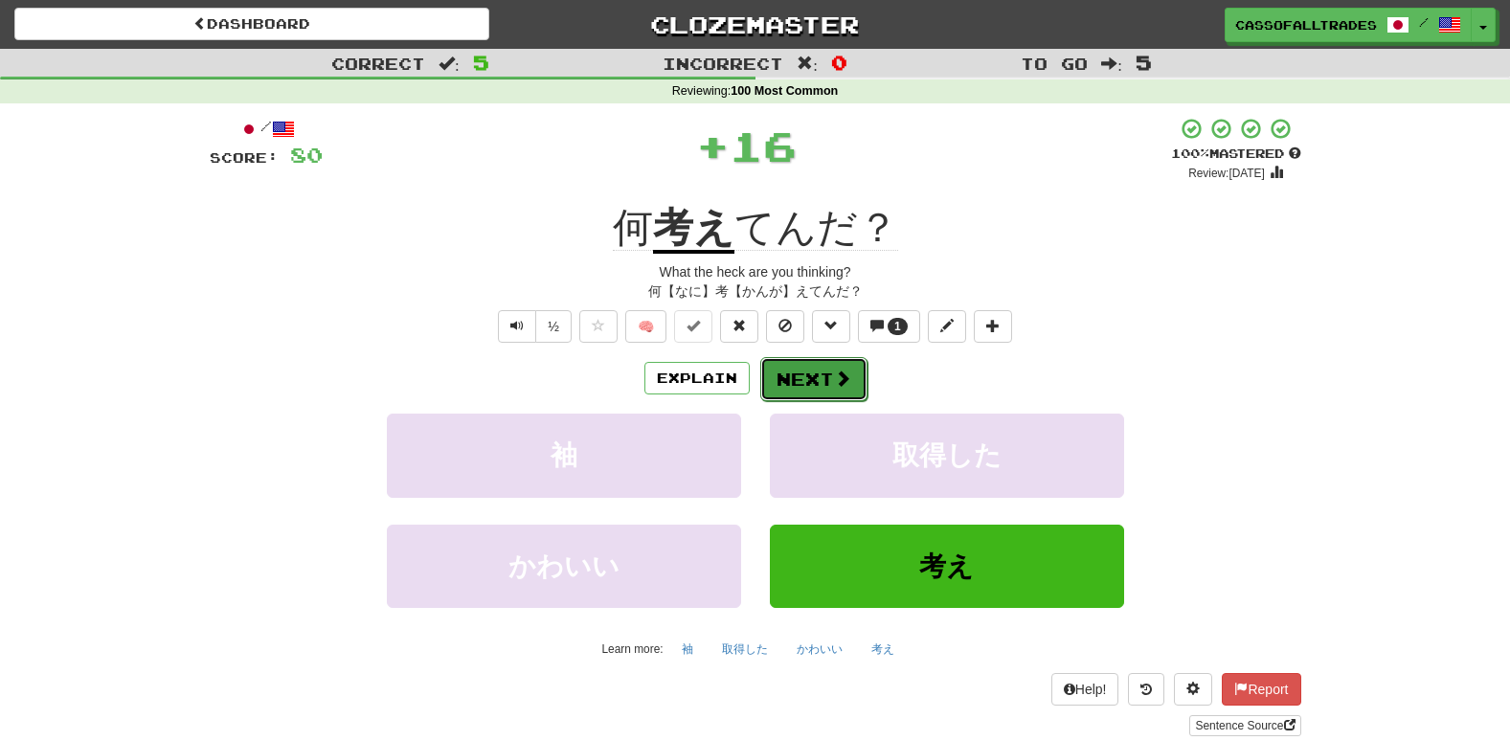
click at [820, 364] on button "Next" at bounding box center [813, 379] width 107 height 44
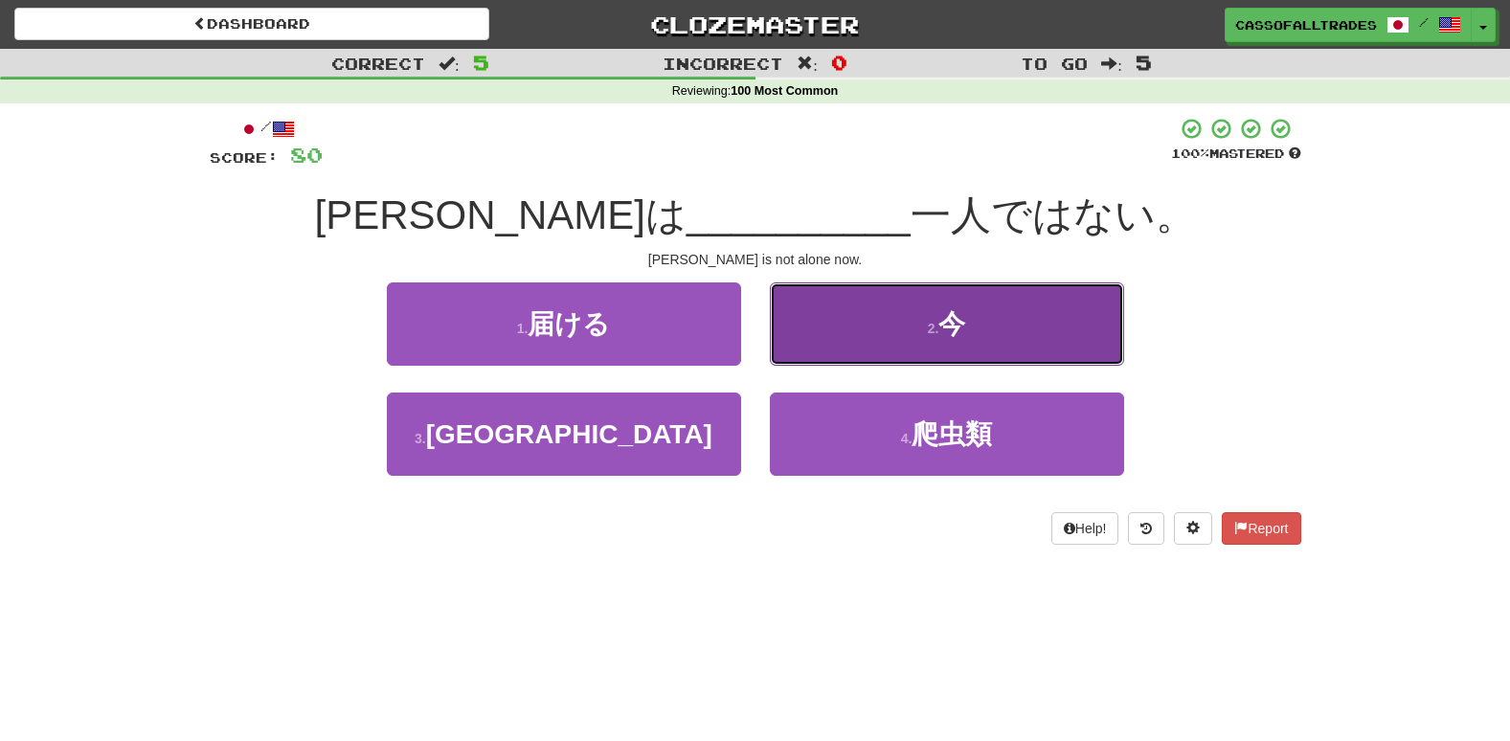
click at [903, 310] on button "2 . 今" at bounding box center [947, 323] width 354 height 83
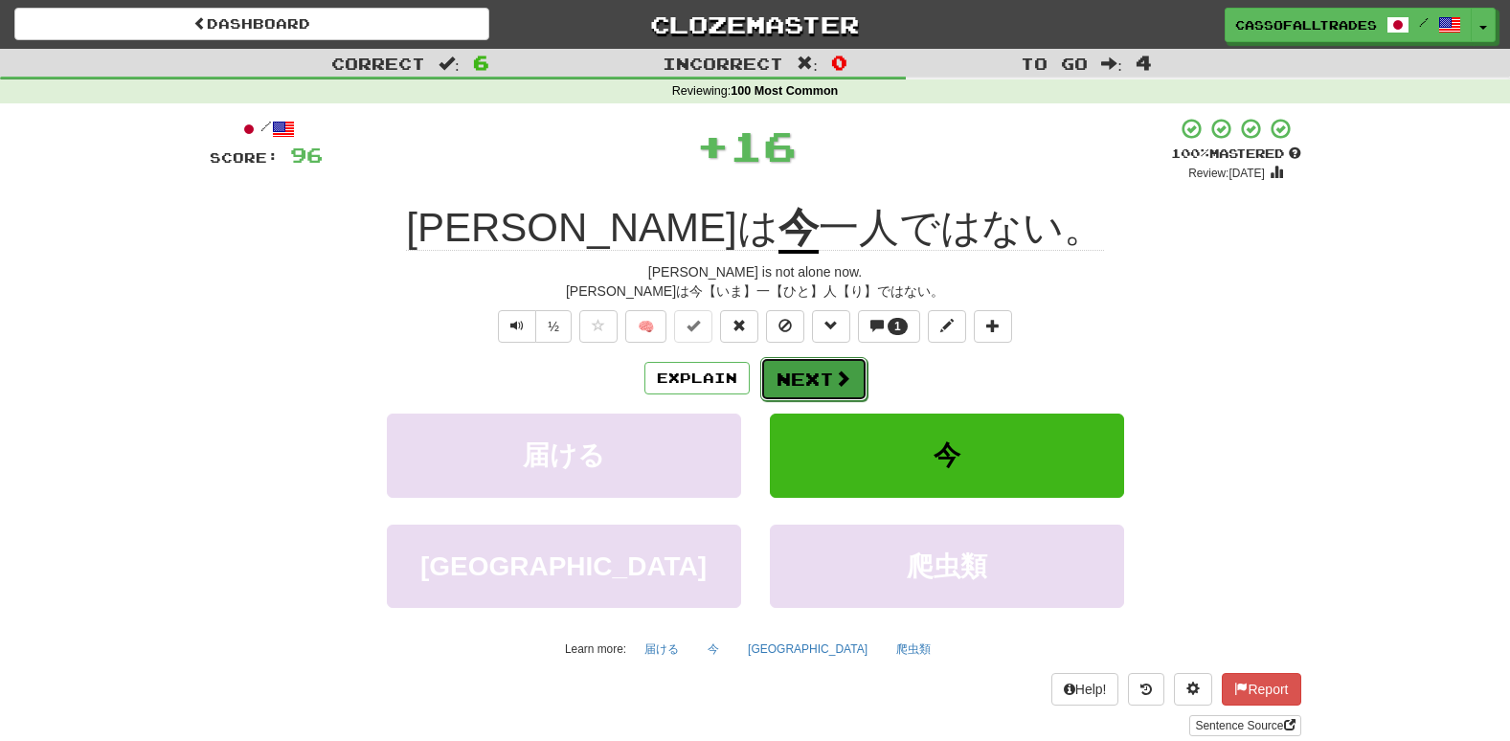
click at [800, 371] on button "Next" at bounding box center [813, 379] width 107 height 44
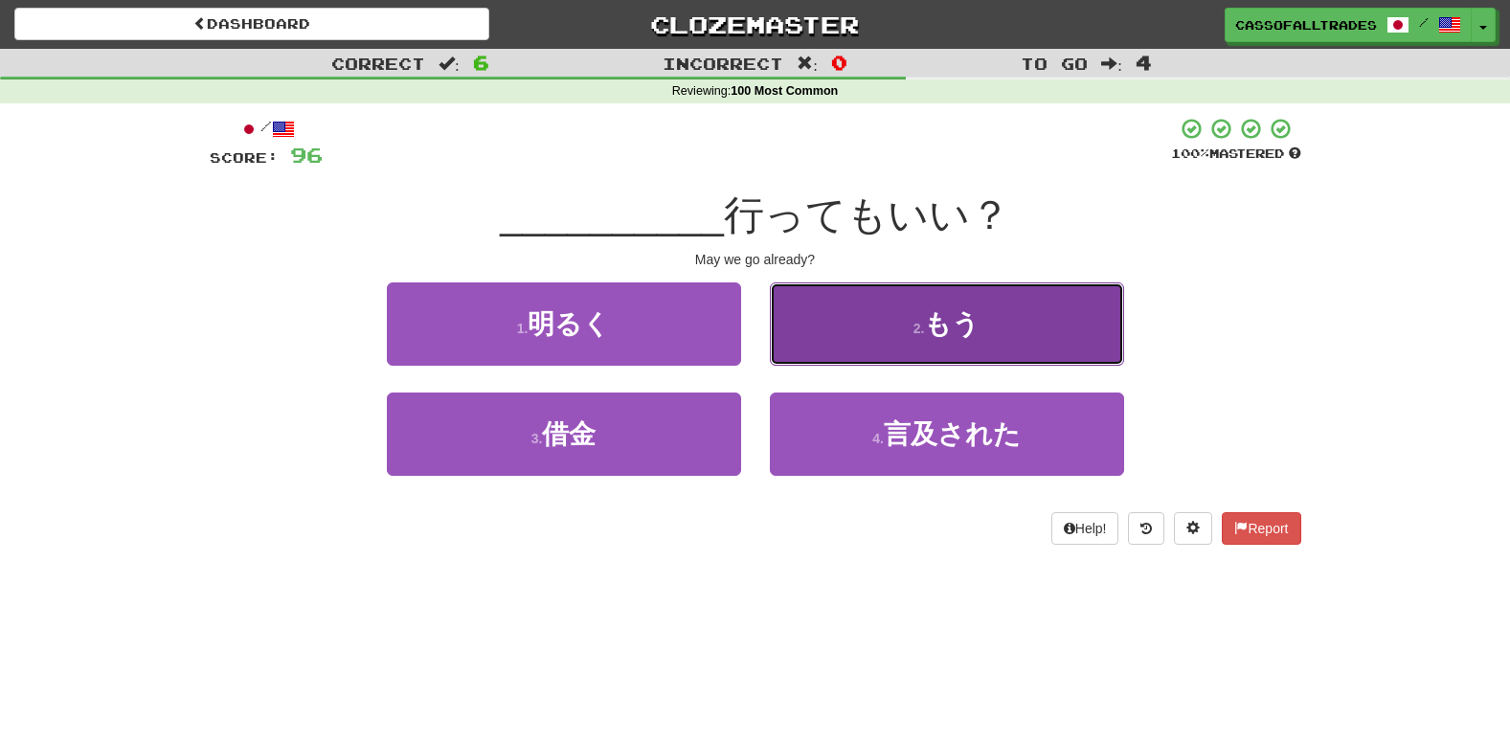
click at [901, 298] on button "2 . もう" at bounding box center [947, 323] width 354 height 83
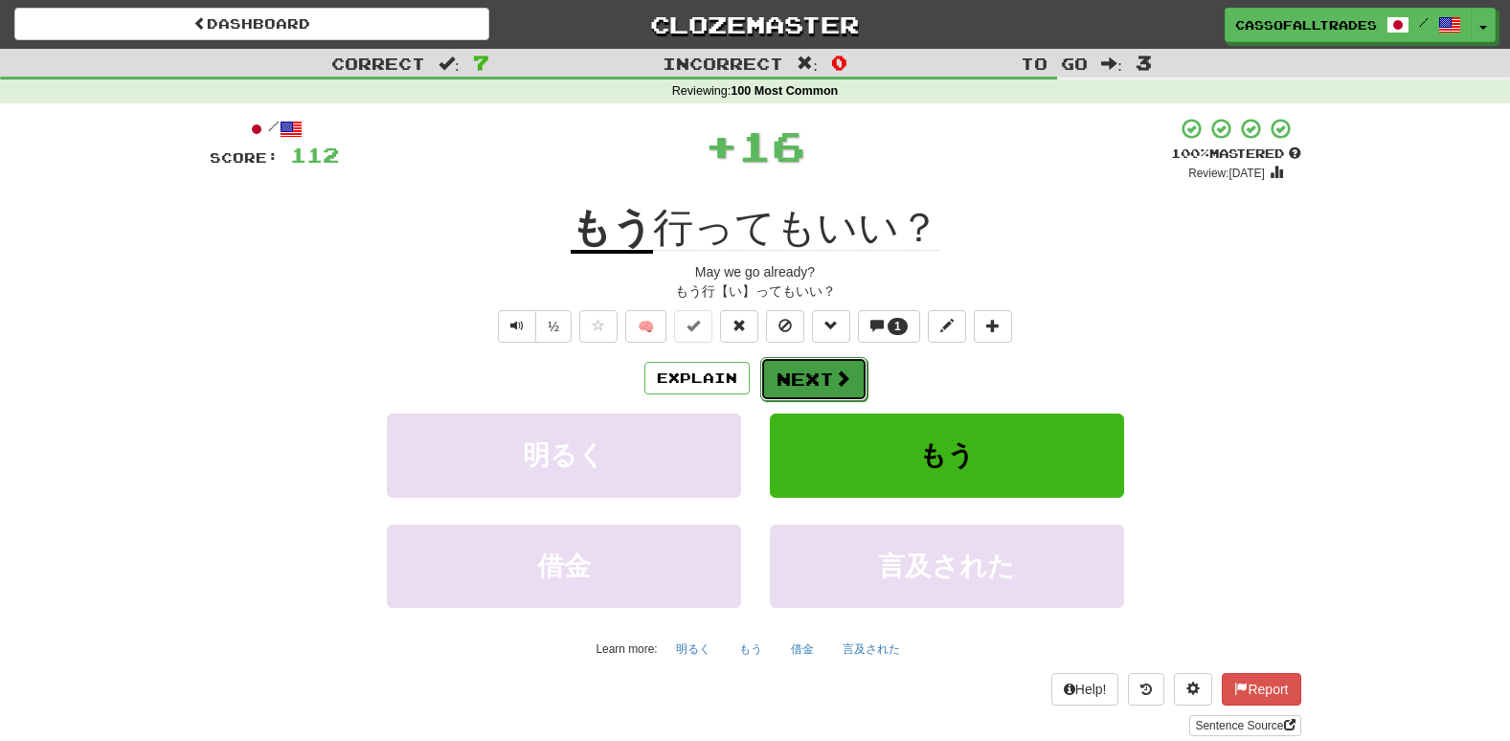
click at [801, 358] on button "Next" at bounding box center [813, 379] width 107 height 44
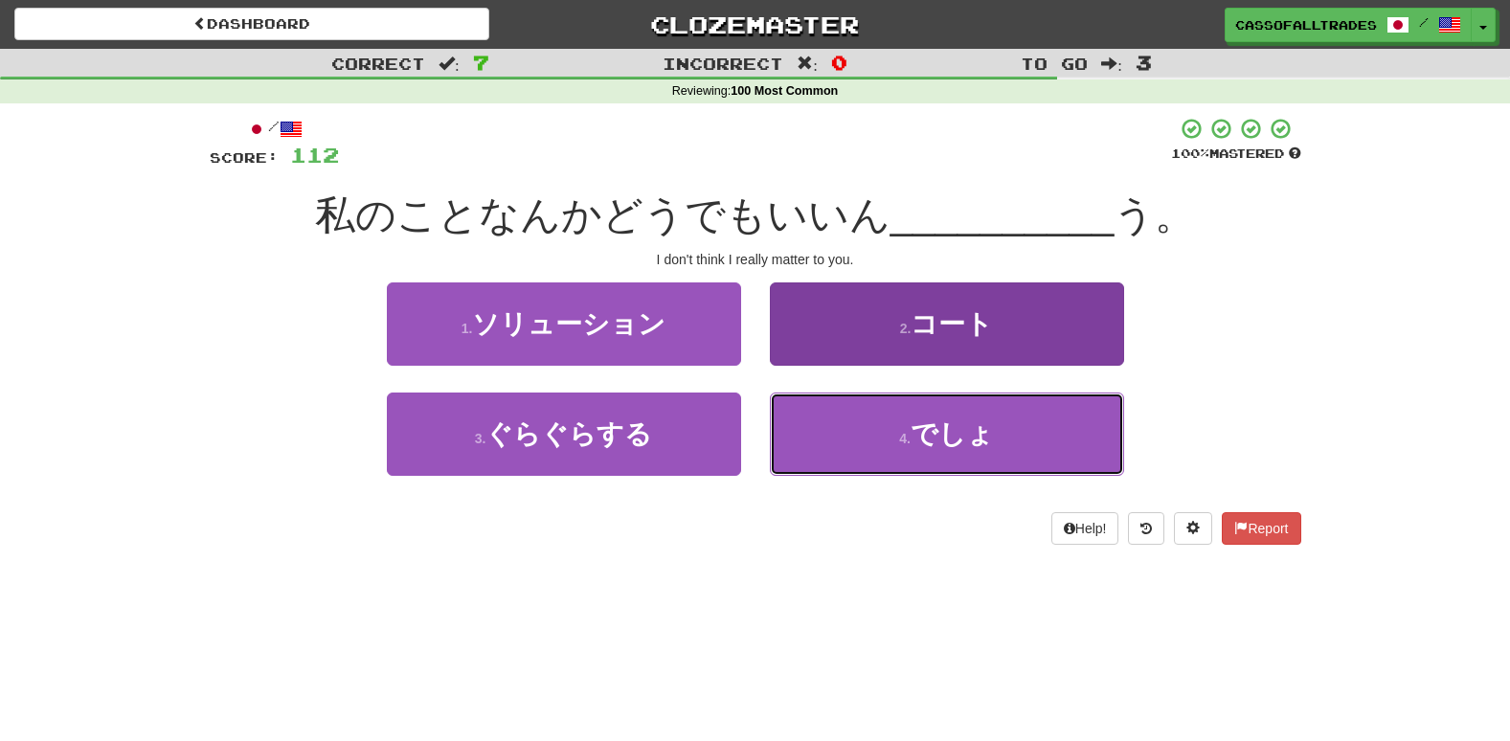
click at [948, 430] on span "でしょ" at bounding box center [951, 434] width 83 height 30
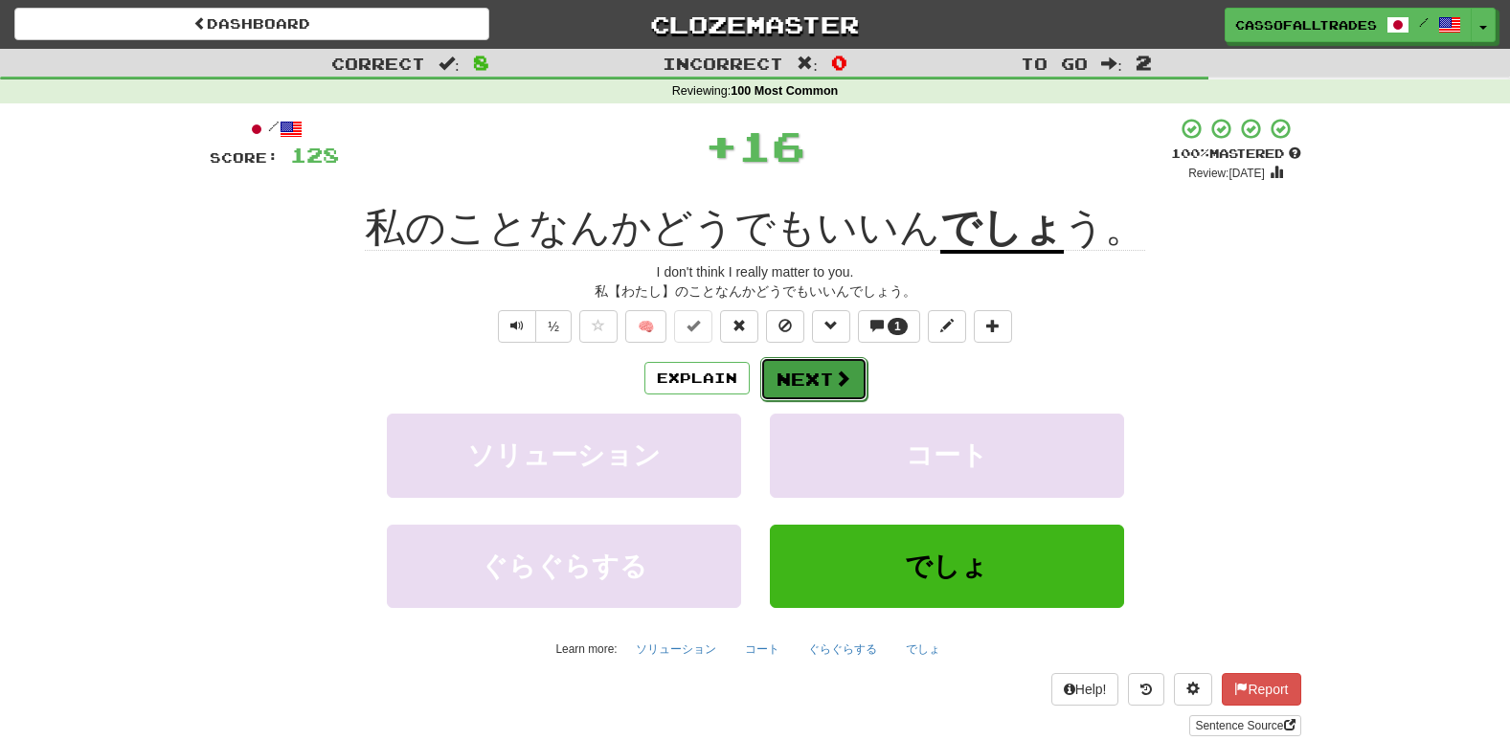
click at [797, 364] on button "Next" at bounding box center [813, 379] width 107 height 44
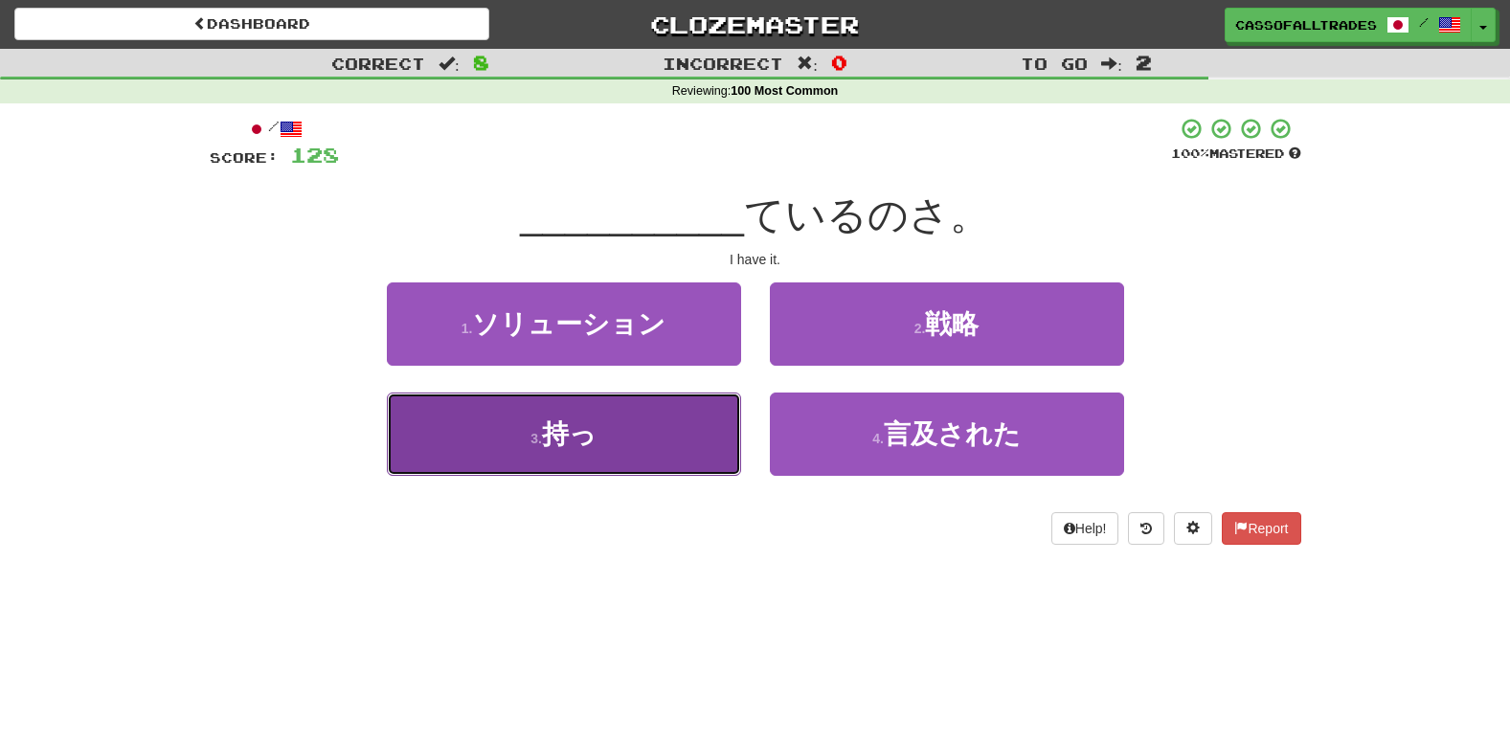
click at [644, 442] on button "3 . 持っ" at bounding box center [564, 434] width 354 height 83
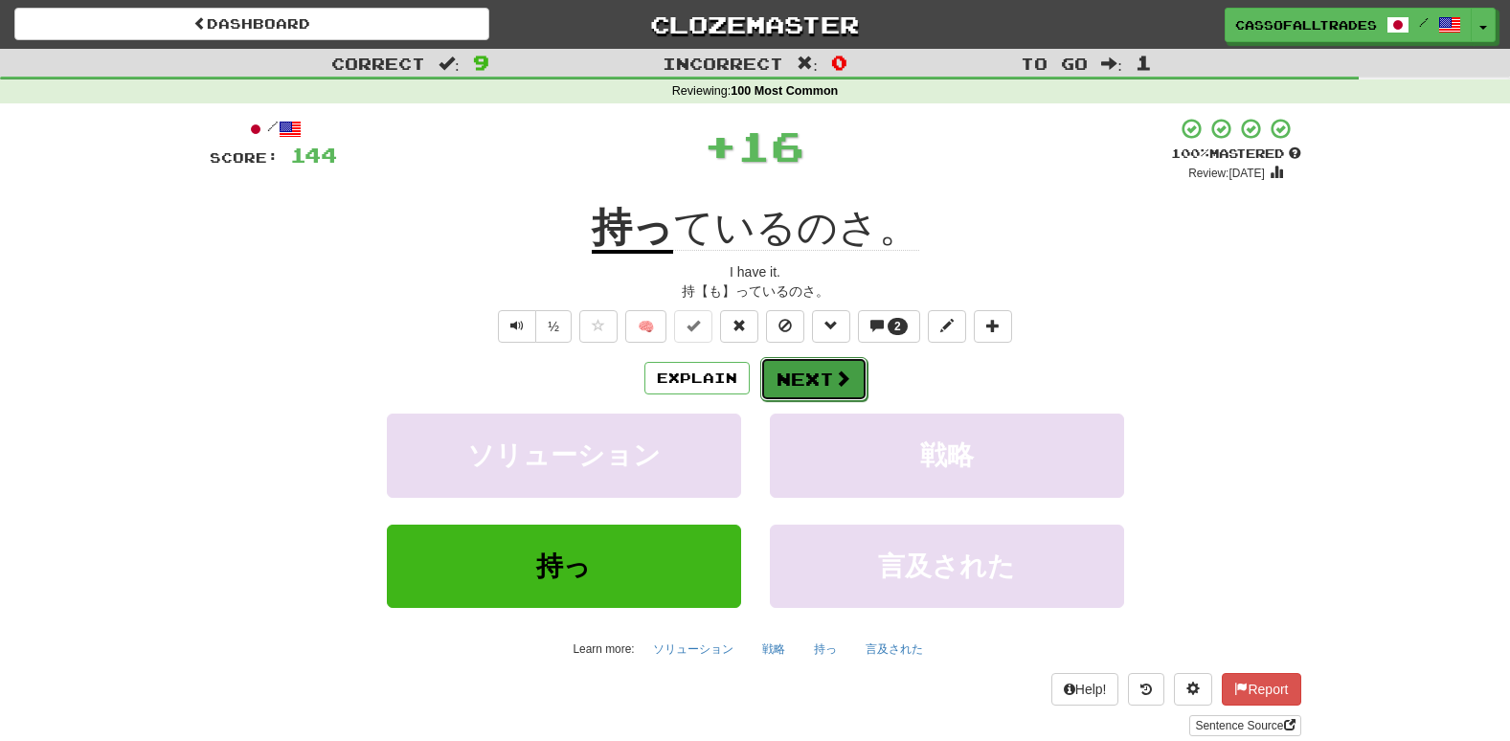
click at [817, 371] on button "Next" at bounding box center [813, 379] width 107 height 44
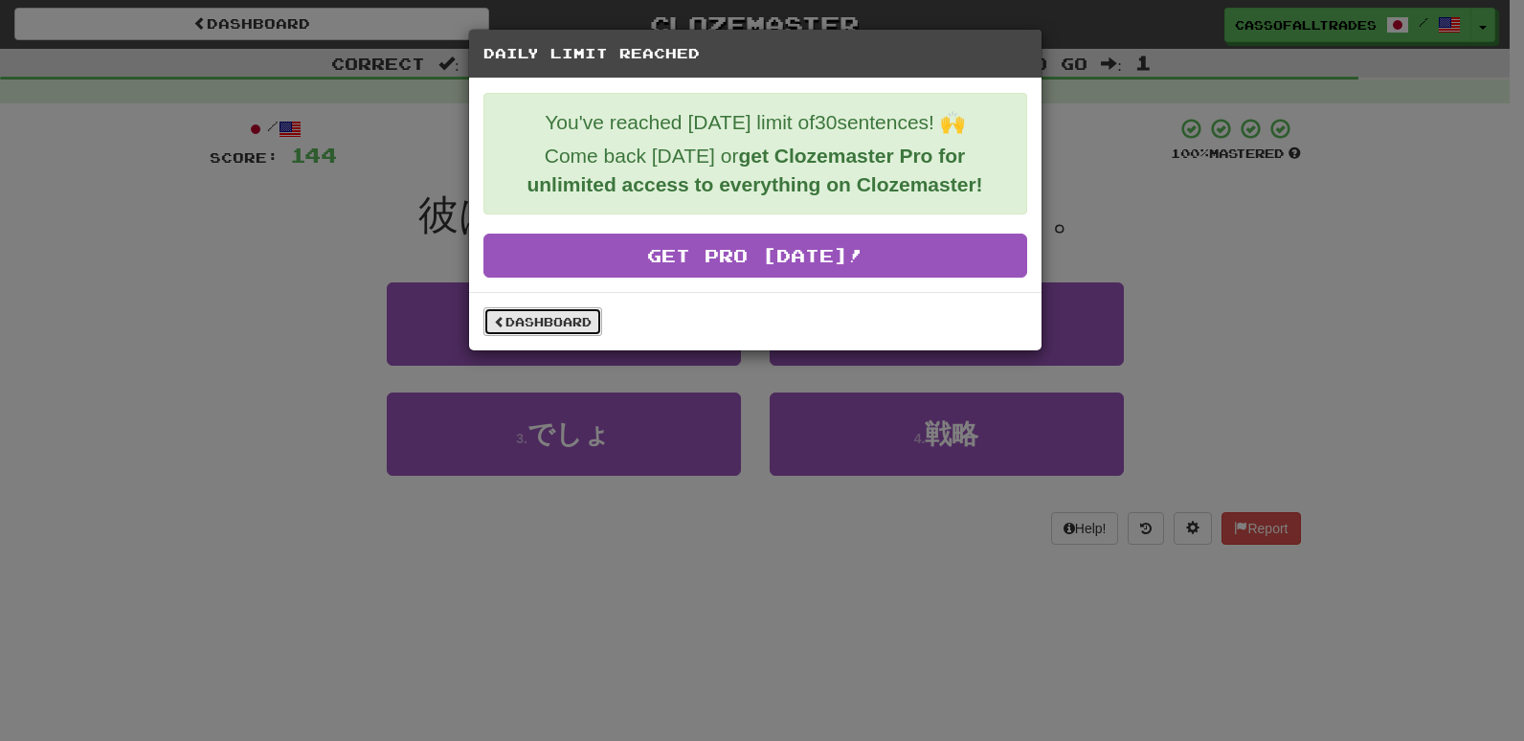
click at [578, 314] on link "Dashboard" at bounding box center [542, 321] width 119 height 29
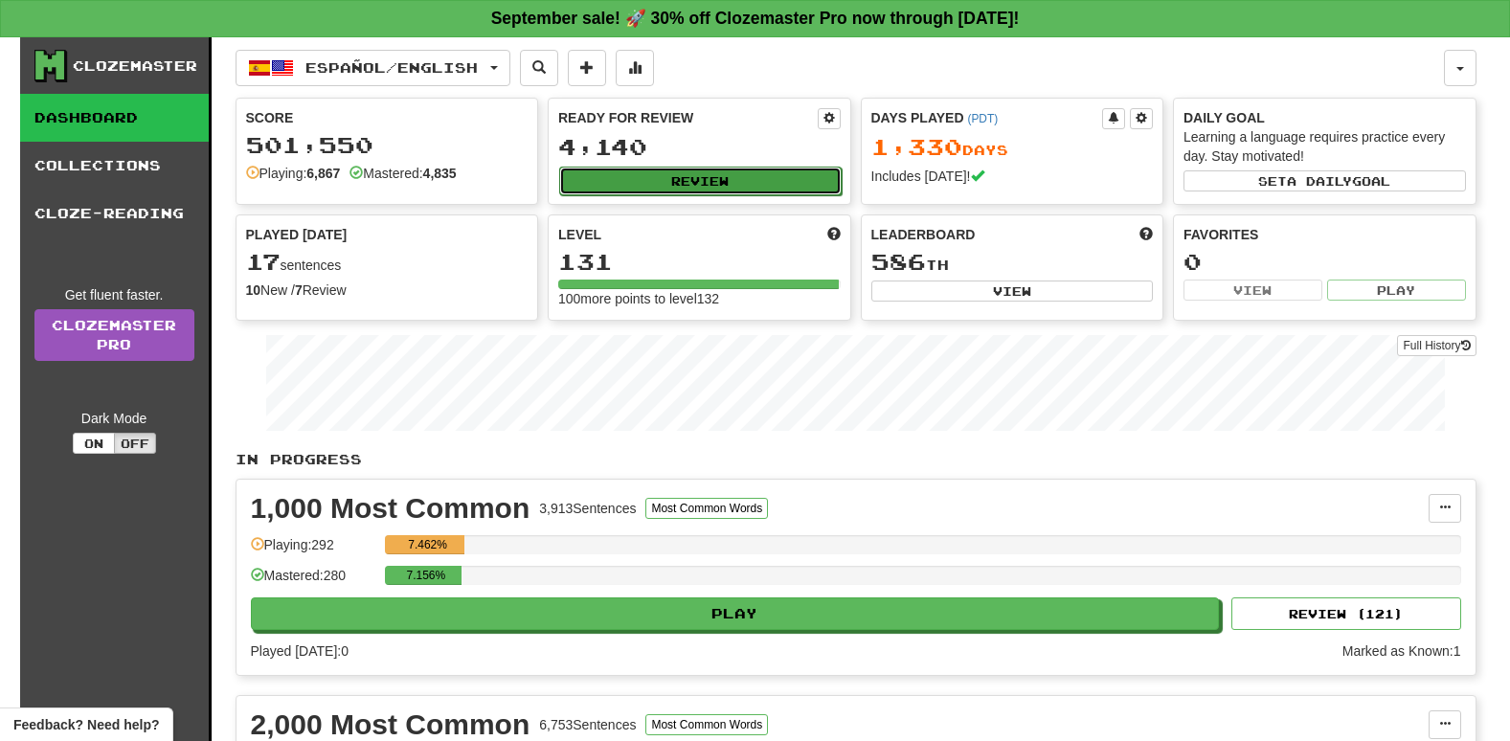
click at [665, 174] on button "Review" at bounding box center [700, 181] width 282 height 29
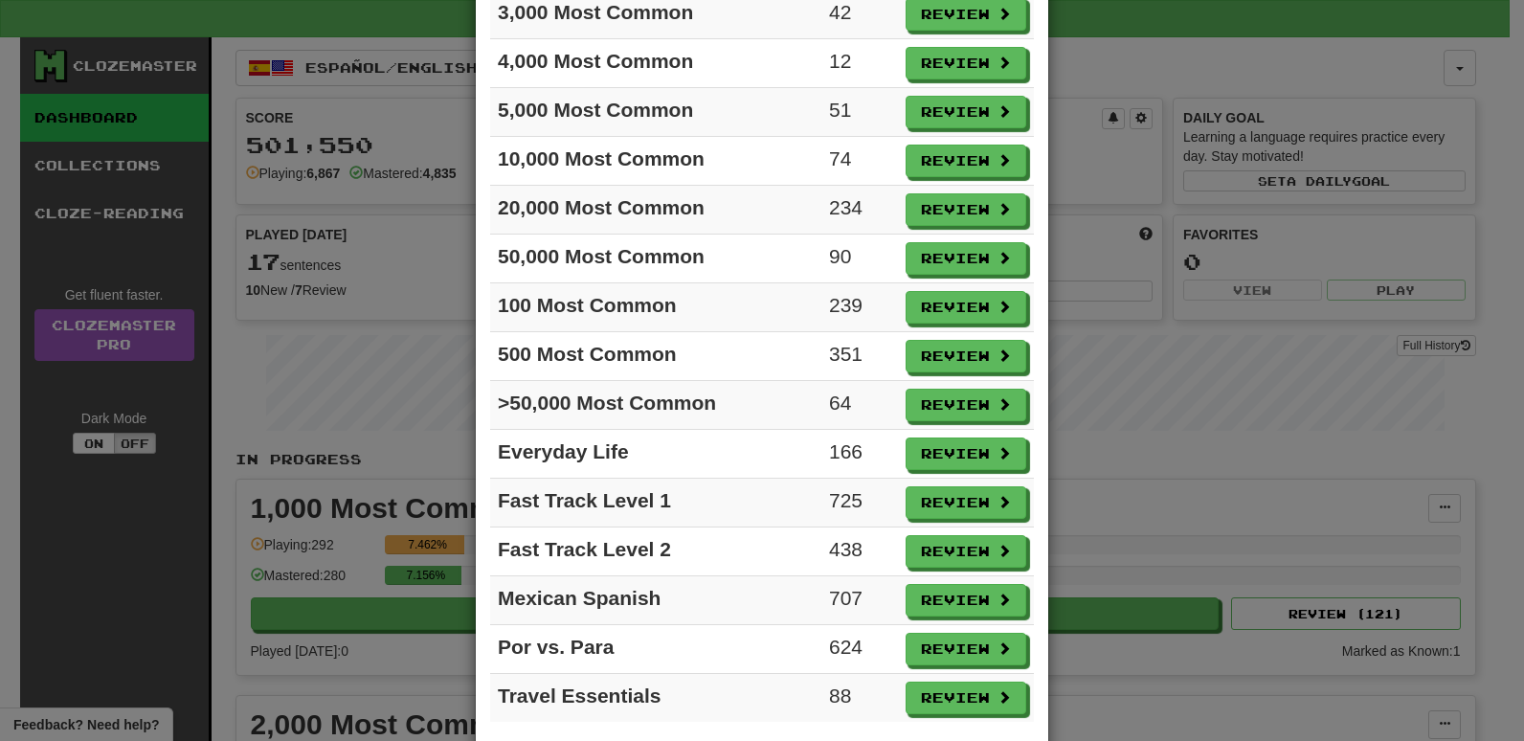
scroll to position [325, 0]
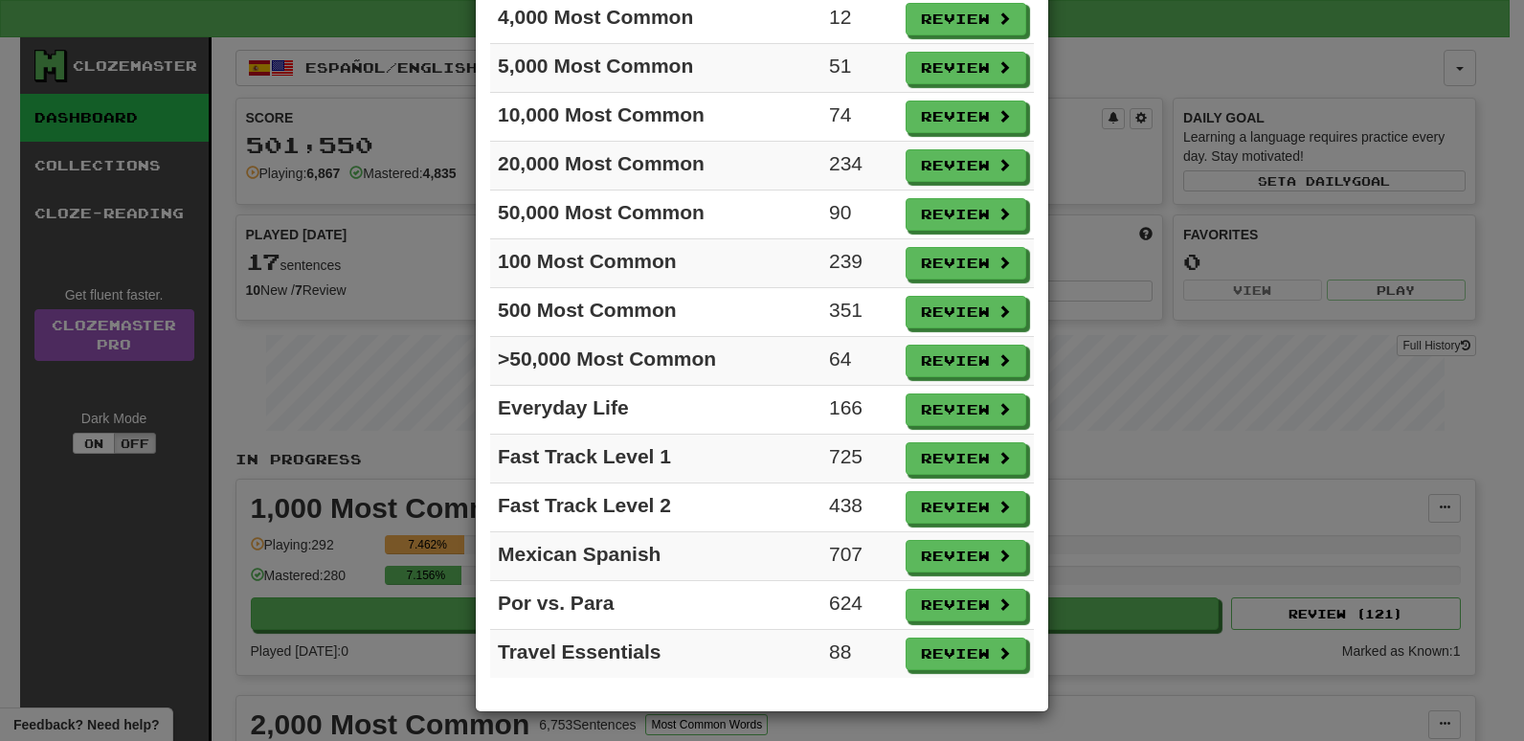
click at [1111, 246] on div "× Ready for Review Review All Collection Count 1,000 Most Common 121 Review 2,0…" at bounding box center [762, 370] width 1524 height 741
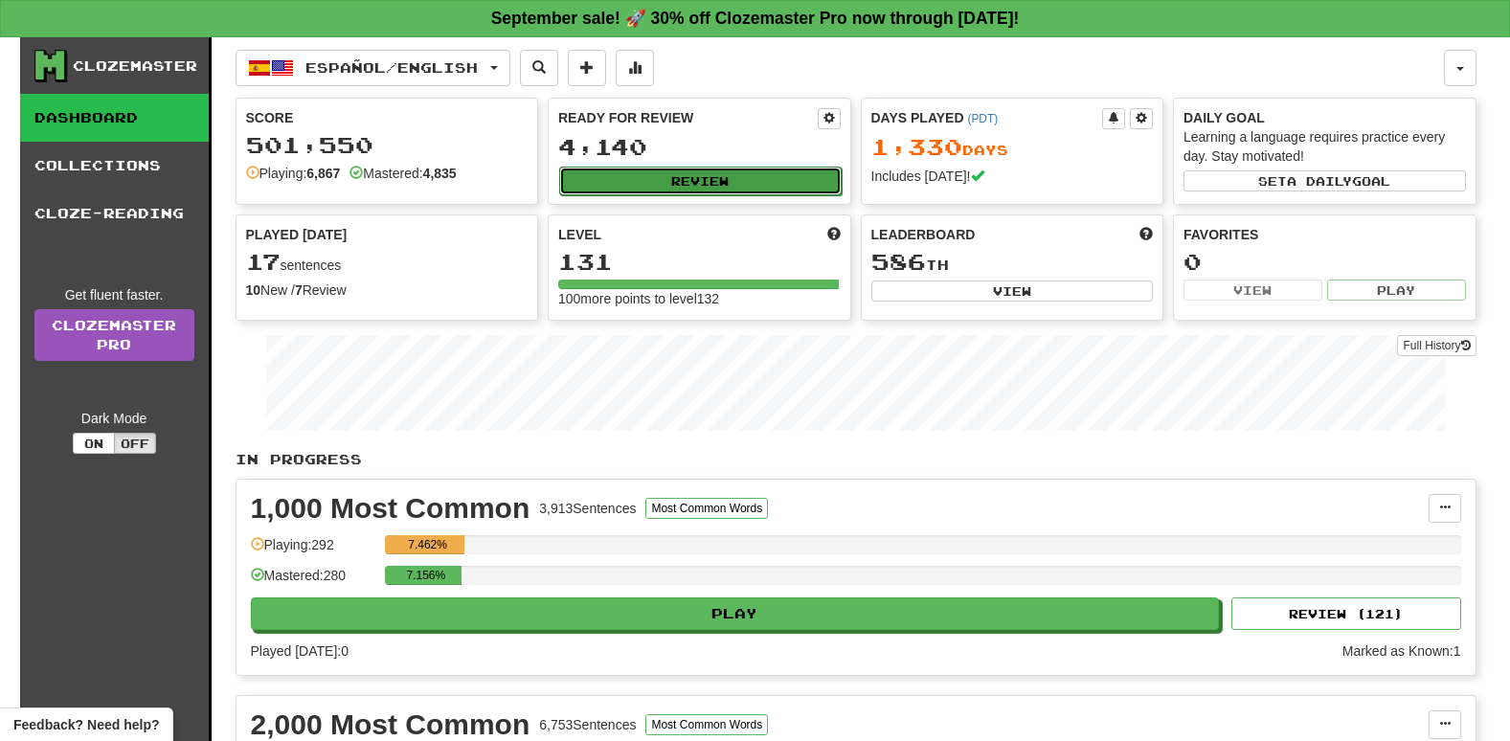
click at [664, 182] on button "Review" at bounding box center [700, 181] width 282 height 29
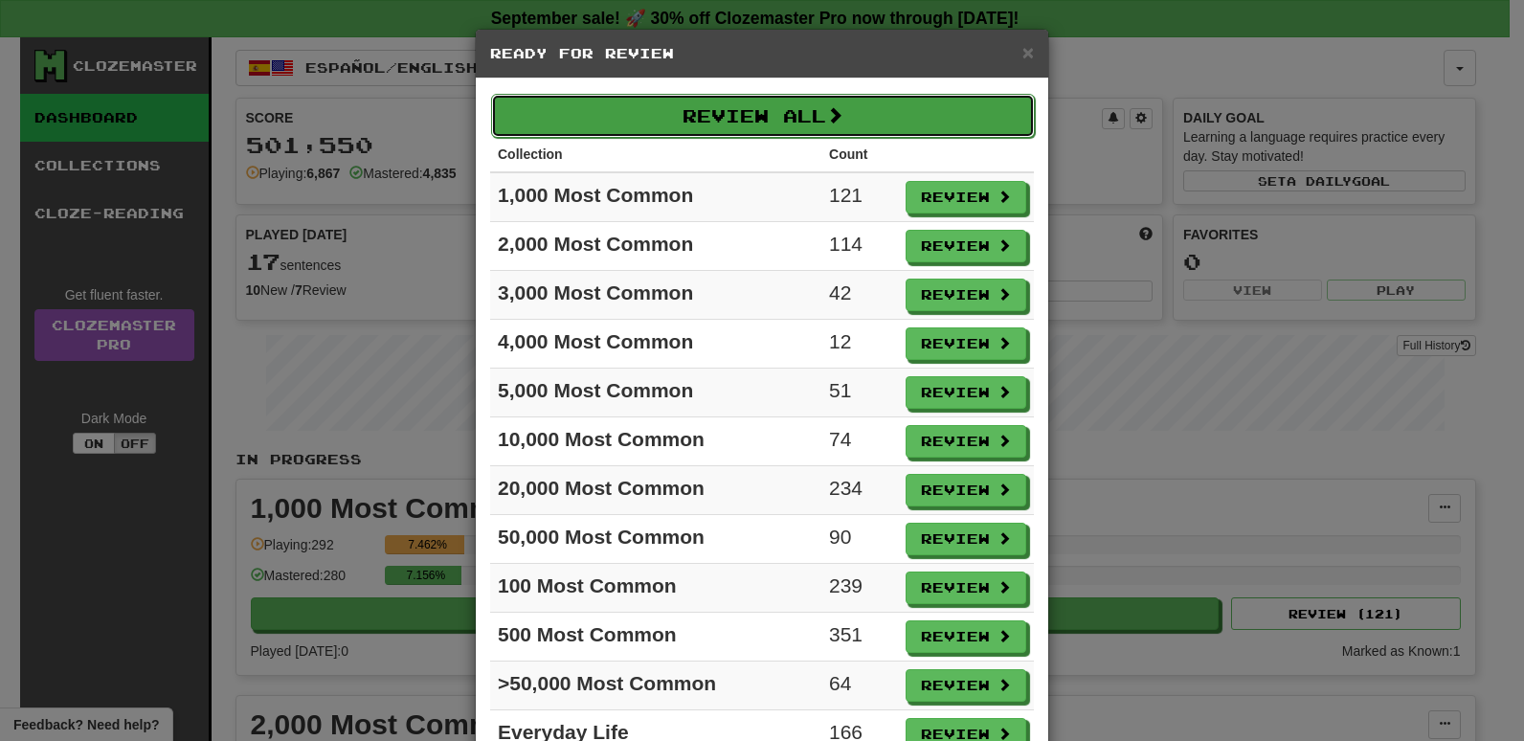
click at [684, 101] on button "Review All" at bounding box center [763, 116] width 544 height 44
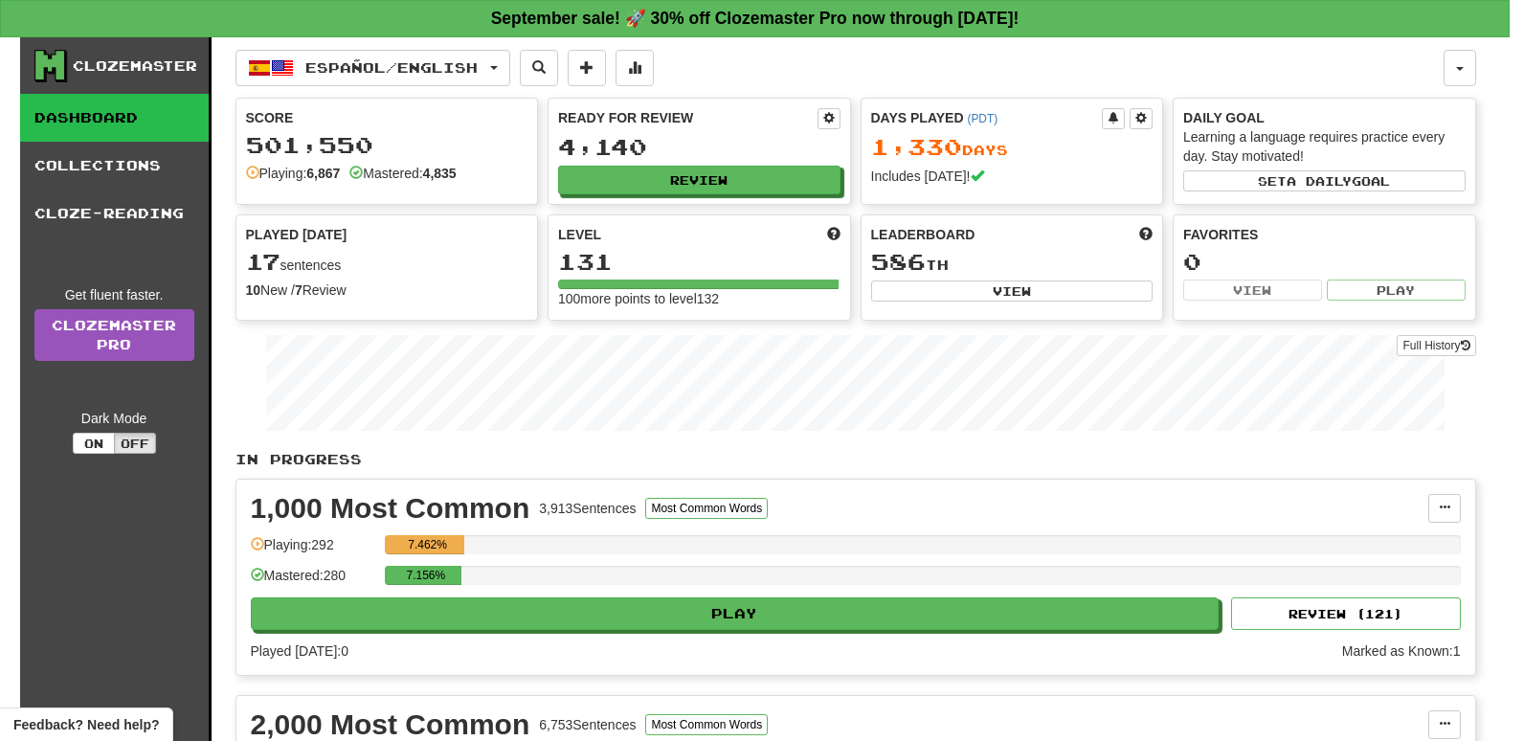
select select "**"
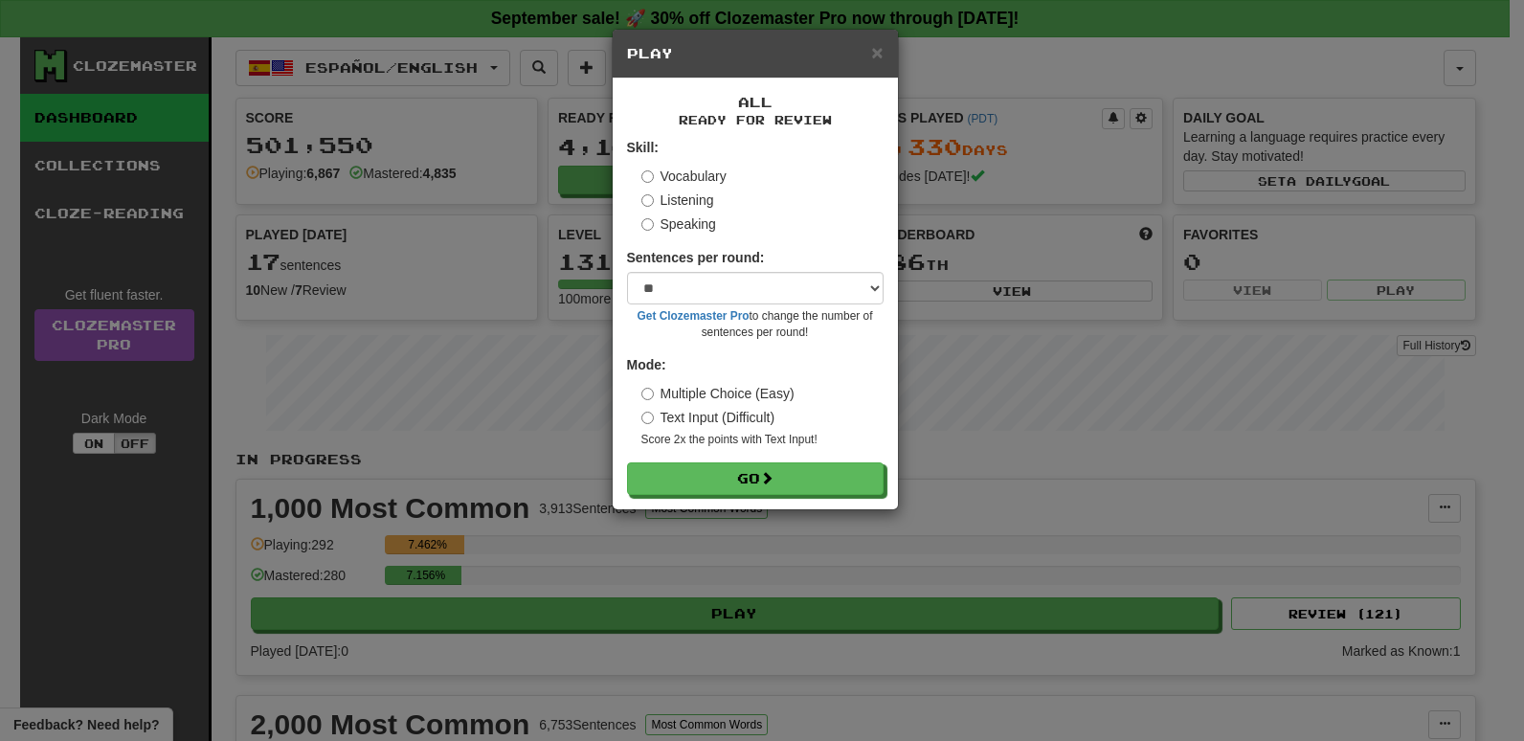
click at [812, 459] on form "Skill: Vocabulary Listening Speaking Sentences per round: * ** ** ** ** ** *** …" at bounding box center [755, 316] width 257 height 357
click at [808, 480] on button "Go" at bounding box center [756, 479] width 257 height 33
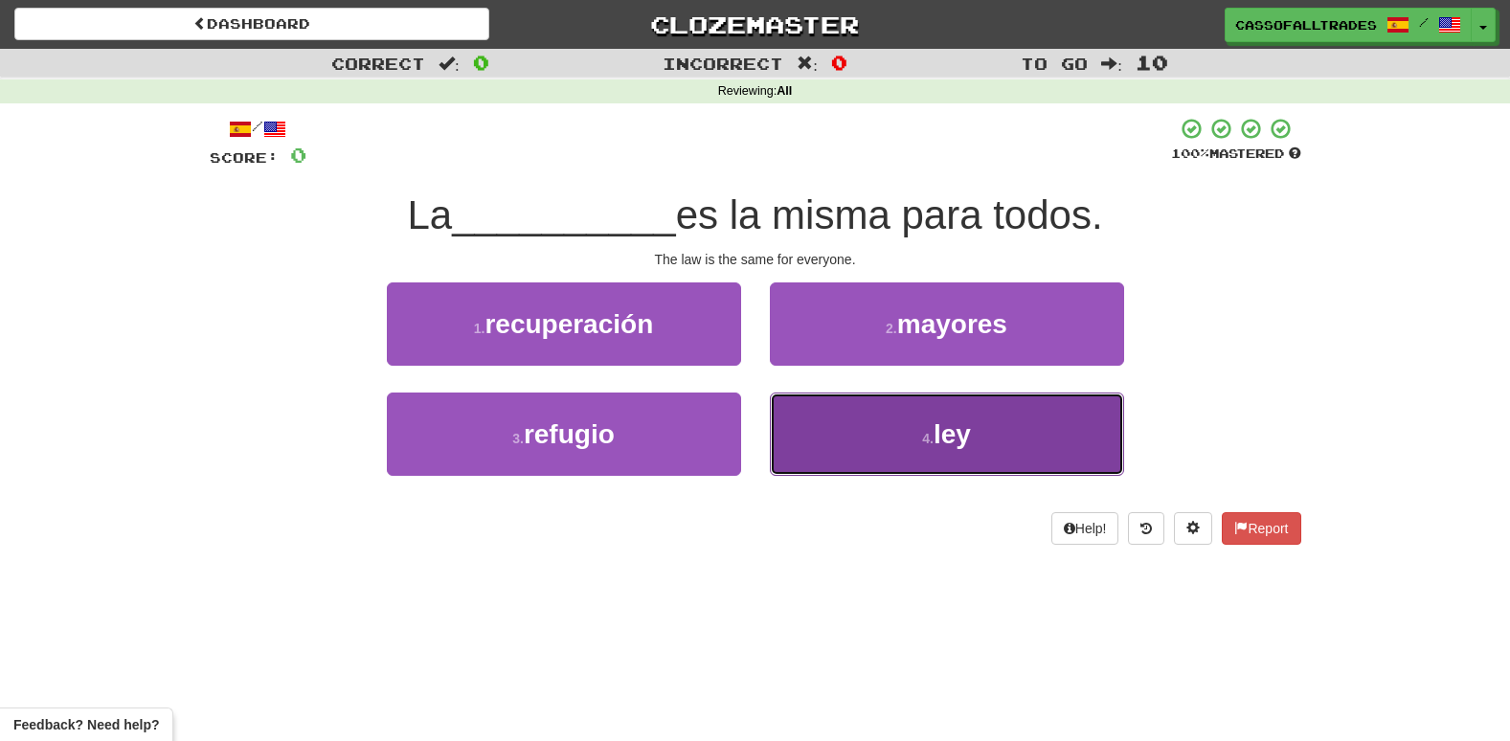
click at [908, 425] on button "4 . ley" at bounding box center [947, 434] width 354 height 83
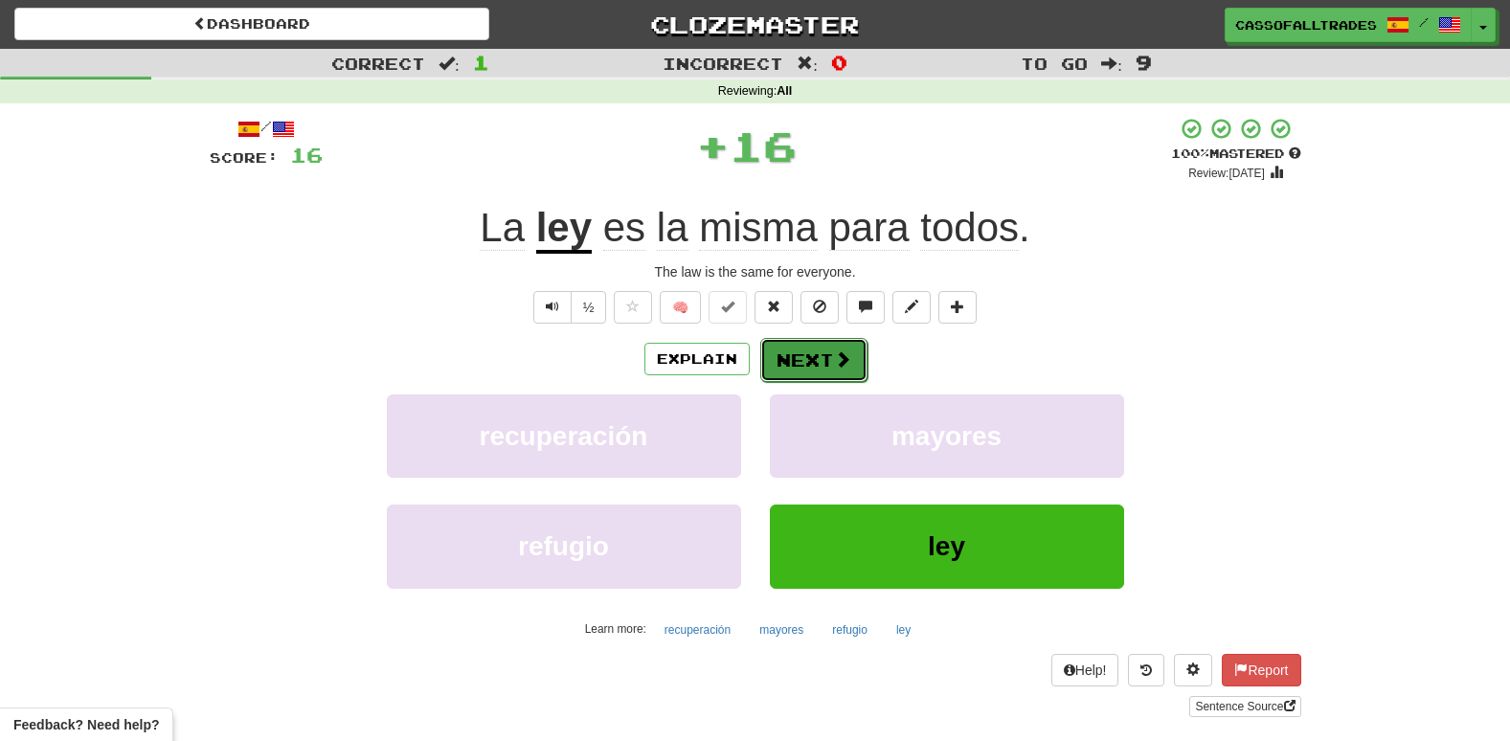
click at [810, 361] on button "Next" at bounding box center [813, 360] width 107 height 44
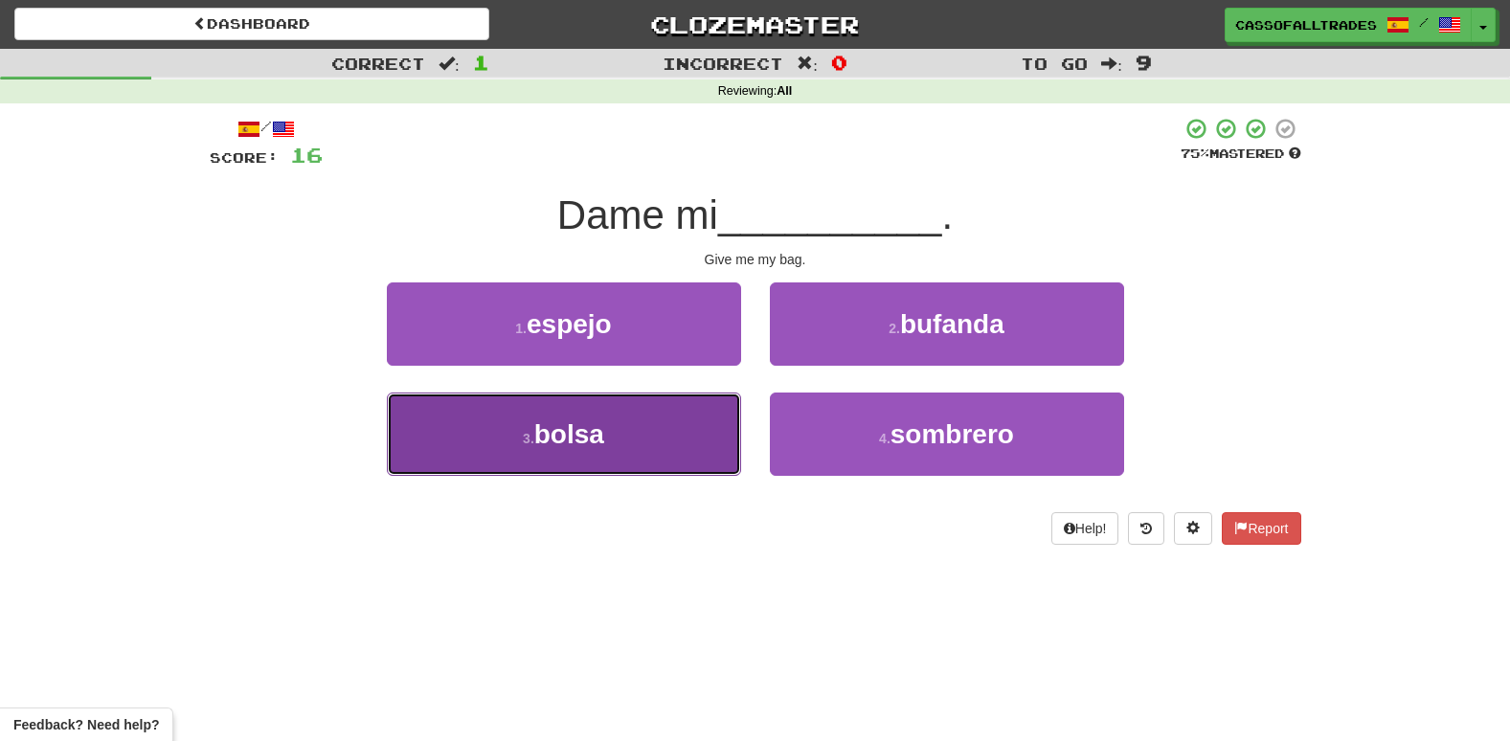
click at [671, 434] on button "3 . bolsa" at bounding box center [564, 434] width 354 height 83
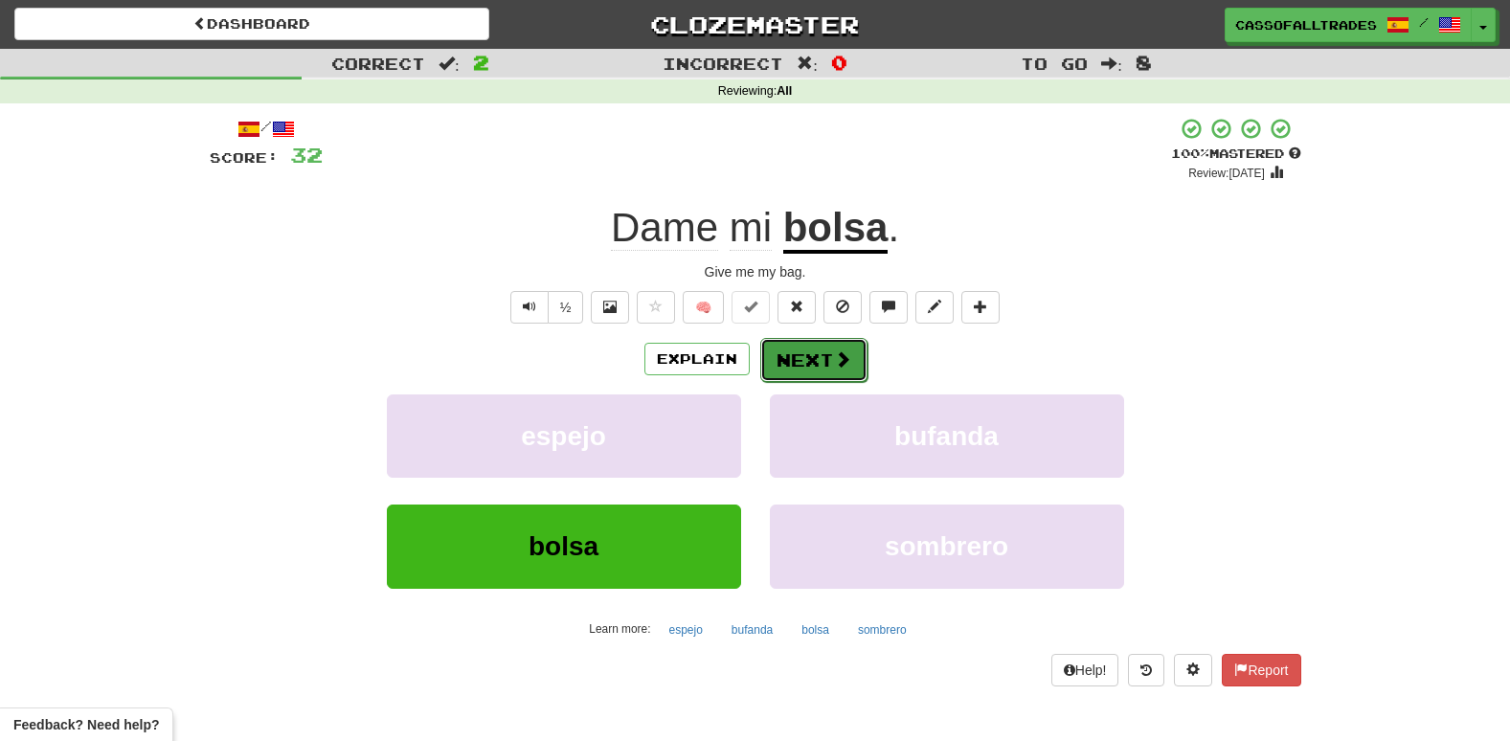
click at [817, 372] on button "Next" at bounding box center [813, 360] width 107 height 44
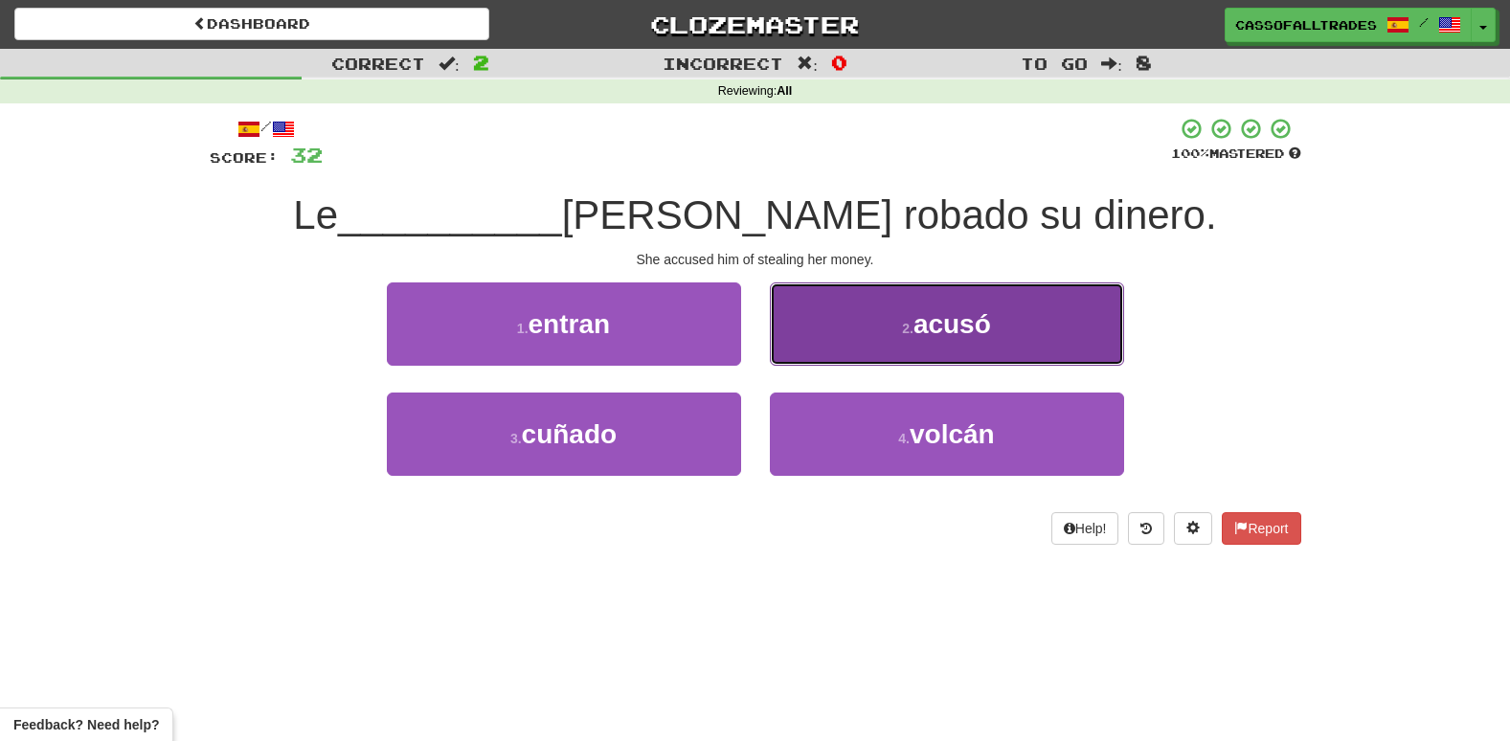
click at [954, 318] on span "acusó" at bounding box center [952, 324] width 78 height 30
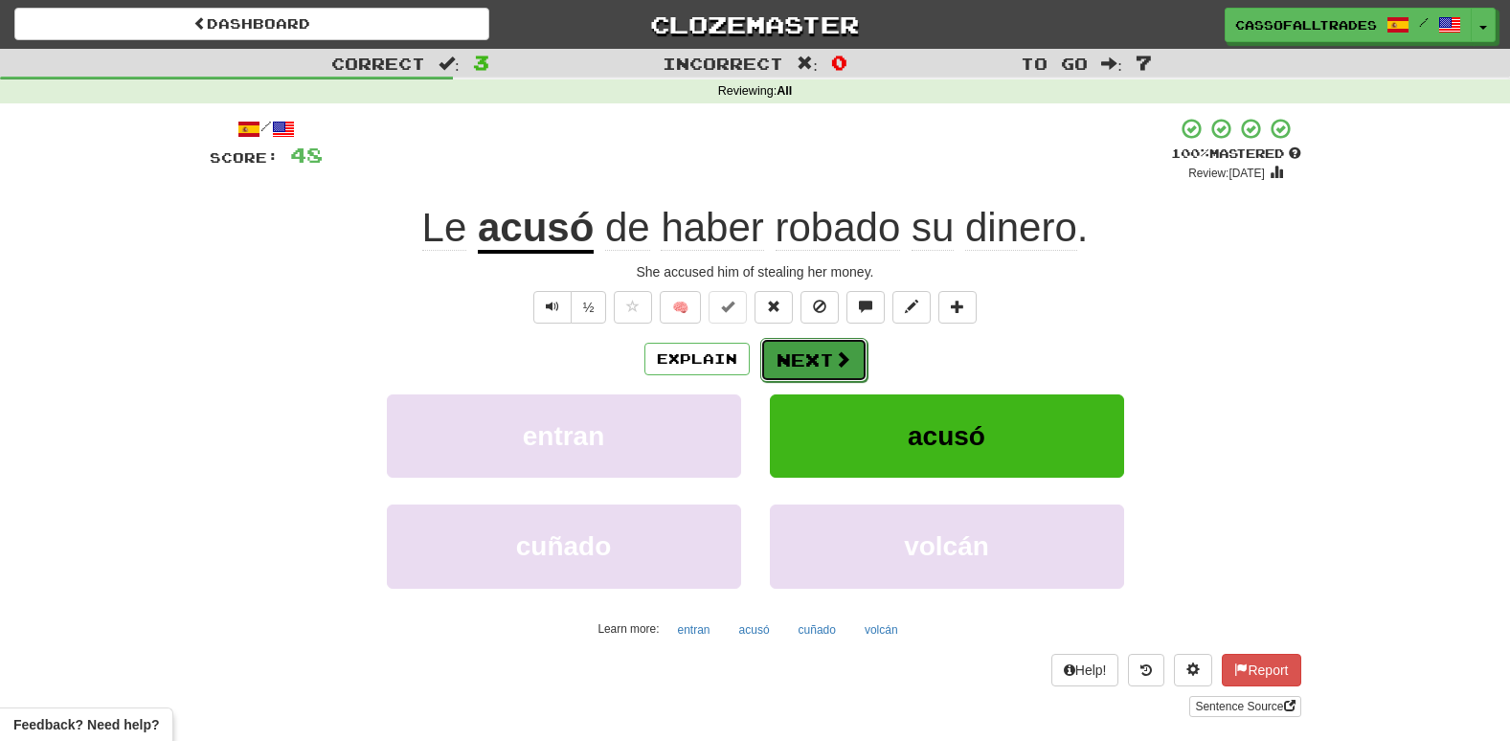
click at [794, 370] on button "Next" at bounding box center [813, 360] width 107 height 44
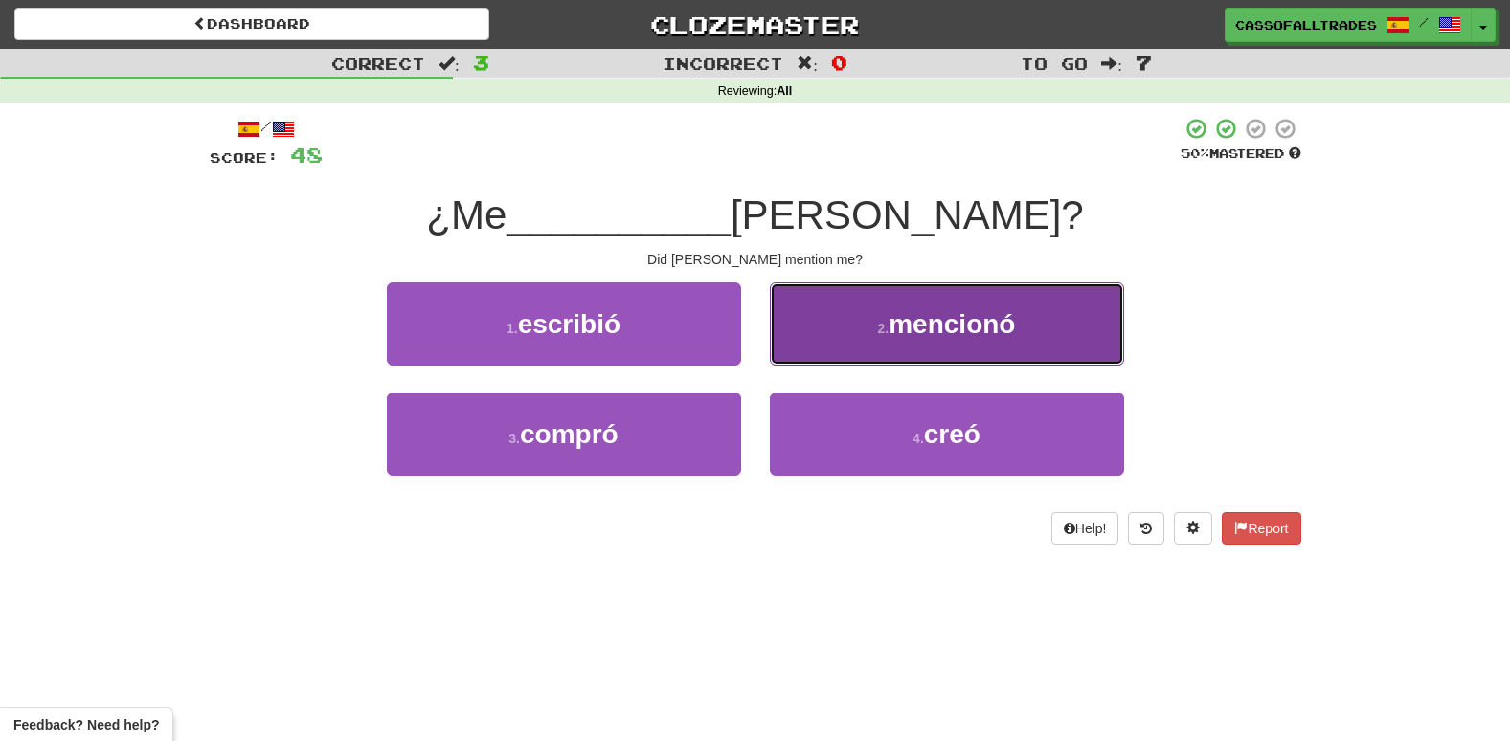
click at [925, 331] on span "mencionó" at bounding box center [951, 324] width 126 height 30
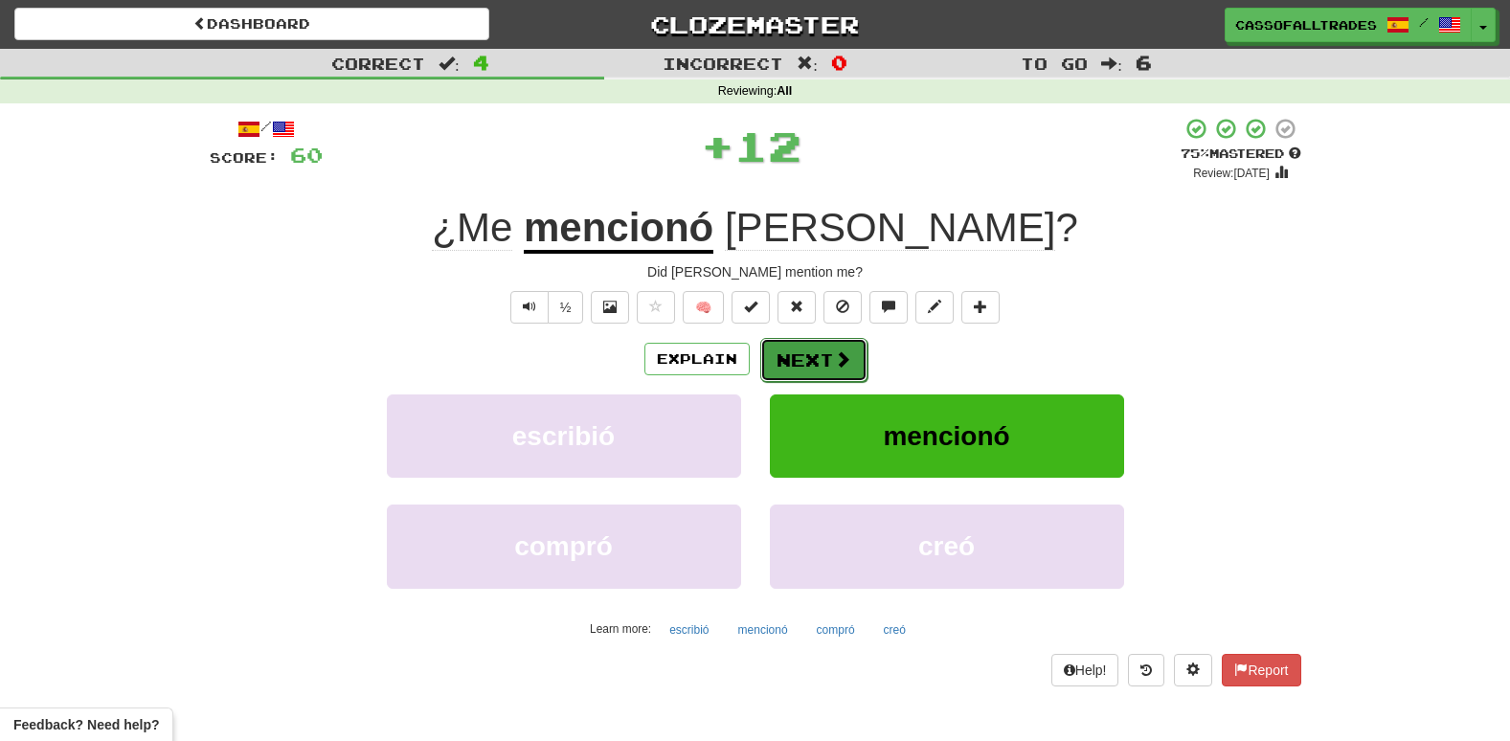
click at [808, 367] on button "Next" at bounding box center [813, 360] width 107 height 44
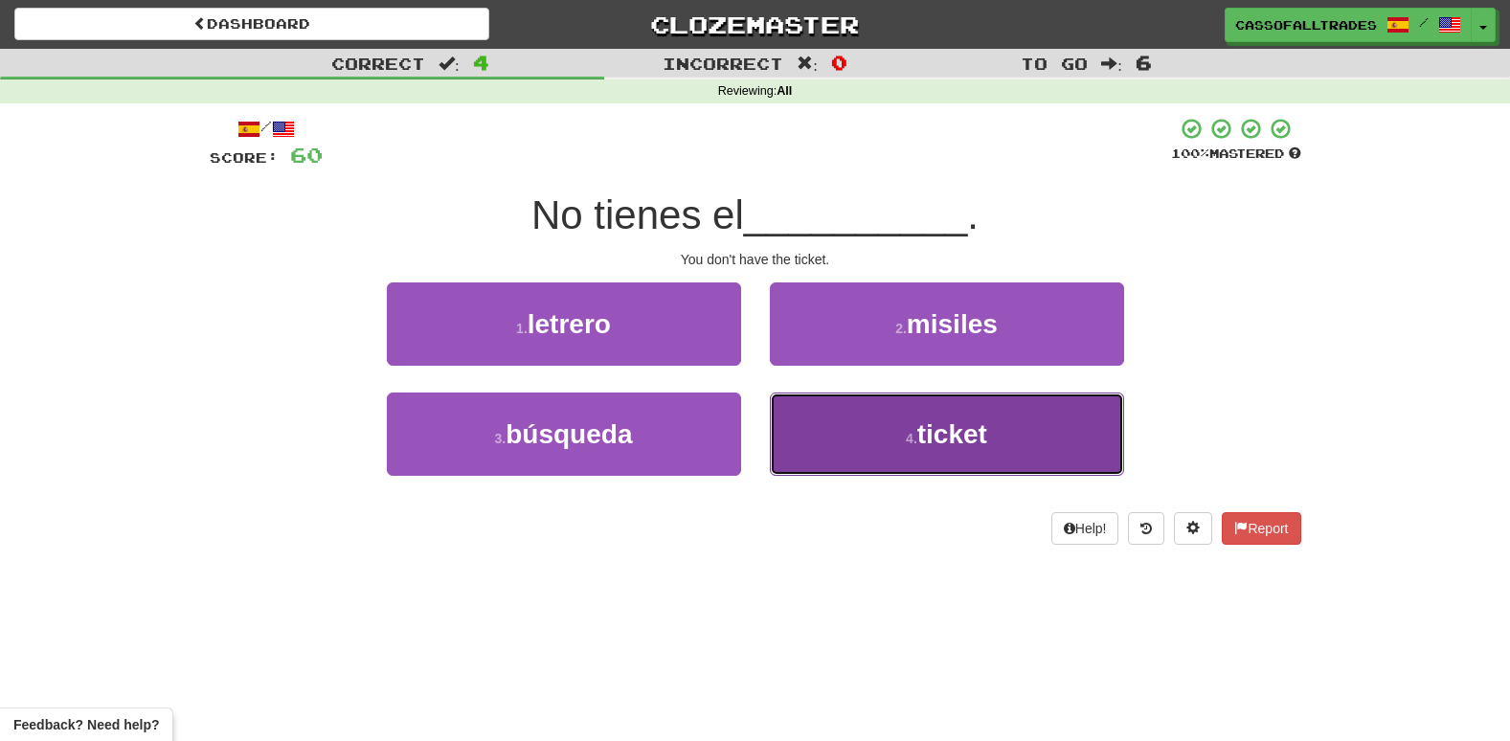
click at [903, 439] on button "4 . ticket" at bounding box center [947, 434] width 354 height 83
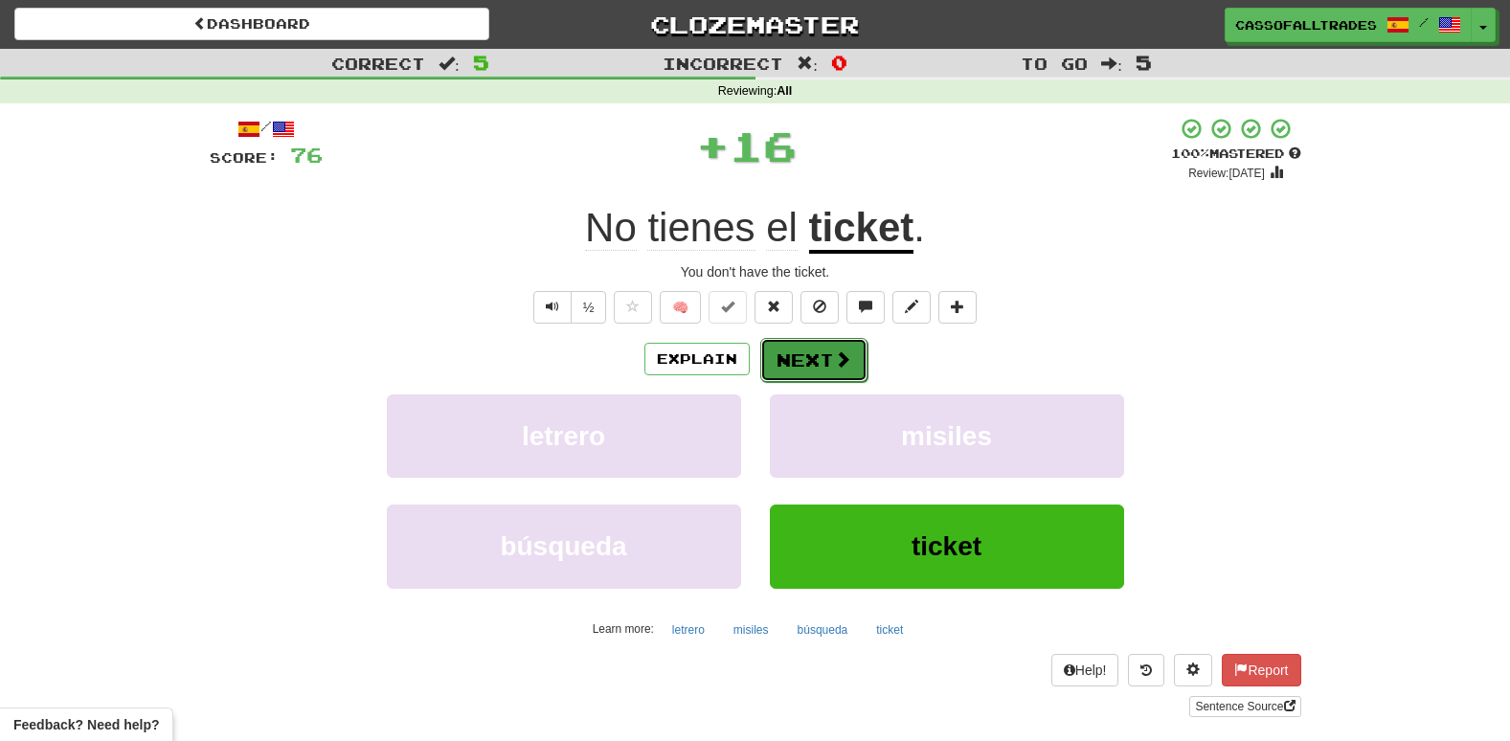
click at [819, 360] on button "Next" at bounding box center [813, 360] width 107 height 44
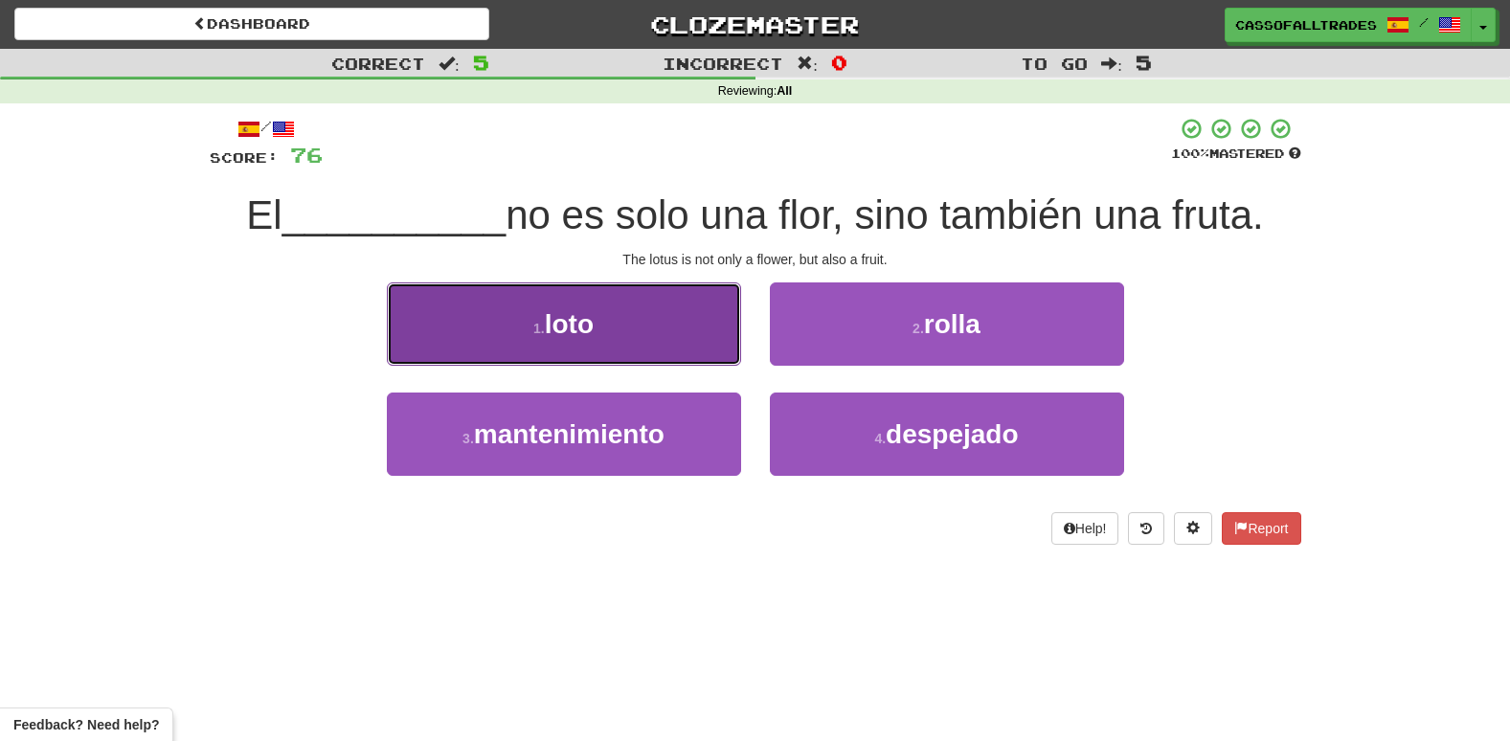
click at [638, 300] on button "1 . loto" at bounding box center [564, 323] width 354 height 83
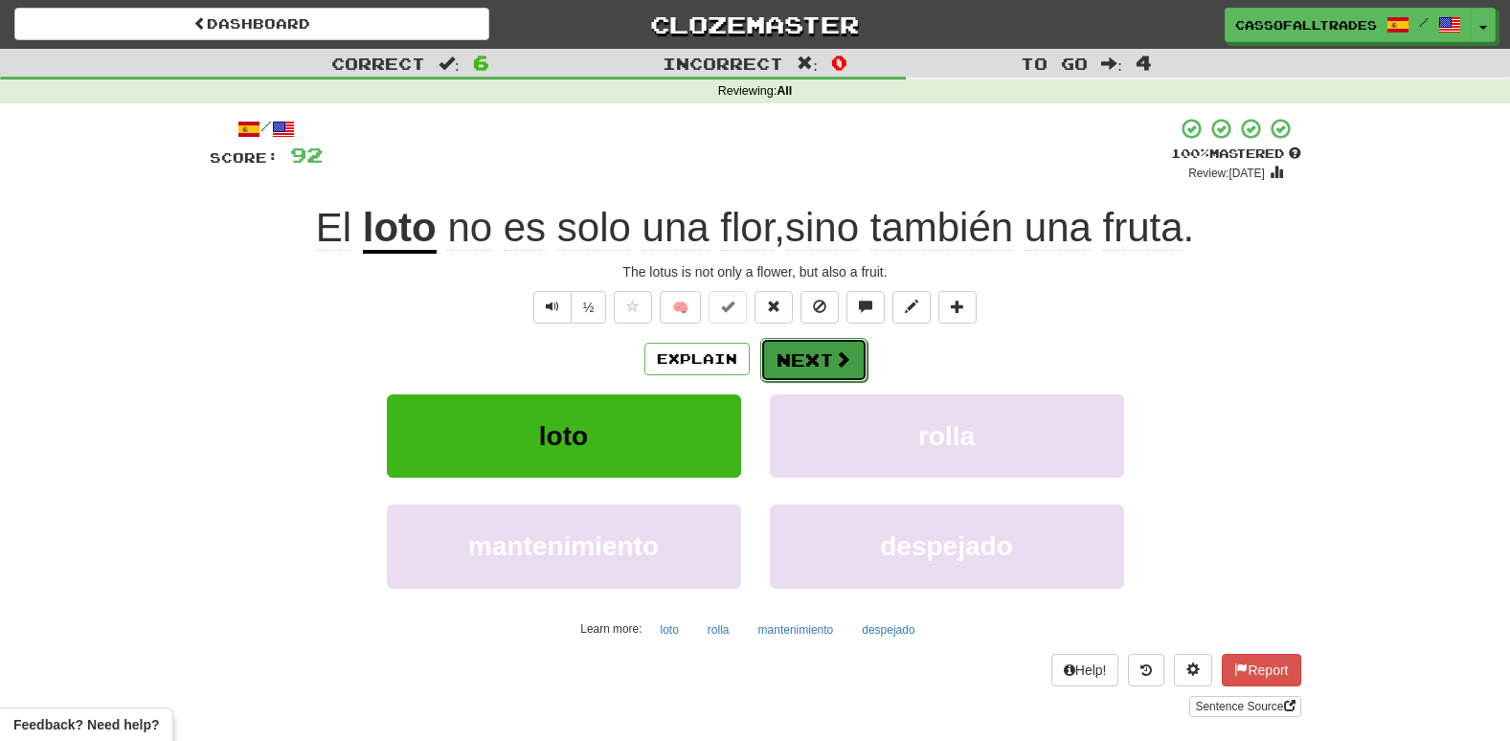
click at [823, 353] on button "Next" at bounding box center [813, 360] width 107 height 44
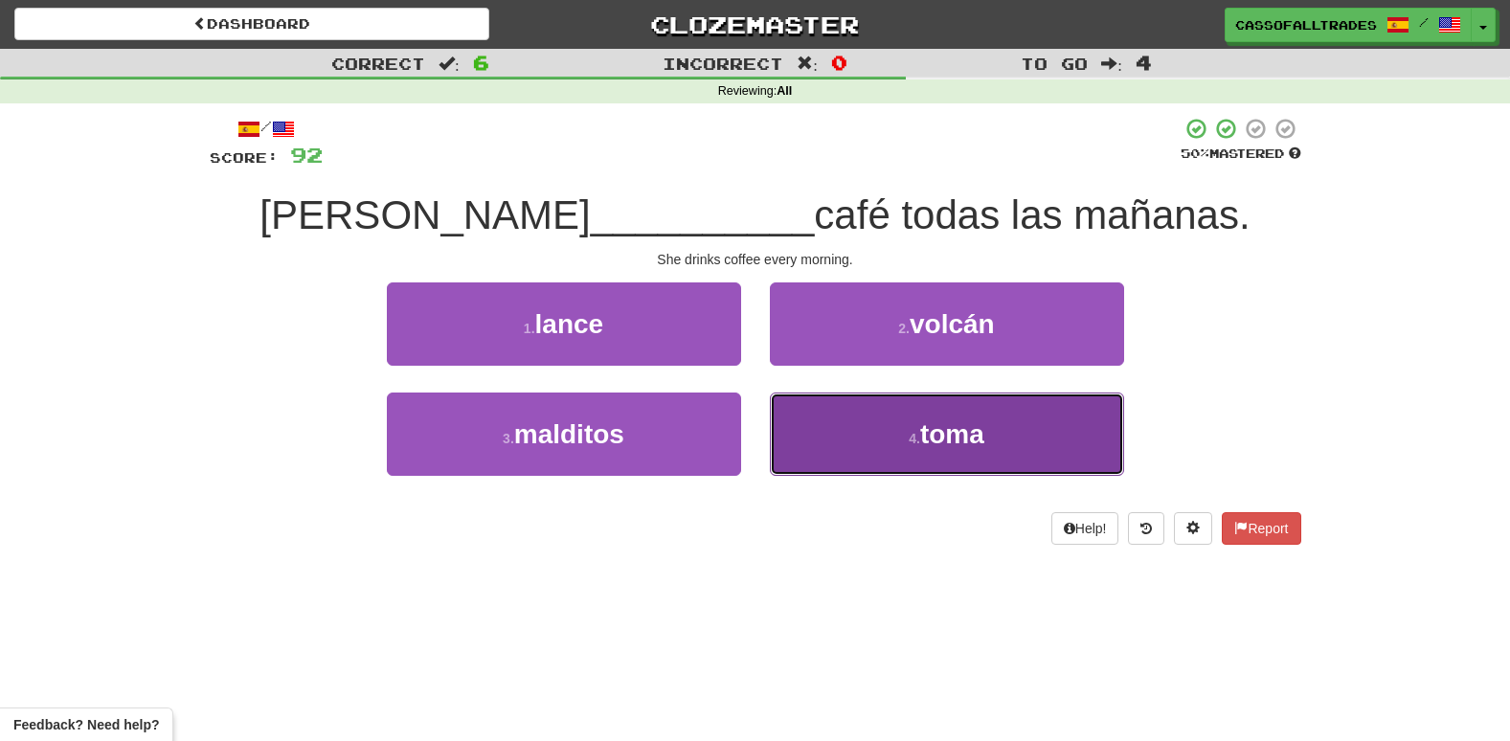
click at [923, 449] on button "4 . toma" at bounding box center [947, 434] width 354 height 83
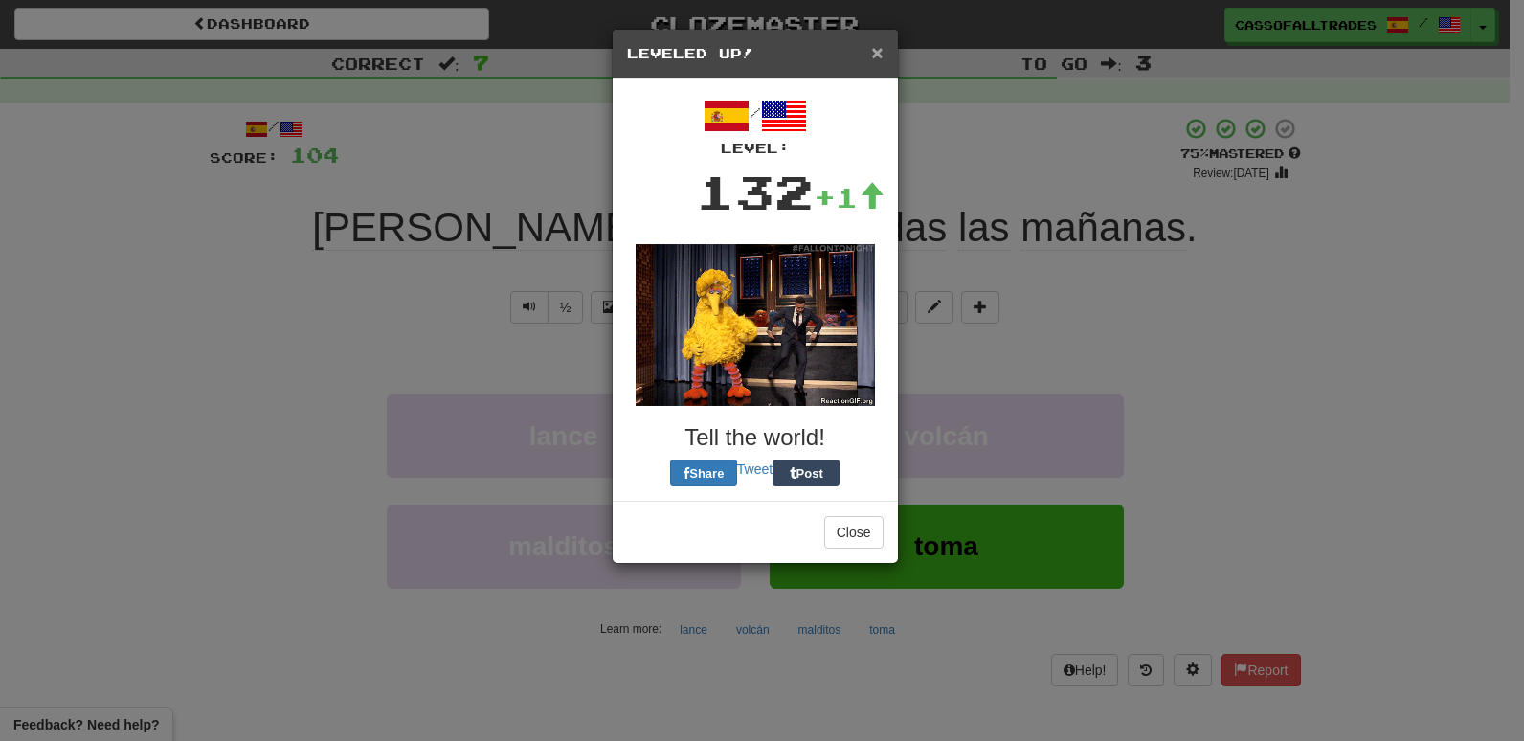
click at [879, 56] on span "×" at bounding box center [876, 52] width 11 height 22
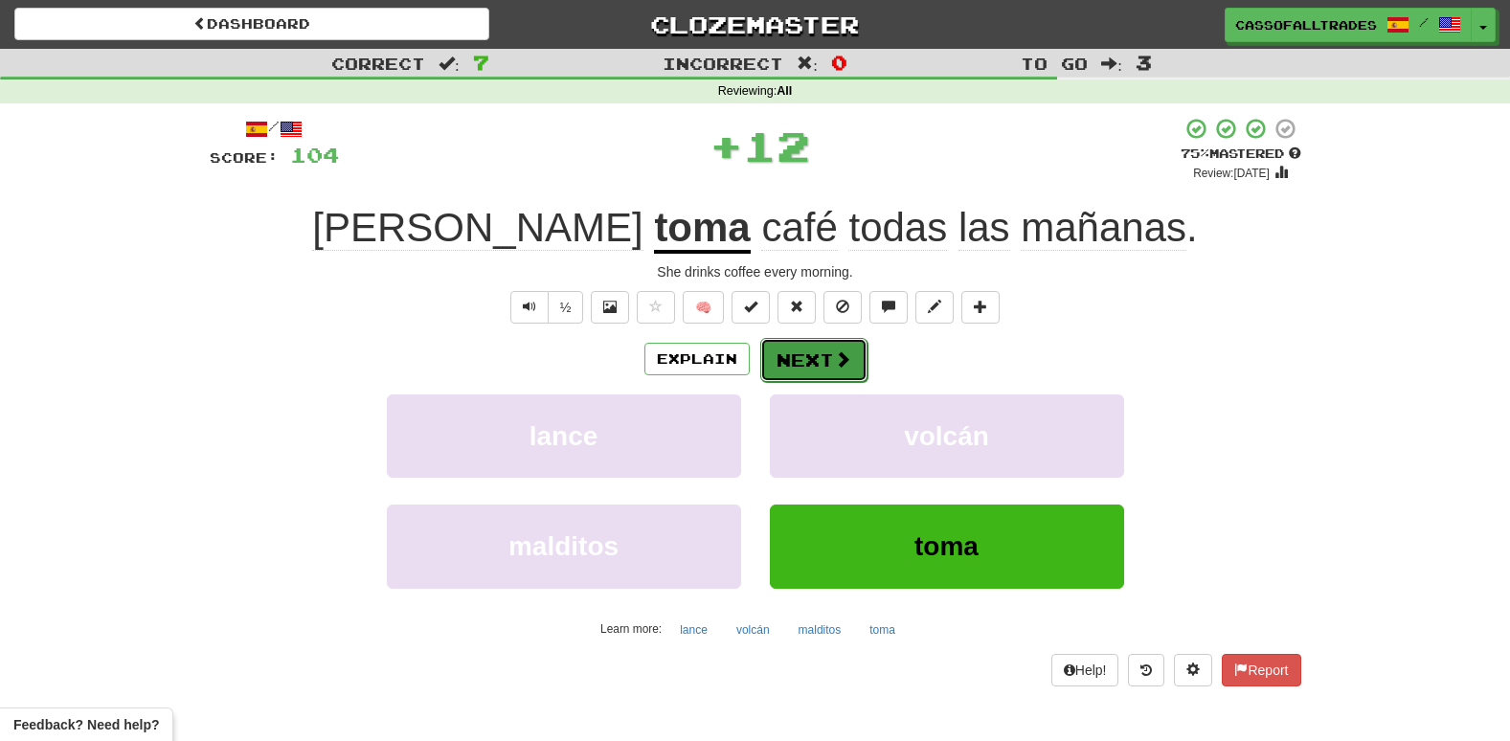
click at [804, 376] on button "Next" at bounding box center [813, 360] width 107 height 44
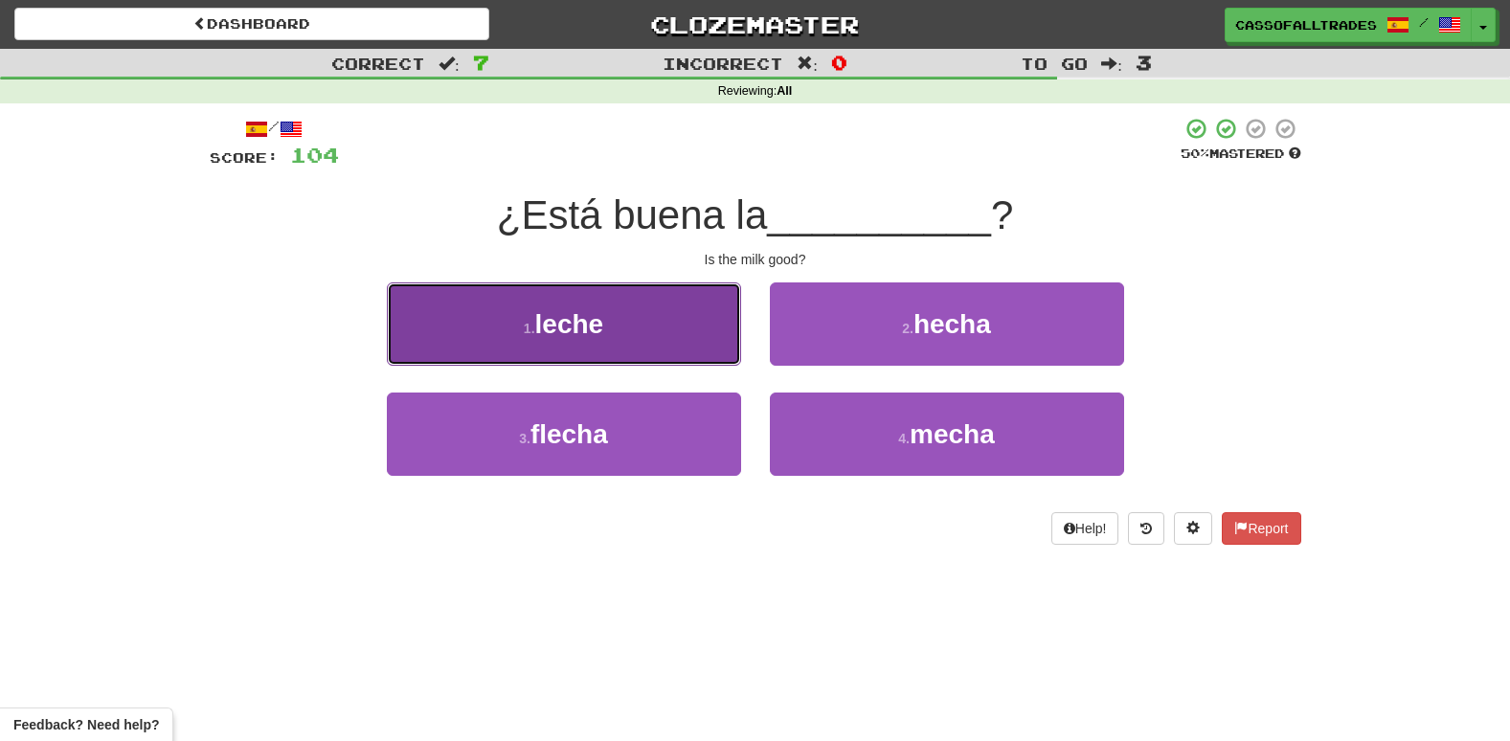
click at [685, 319] on button "1 . leche" at bounding box center [564, 323] width 354 height 83
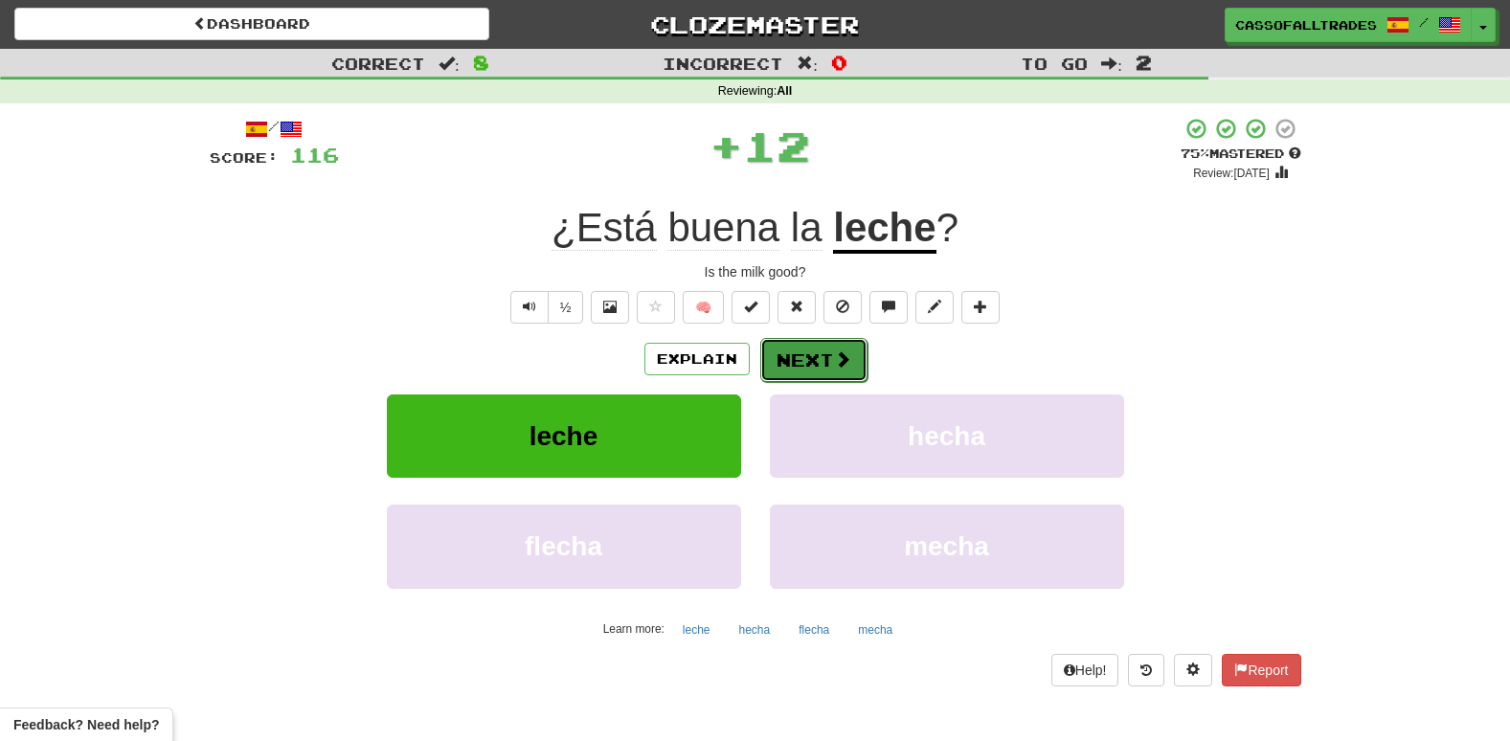
click at [797, 348] on button "Next" at bounding box center [813, 360] width 107 height 44
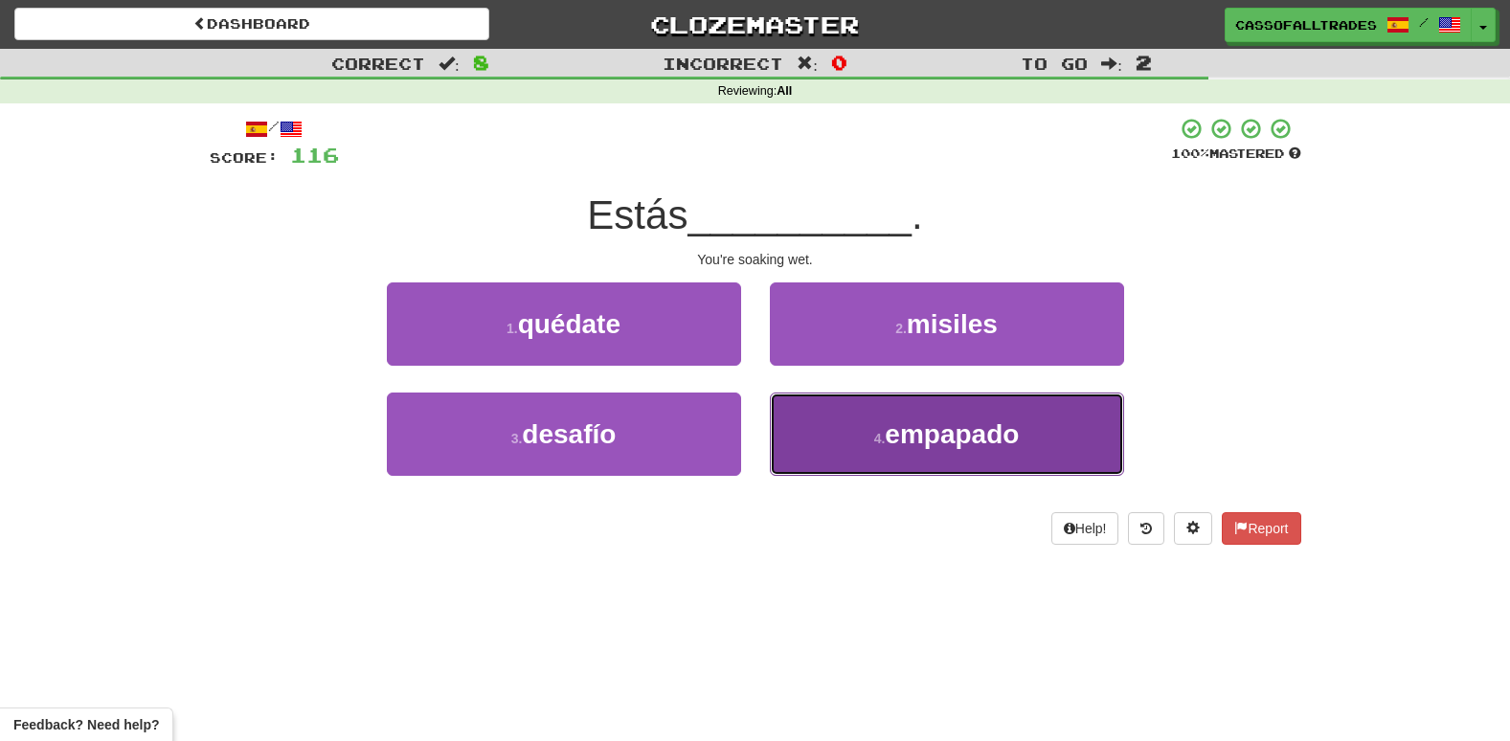
click at [909, 430] on span "empapado" at bounding box center [952, 434] width 134 height 30
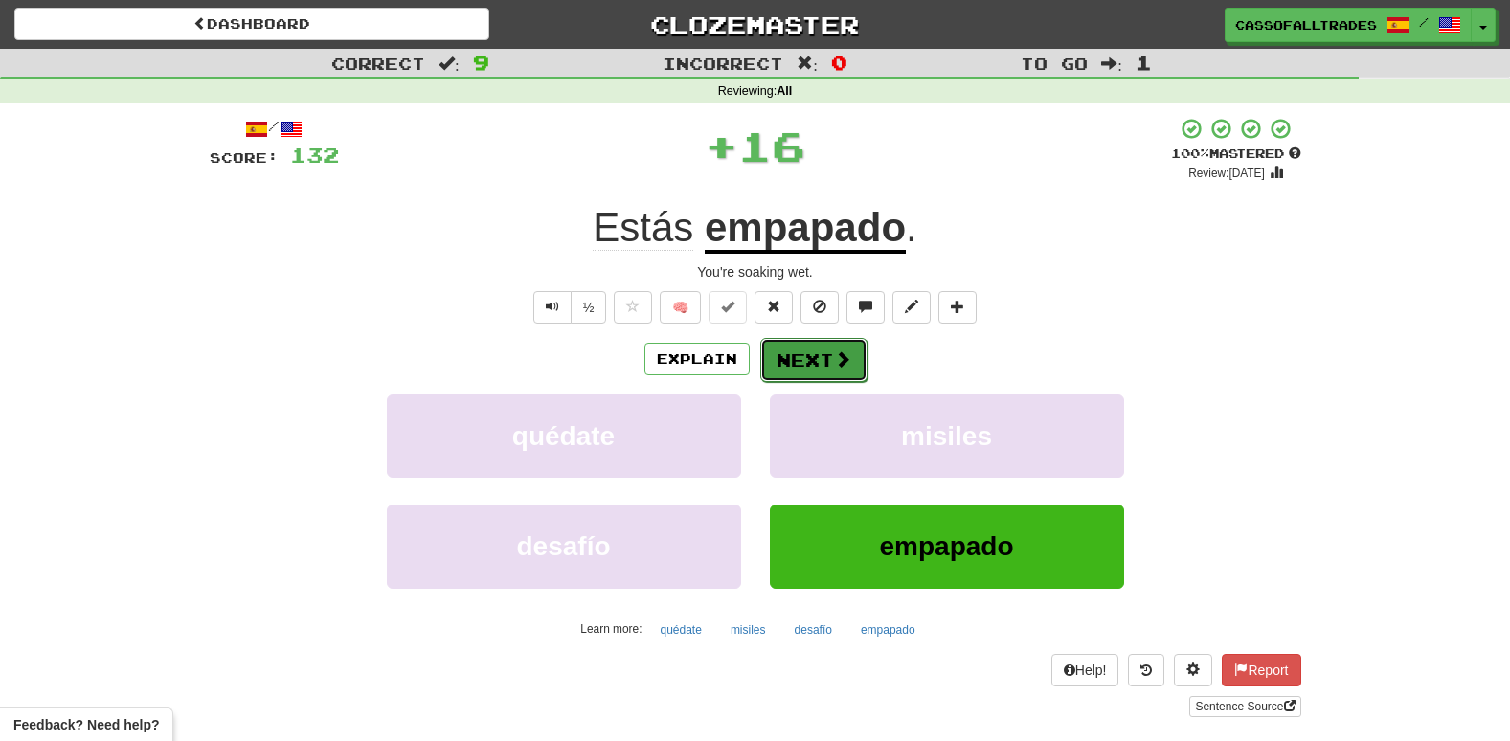
click at [856, 364] on button "Next" at bounding box center [813, 360] width 107 height 44
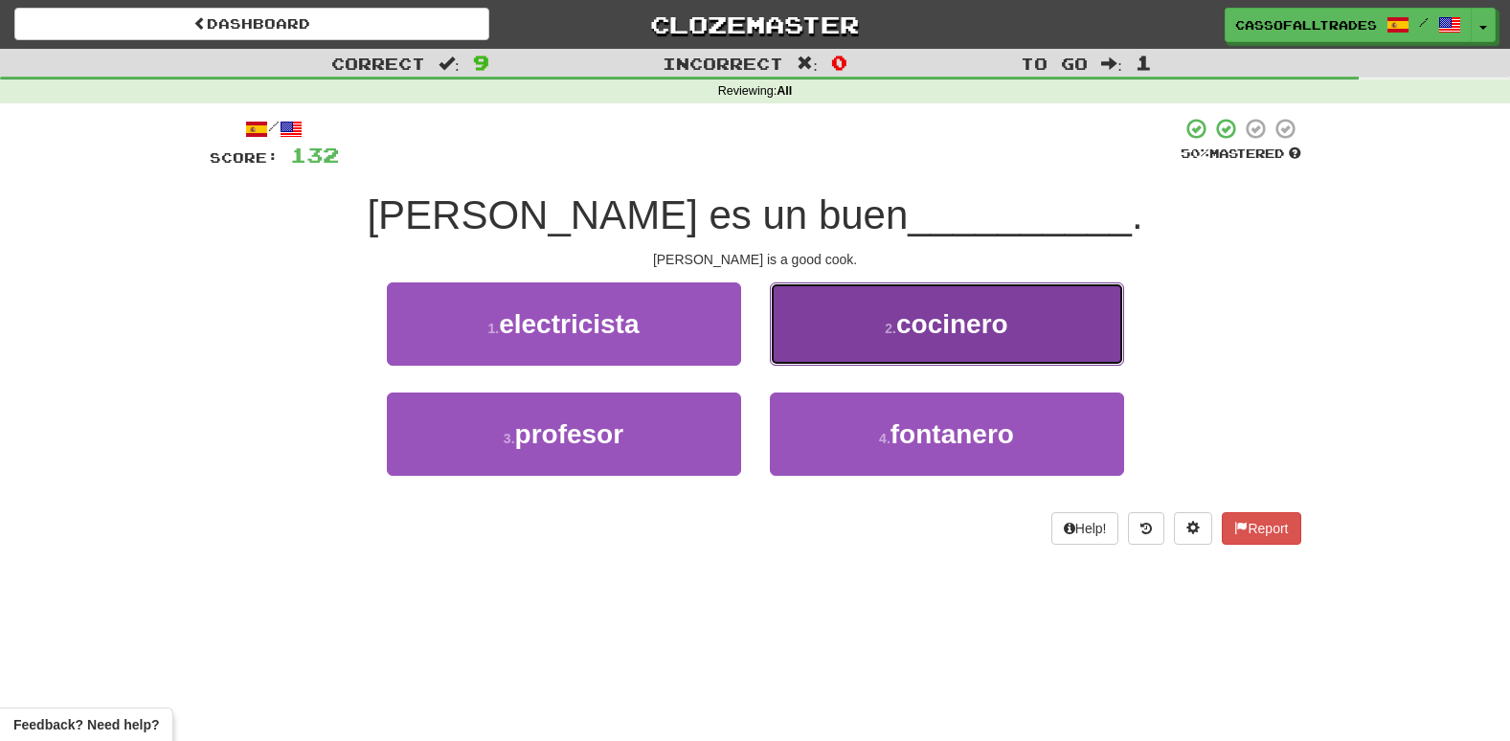
click at [949, 332] on span "cocinero" at bounding box center [952, 324] width 112 height 30
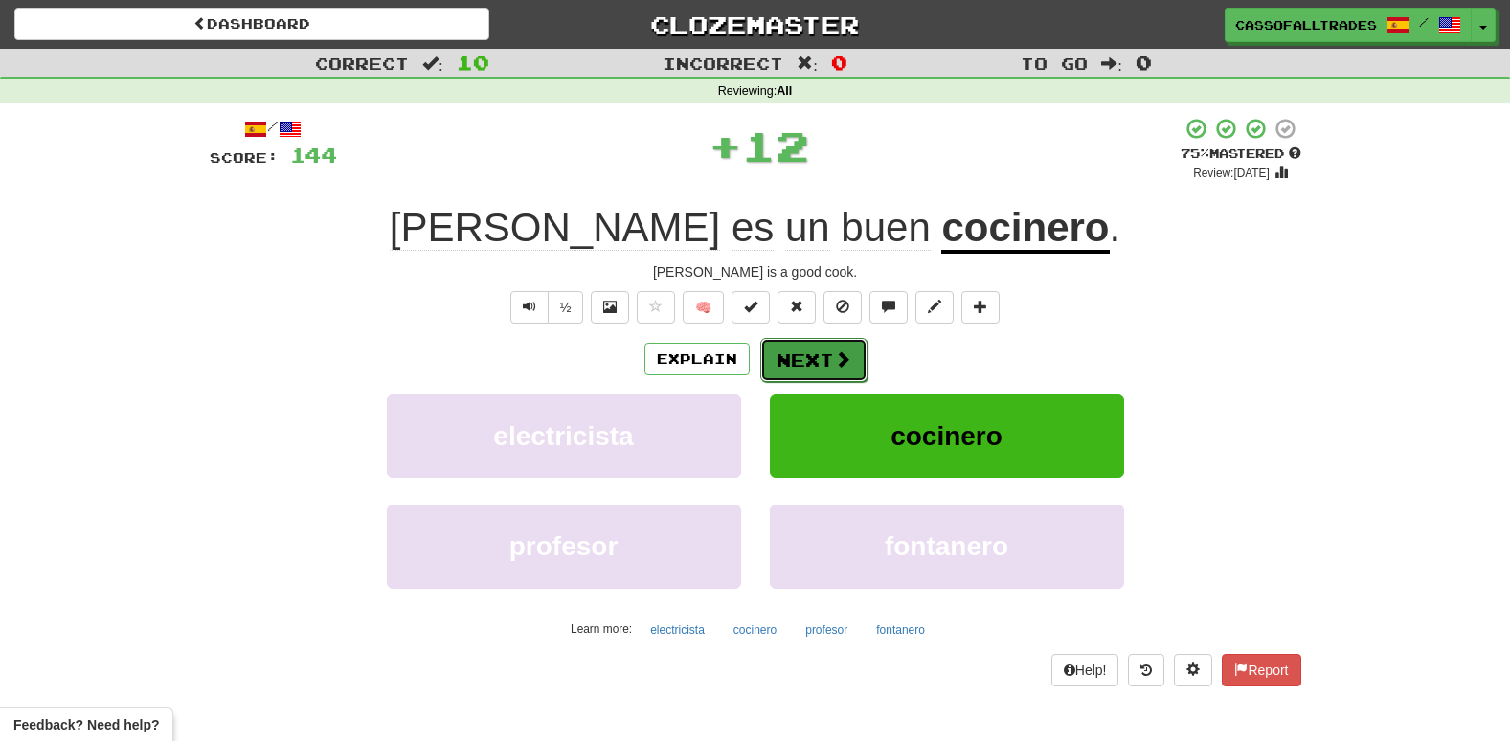
click at [838, 356] on span at bounding box center [842, 358] width 17 height 17
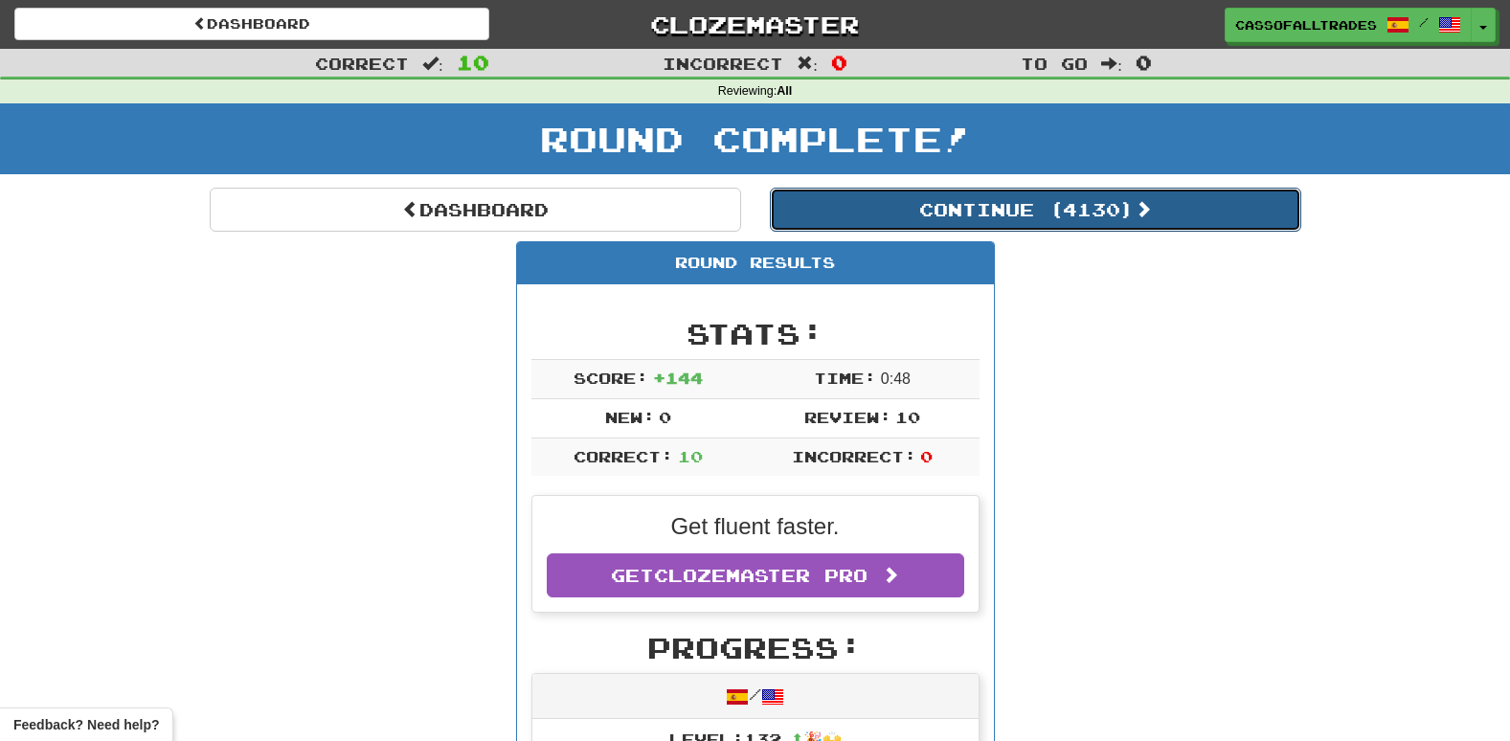
click at [890, 221] on button "Continue ( 4130 )" at bounding box center [1035, 210] width 531 height 44
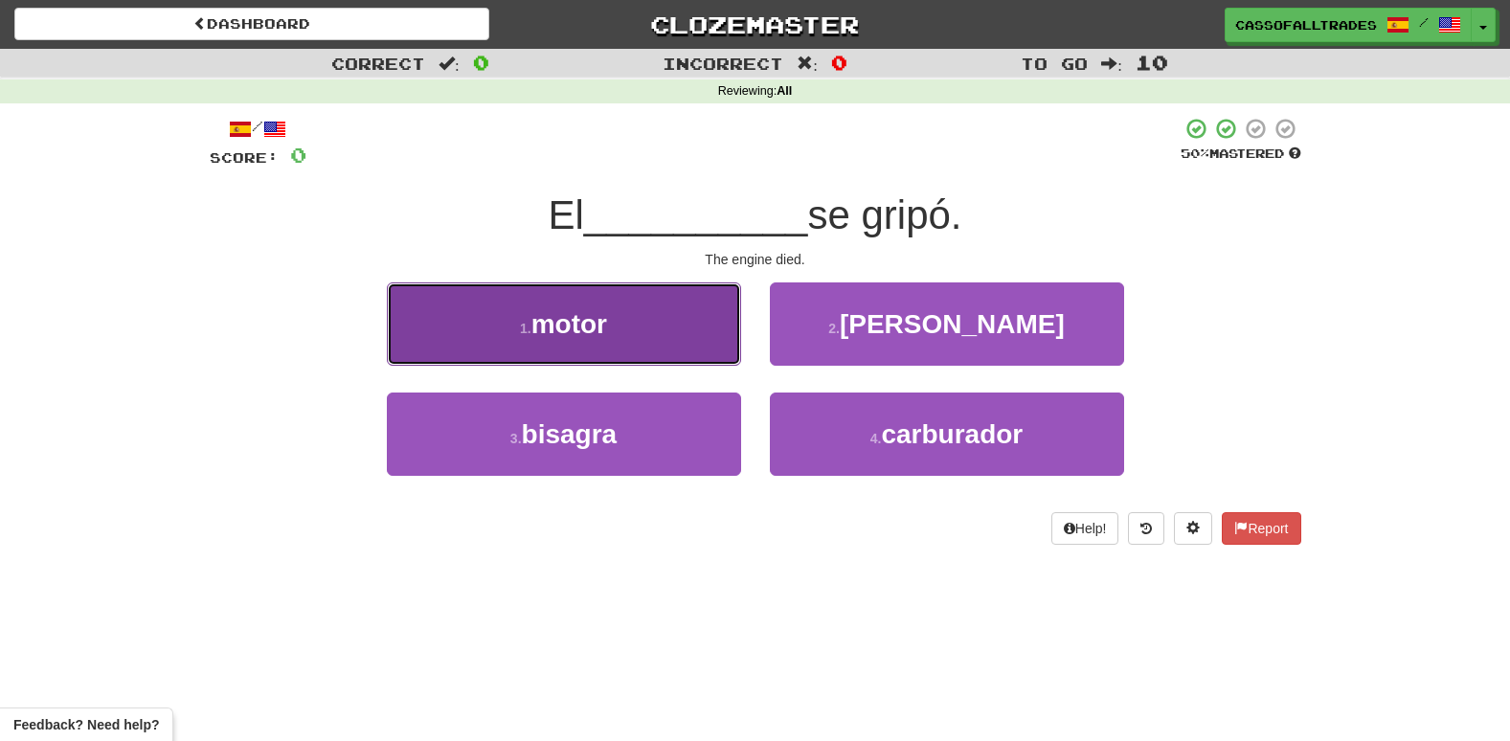
click at [606, 307] on button "1 . motor" at bounding box center [564, 323] width 354 height 83
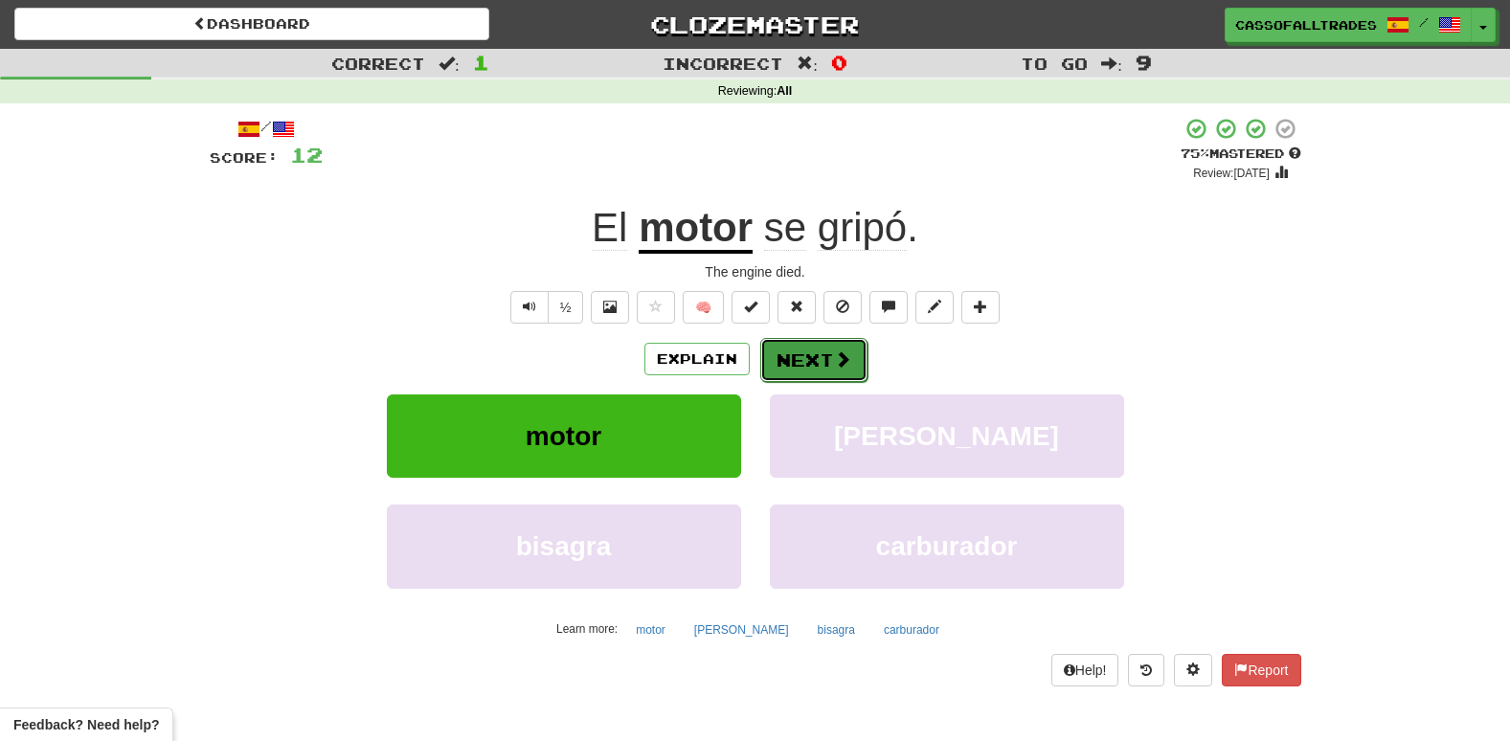
click at [856, 379] on button "Next" at bounding box center [813, 360] width 107 height 44
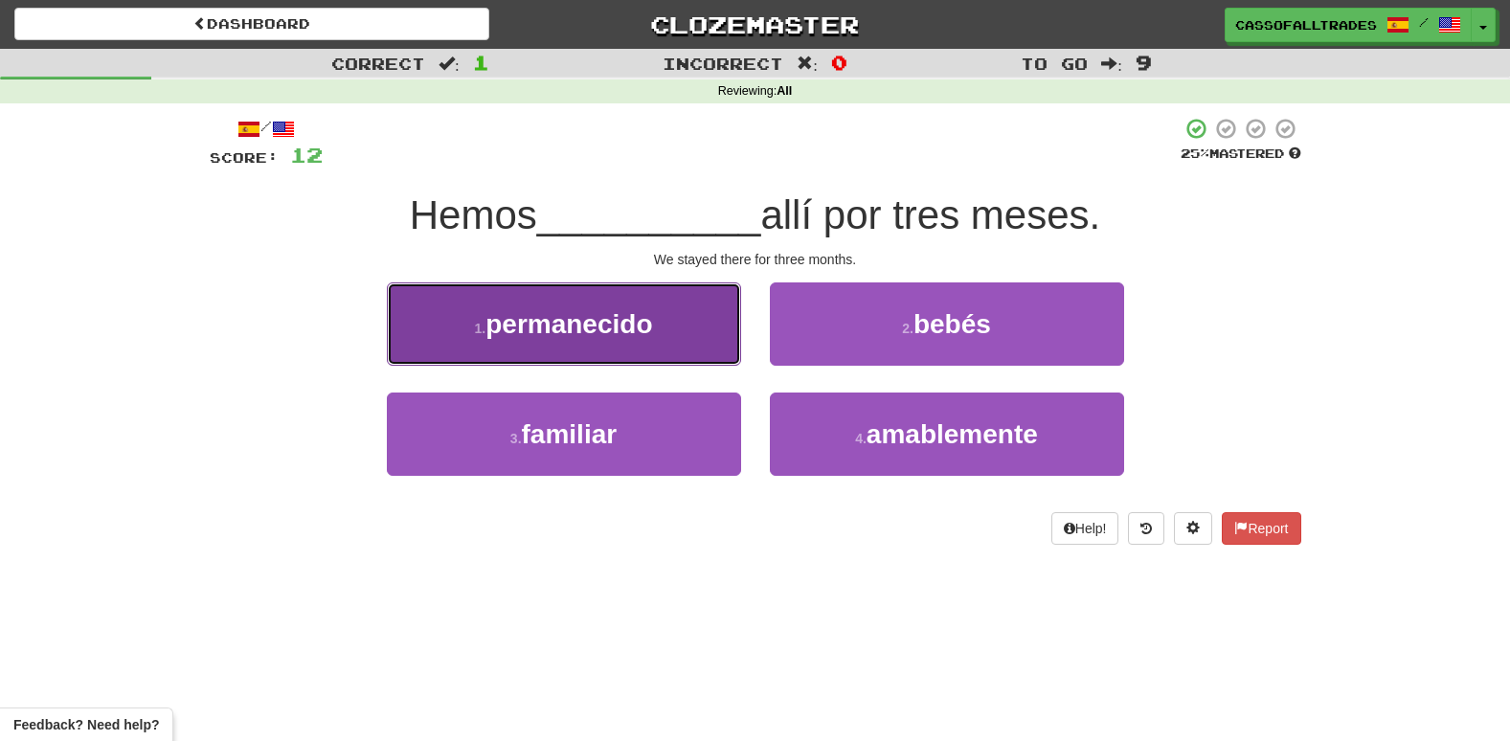
click at [594, 311] on span "permanecido" at bounding box center [568, 324] width 167 height 30
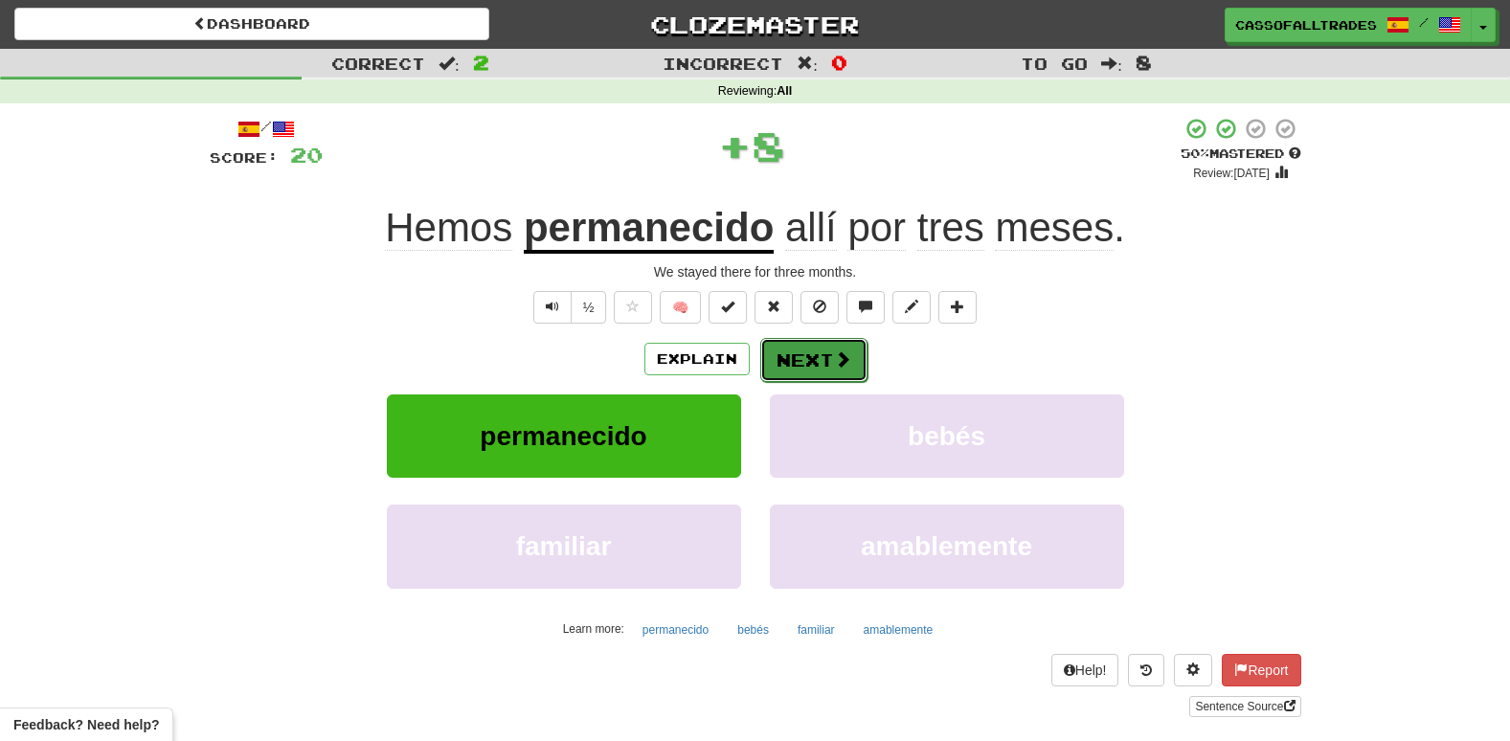
click at [801, 363] on button "Next" at bounding box center [813, 360] width 107 height 44
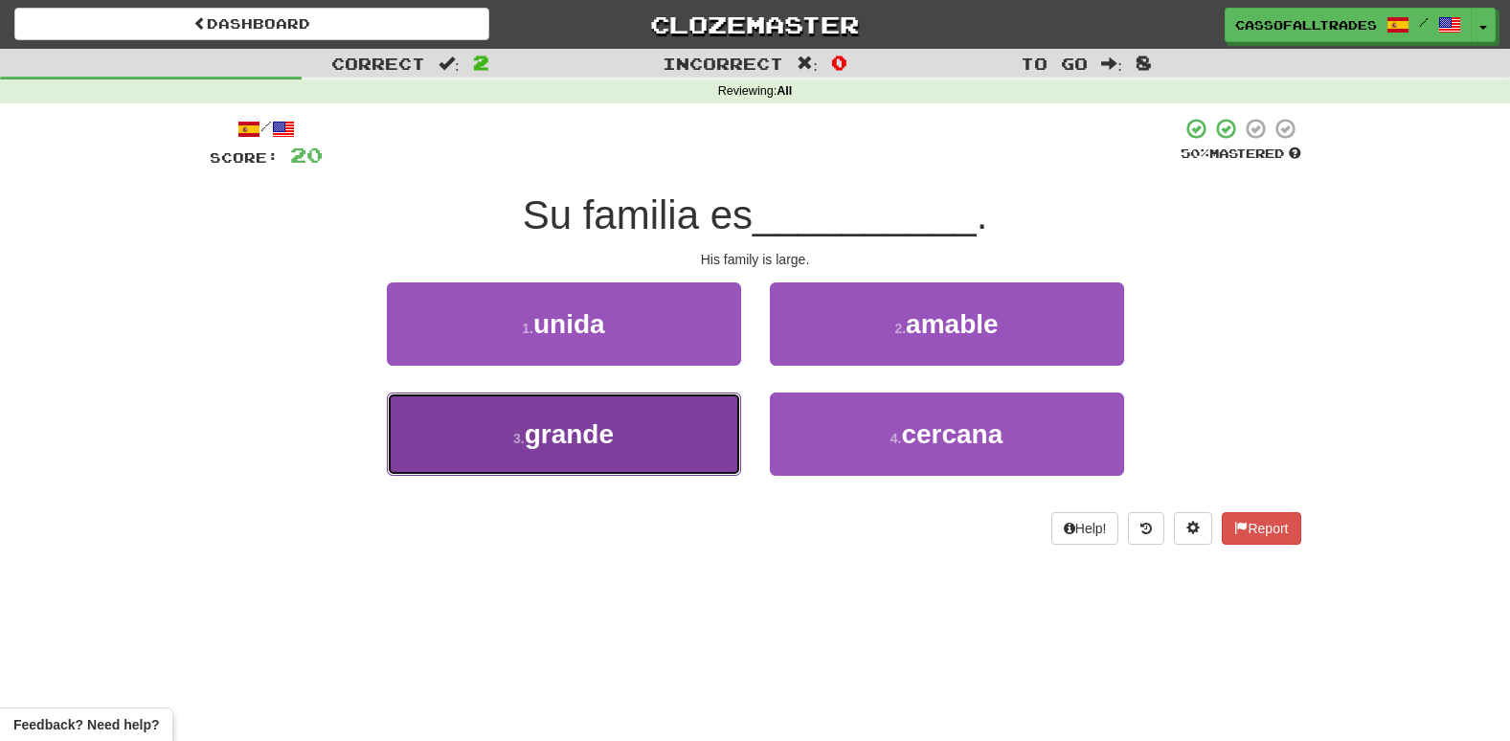
click at [674, 430] on button "3 . grande" at bounding box center [564, 434] width 354 height 83
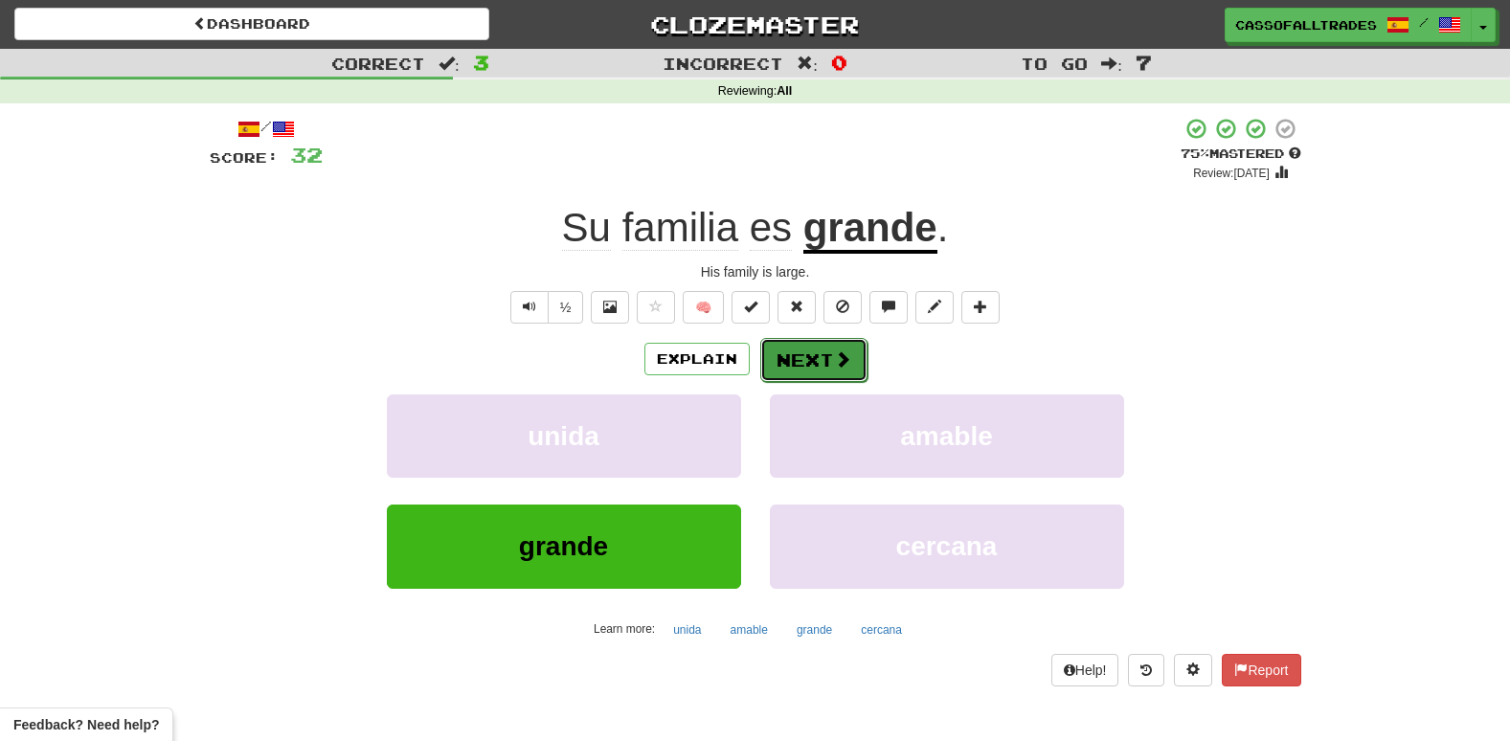
click at [833, 348] on button "Next" at bounding box center [813, 360] width 107 height 44
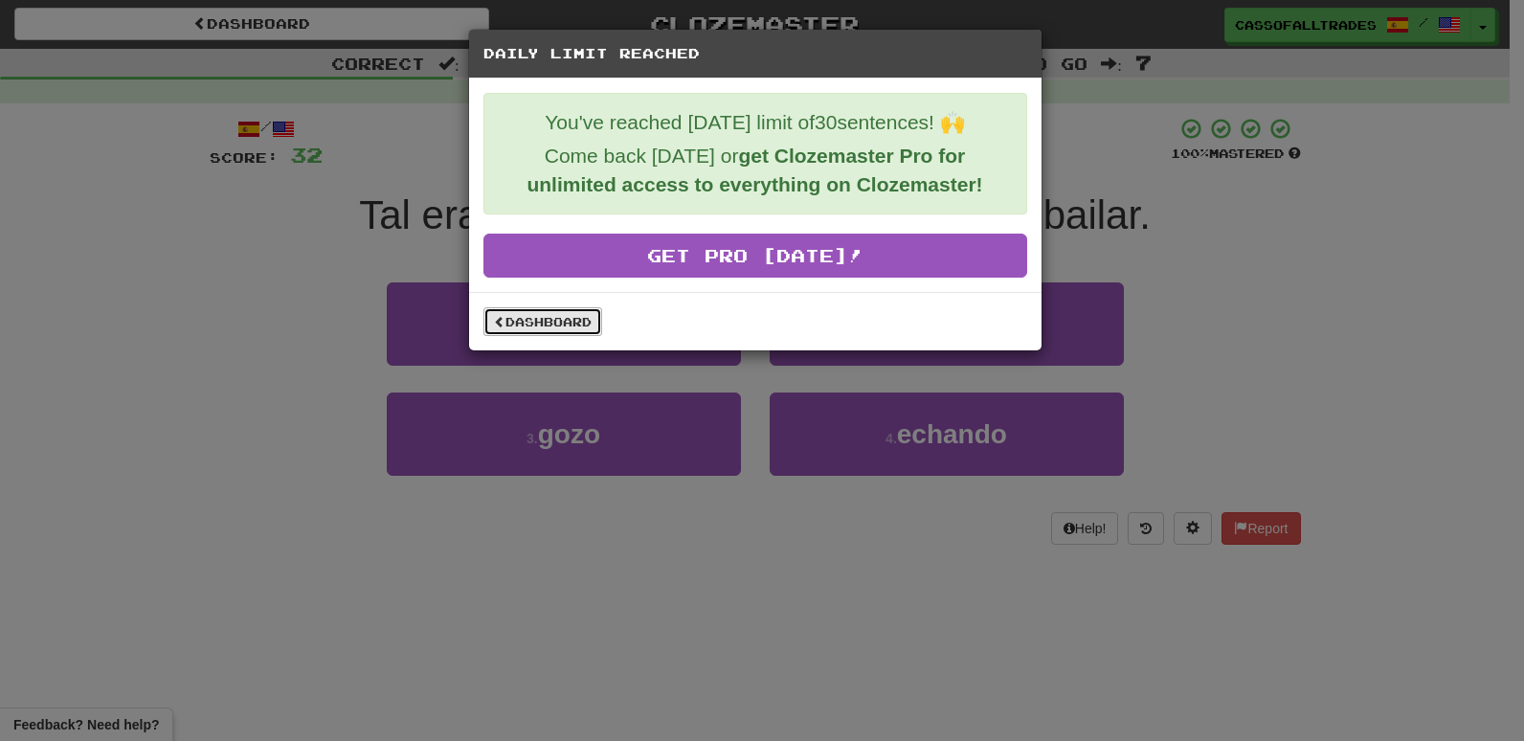
click at [559, 326] on link "Dashboard" at bounding box center [542, 321] width 119 height 29
